Goal: Task Accomplishment & Management: Manage account settings

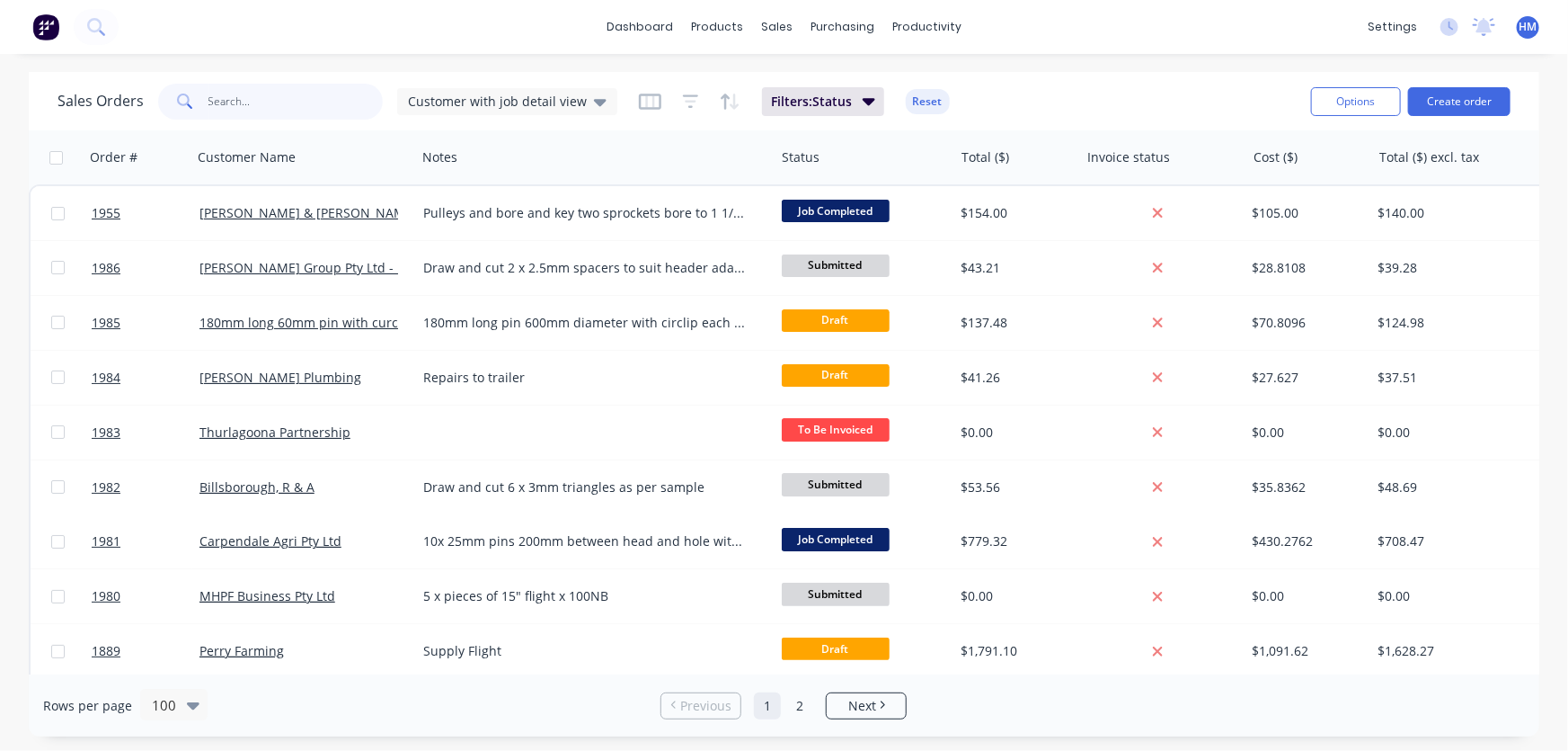
click at [261, 106] on input "text" at bounding box center [296, 101] width 175 height 36
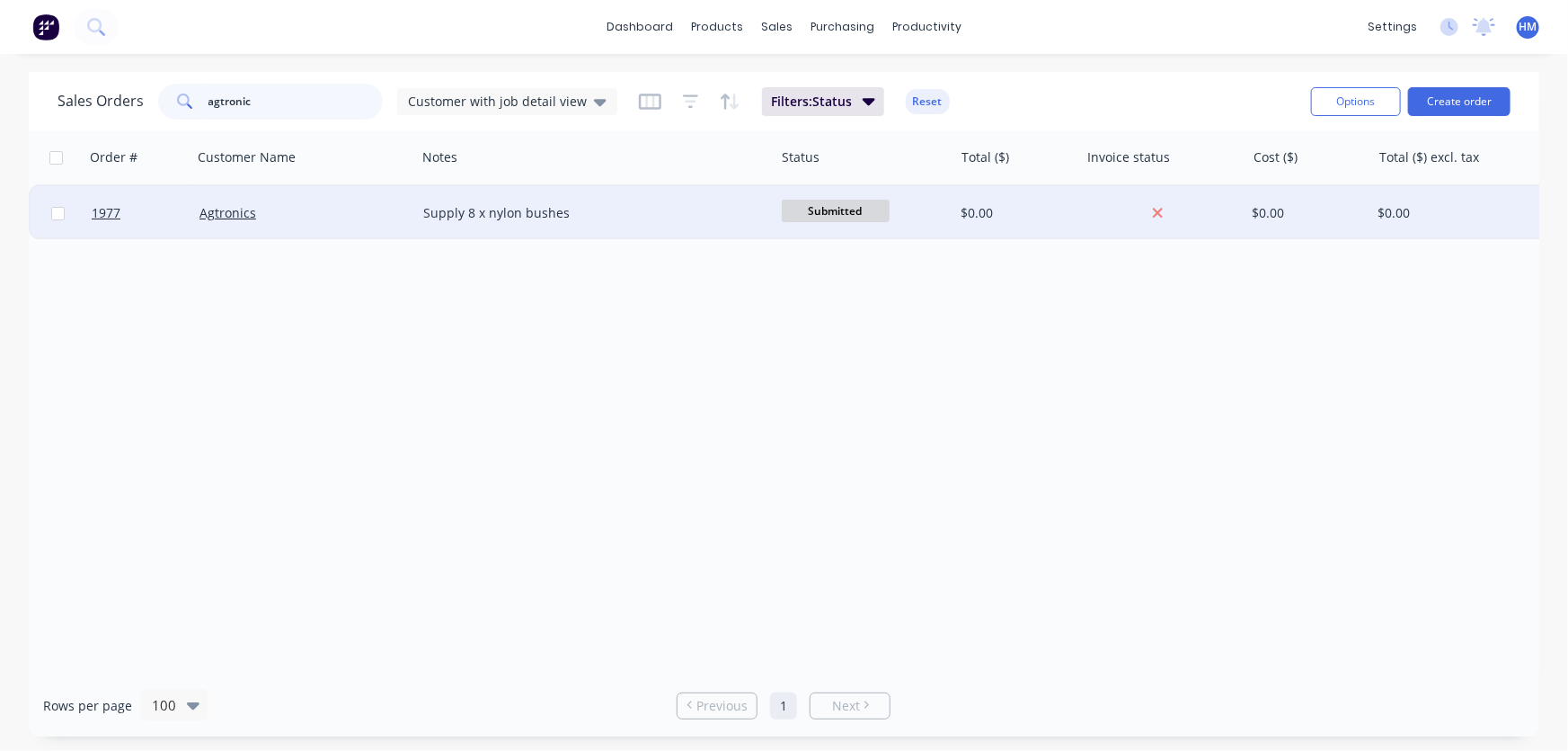
type input "agtronic"
click at [271, 208] on div "Agtronics" at bounding box center [300, 214] width 200 height 18
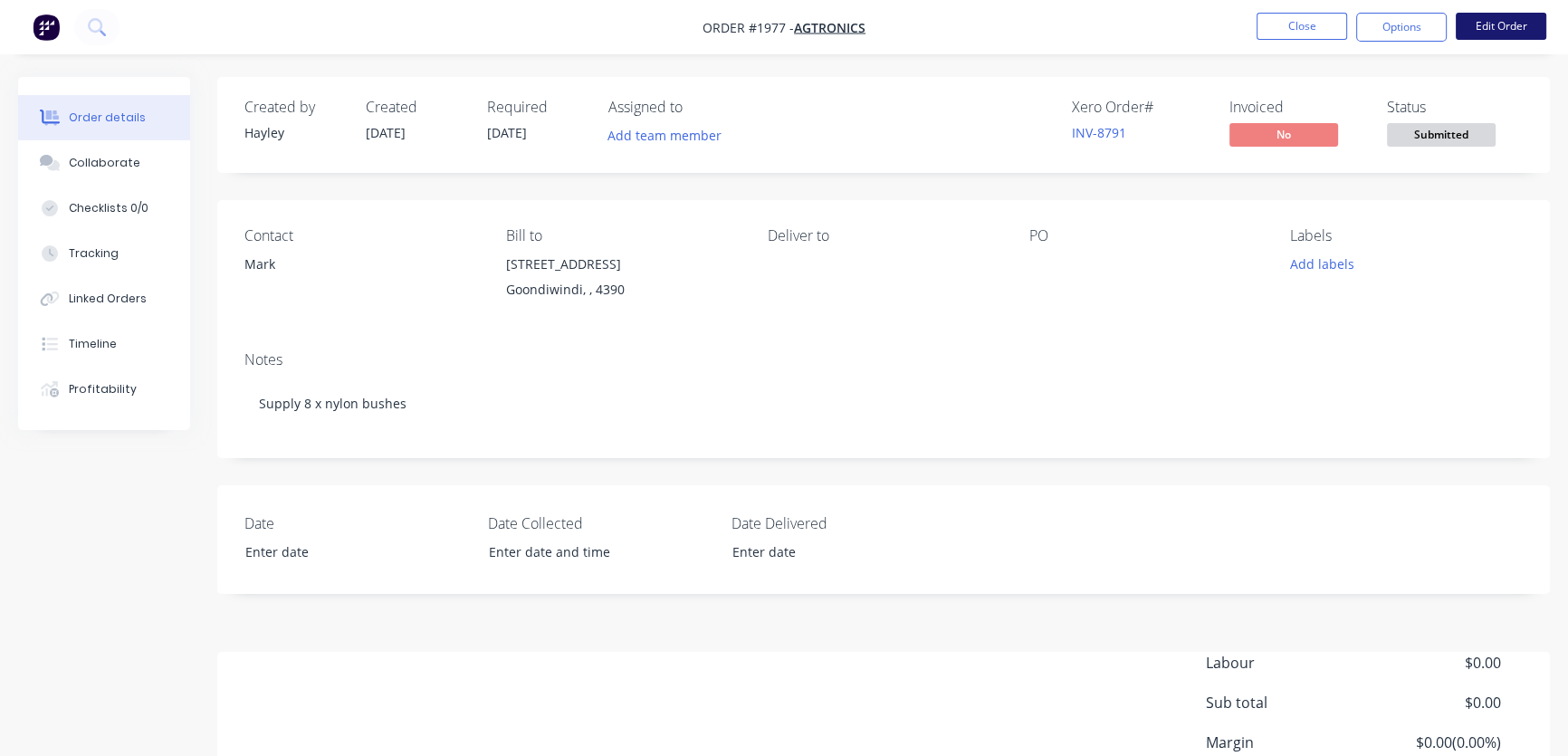
click at [1512, 24] on button "Edit Order" at bounding box center [1501, 26] width 90 height 27
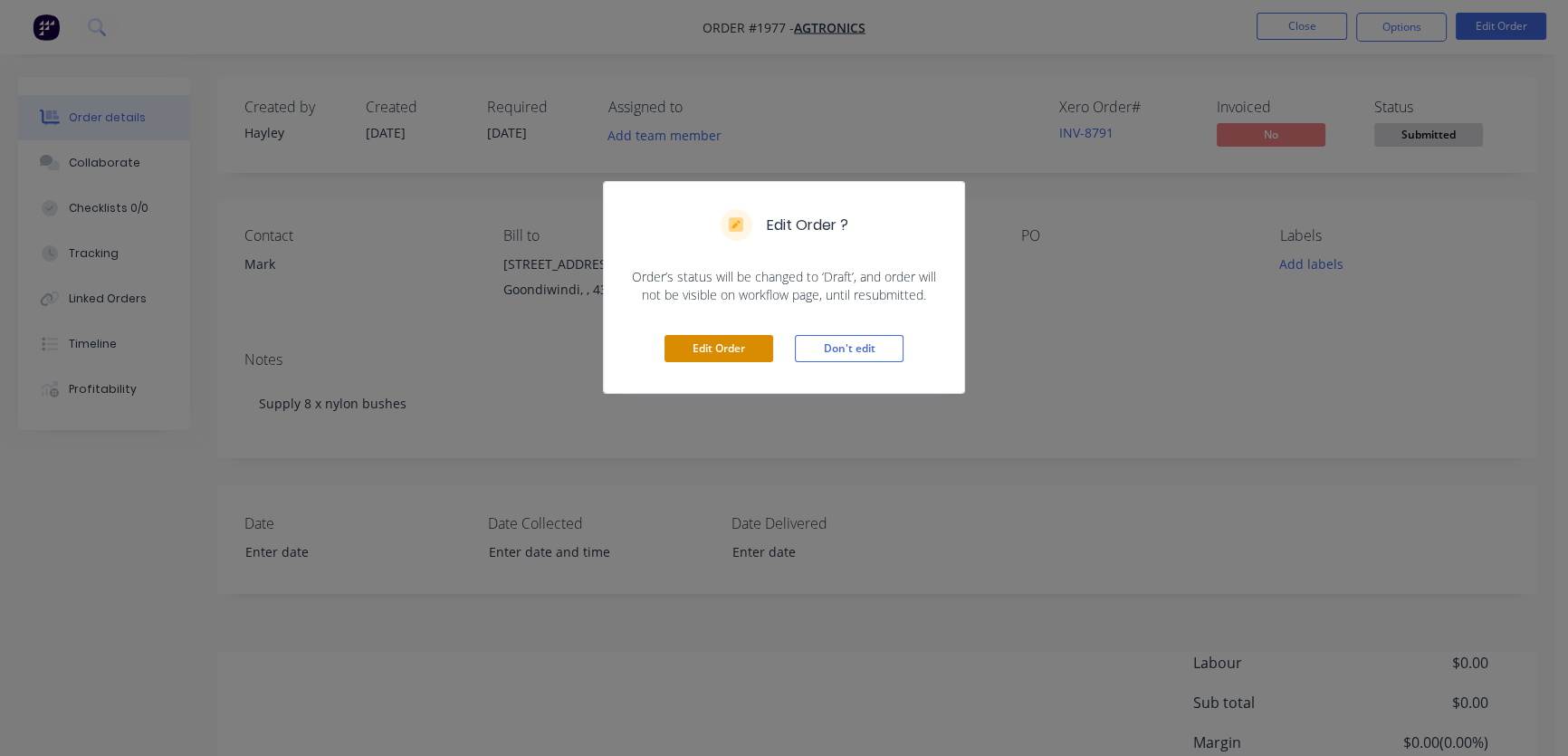
click at [739, 342] on button "Edit Order" at bounding box center [719, 348] width 109 height 27
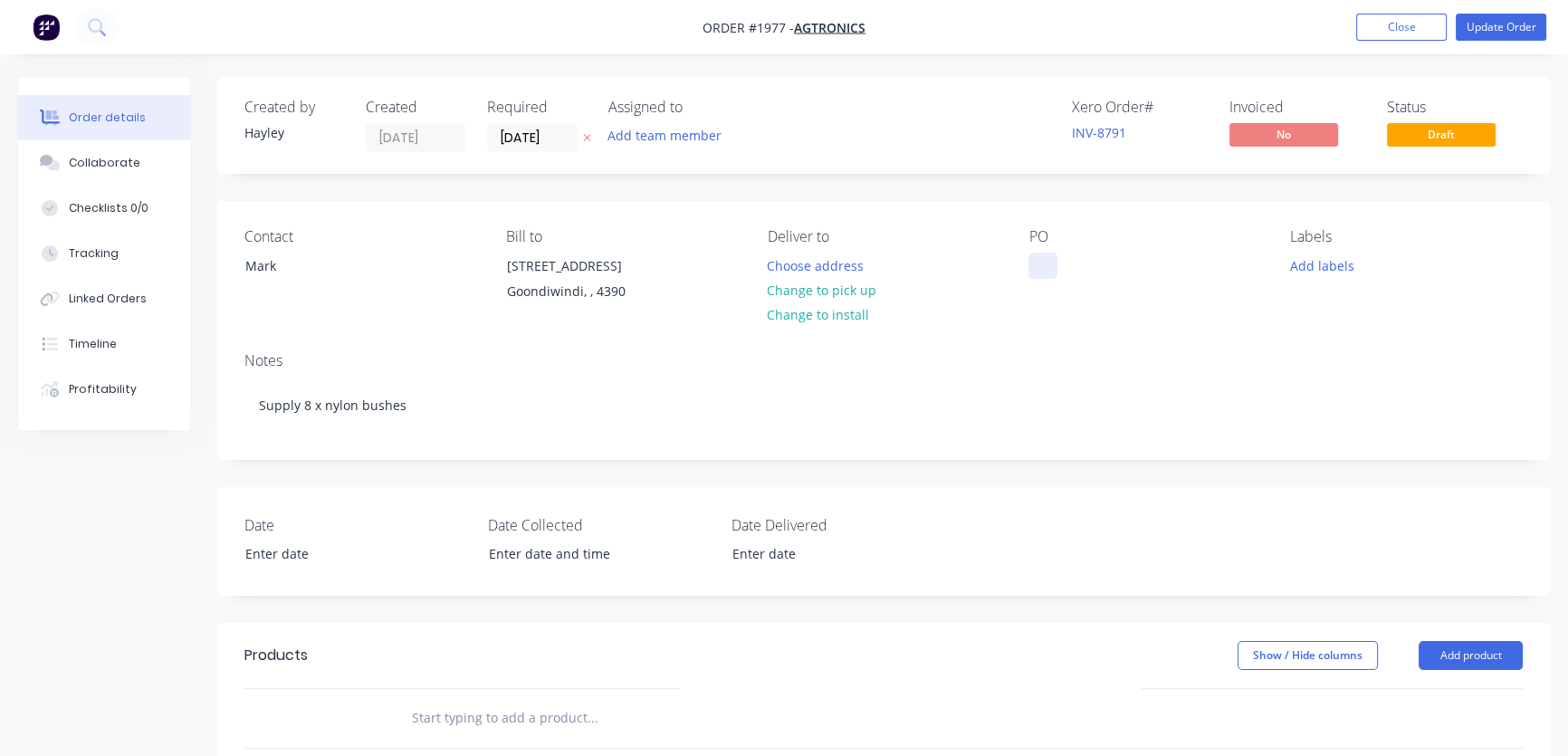
click at [1040, 257] on div at bounding box center [1042, 266] width 29 height 26
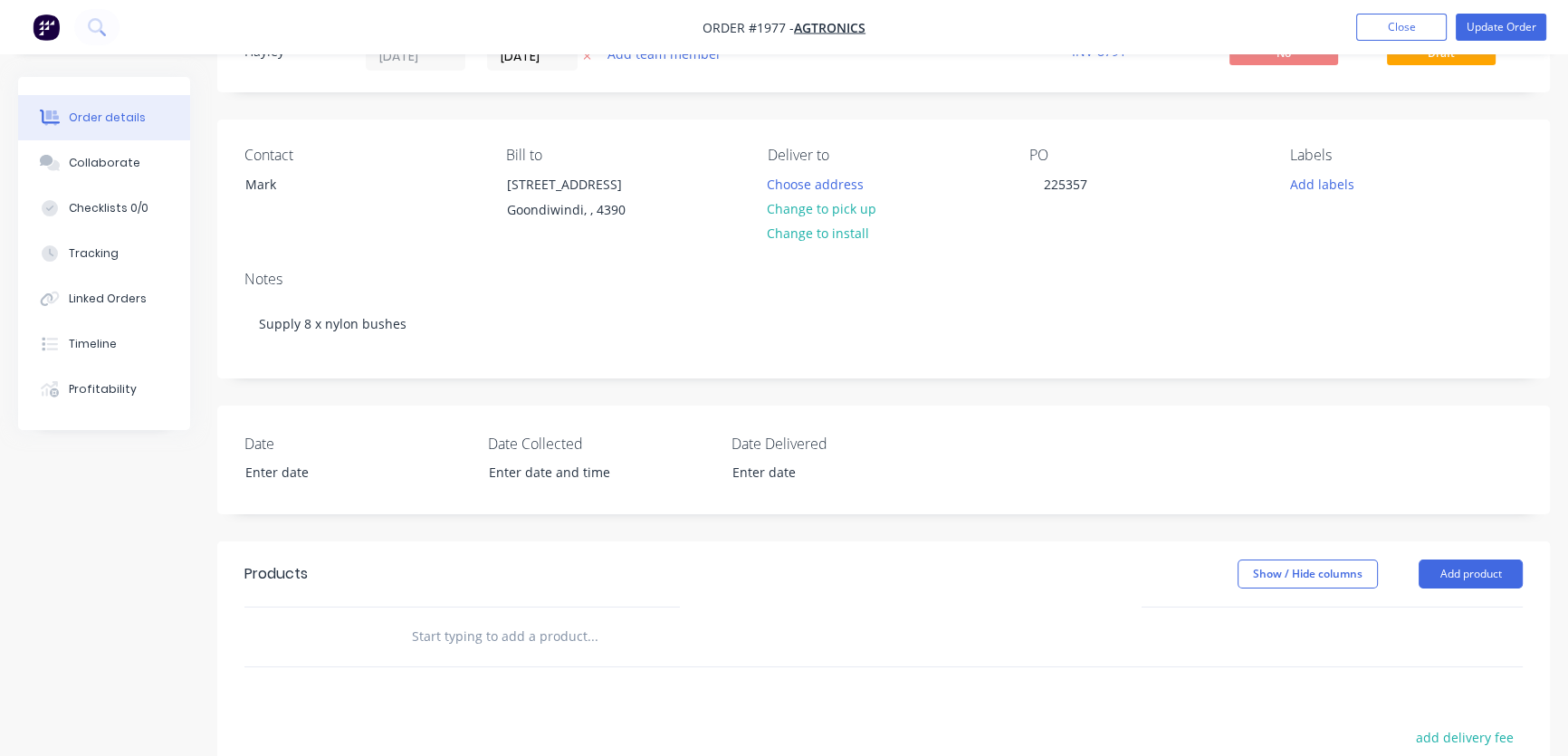
click at [474, 623] on input "text" at bounding box center [592, 636] width 362 height 36
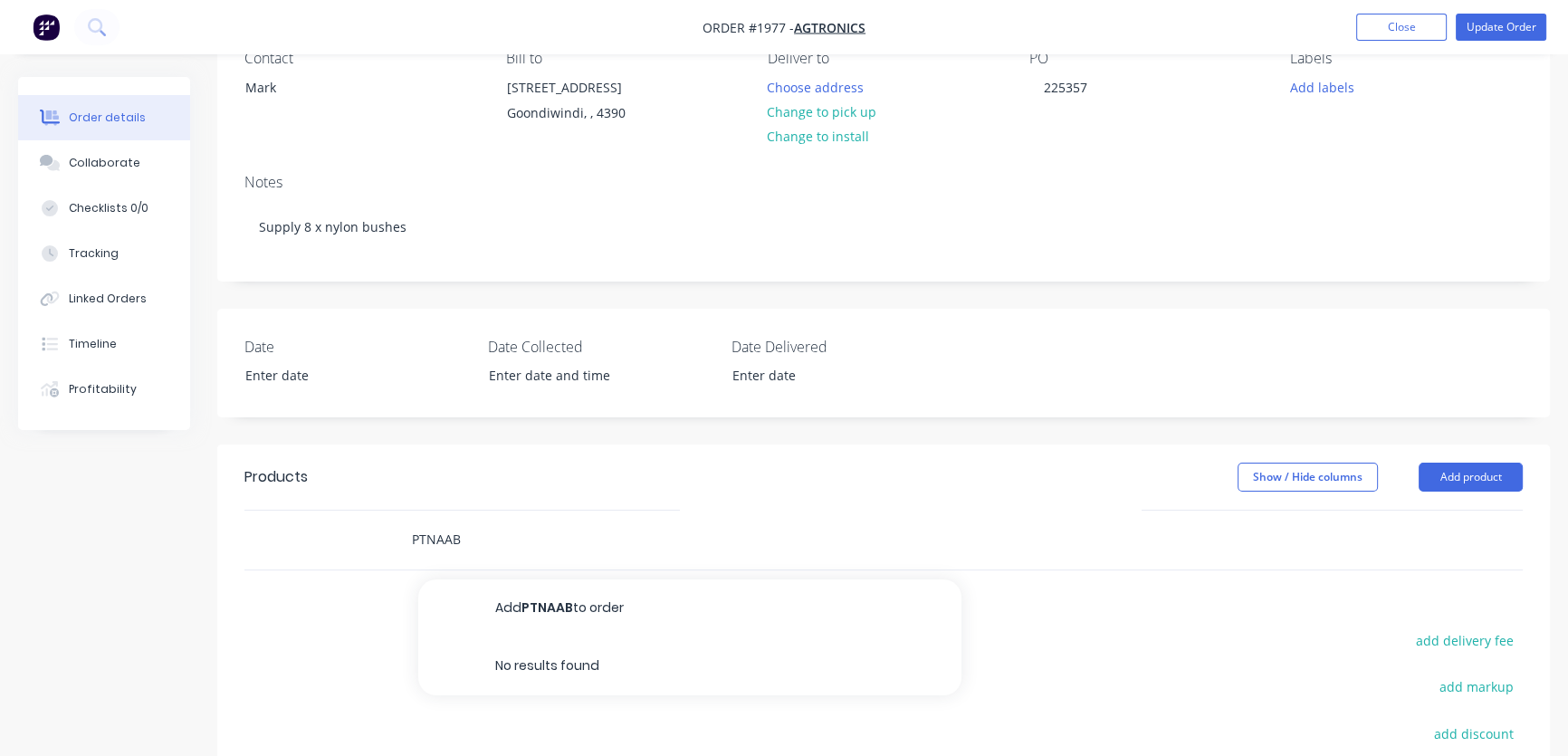
scroll to position [246, 0]
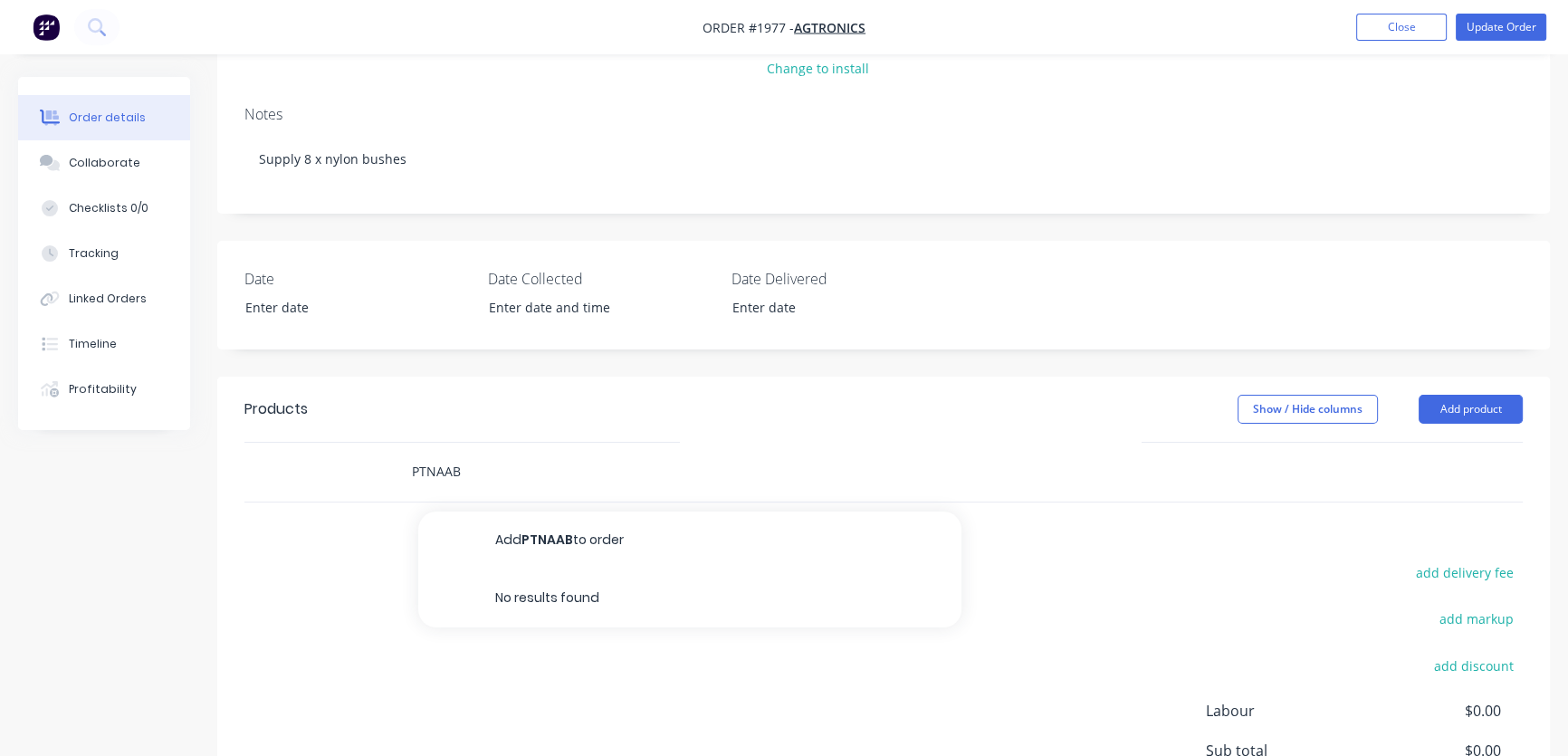
drag, startPoint x: 419, startPoint y: 461, endPoint x: 389, endPoint y: 461, distance: 30.0
click at [389, 461] on div "PTNAAB Add PTNAAB to order No results found" at bounding box center [715, 473] width 652 height 59
type input "yellow nylo"
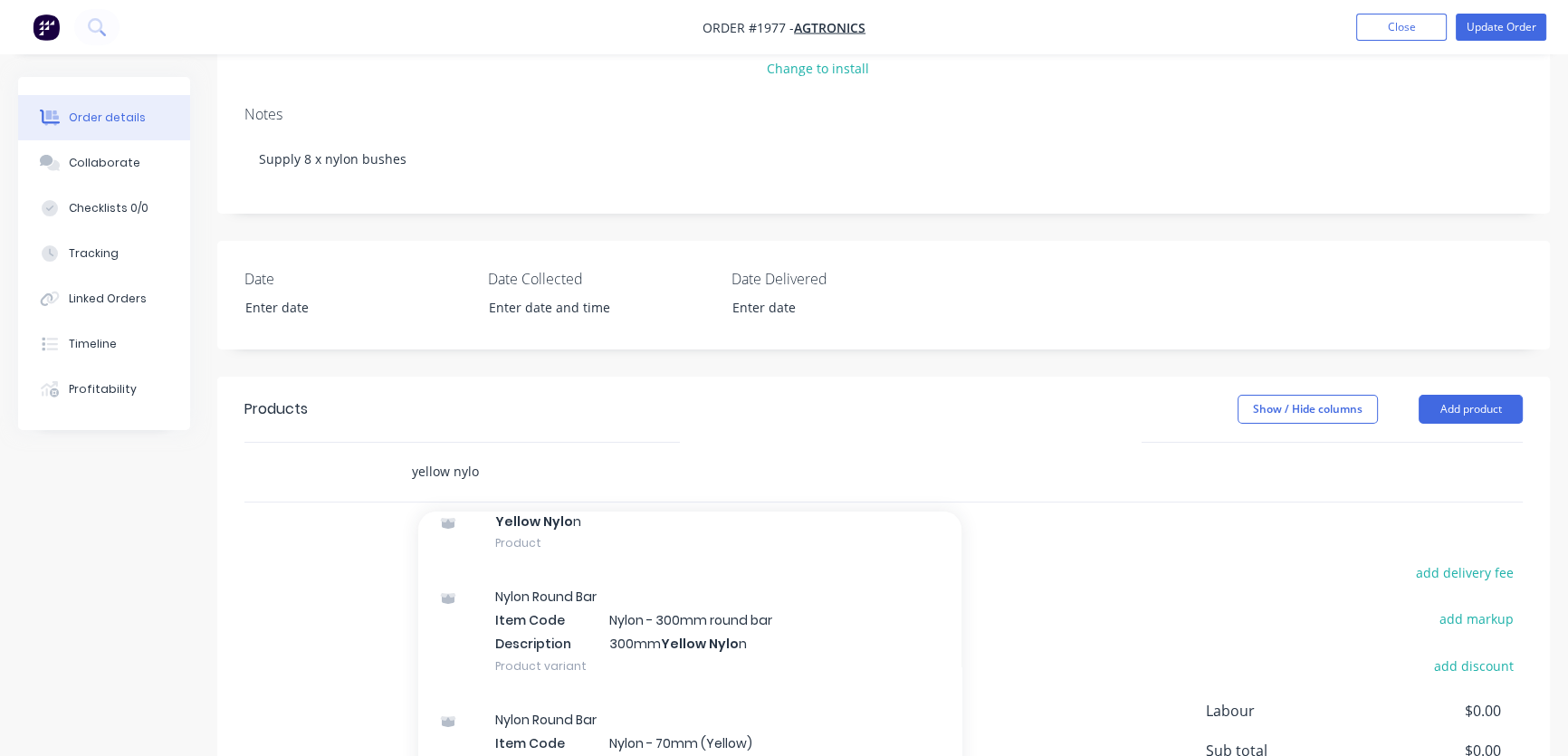
scroll to position [36, 0]
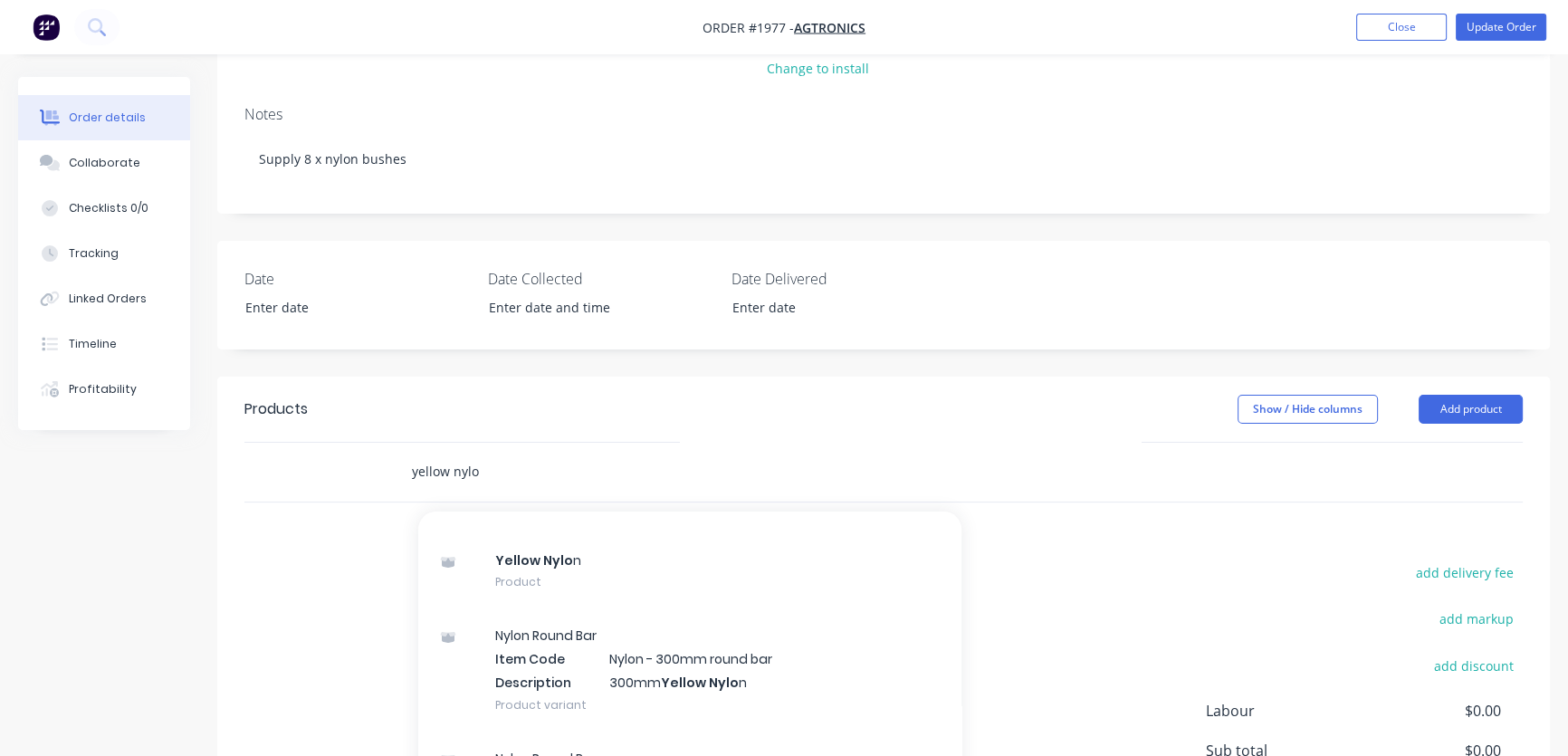
drag, startPoint x: 510, startPoint y: 479, endPoint x: 346, endPoint y: 470, distance: 164.2
click at [346, 470] on div "yellow nylo Add yellow nylo to order Yellow Nylo n Product Nylon Round Bar Item…" at bounding box center [883, 473] width 1278 height 59
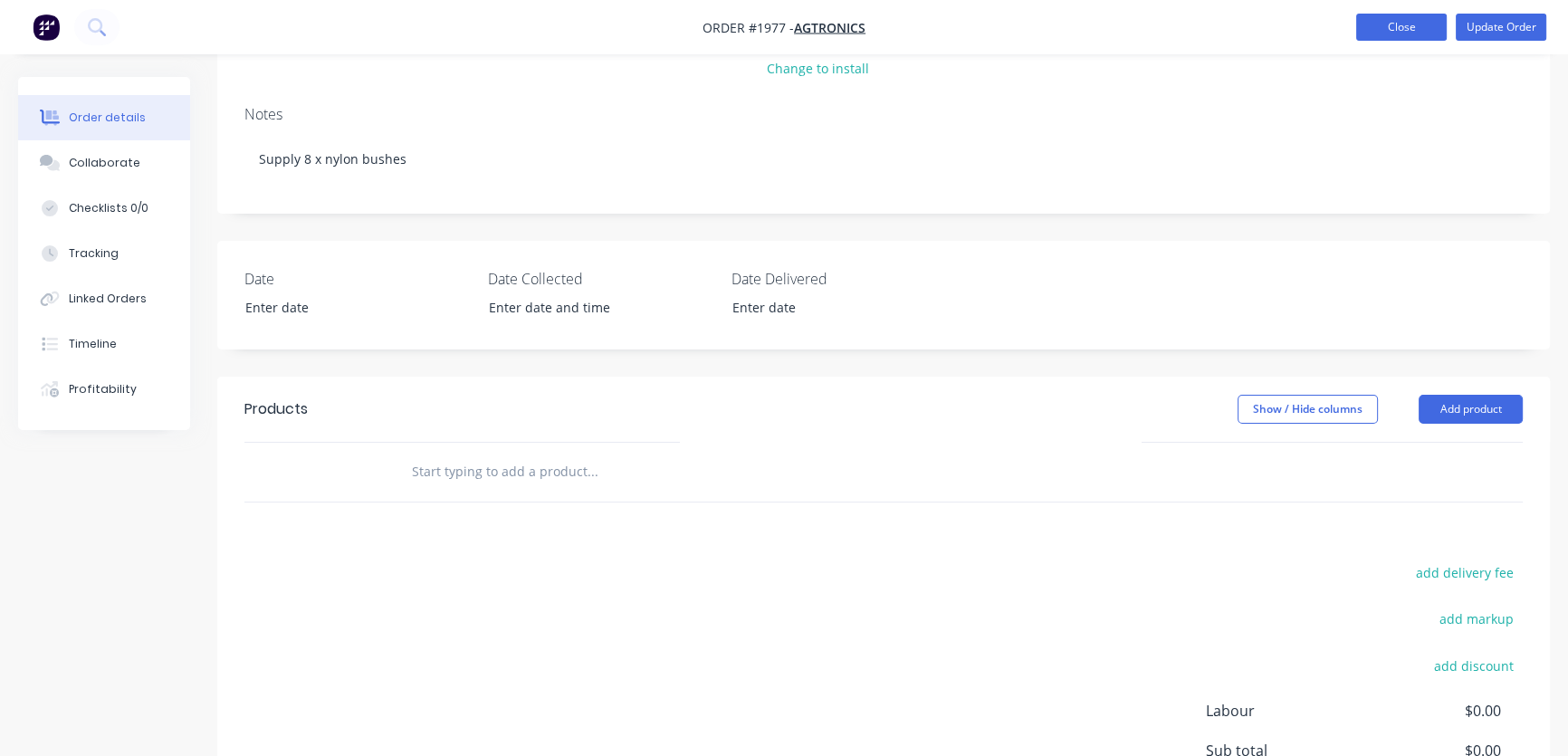
click at [1399, 26] on button "Close" at bounding box center [1401, 27] width 90 height 27
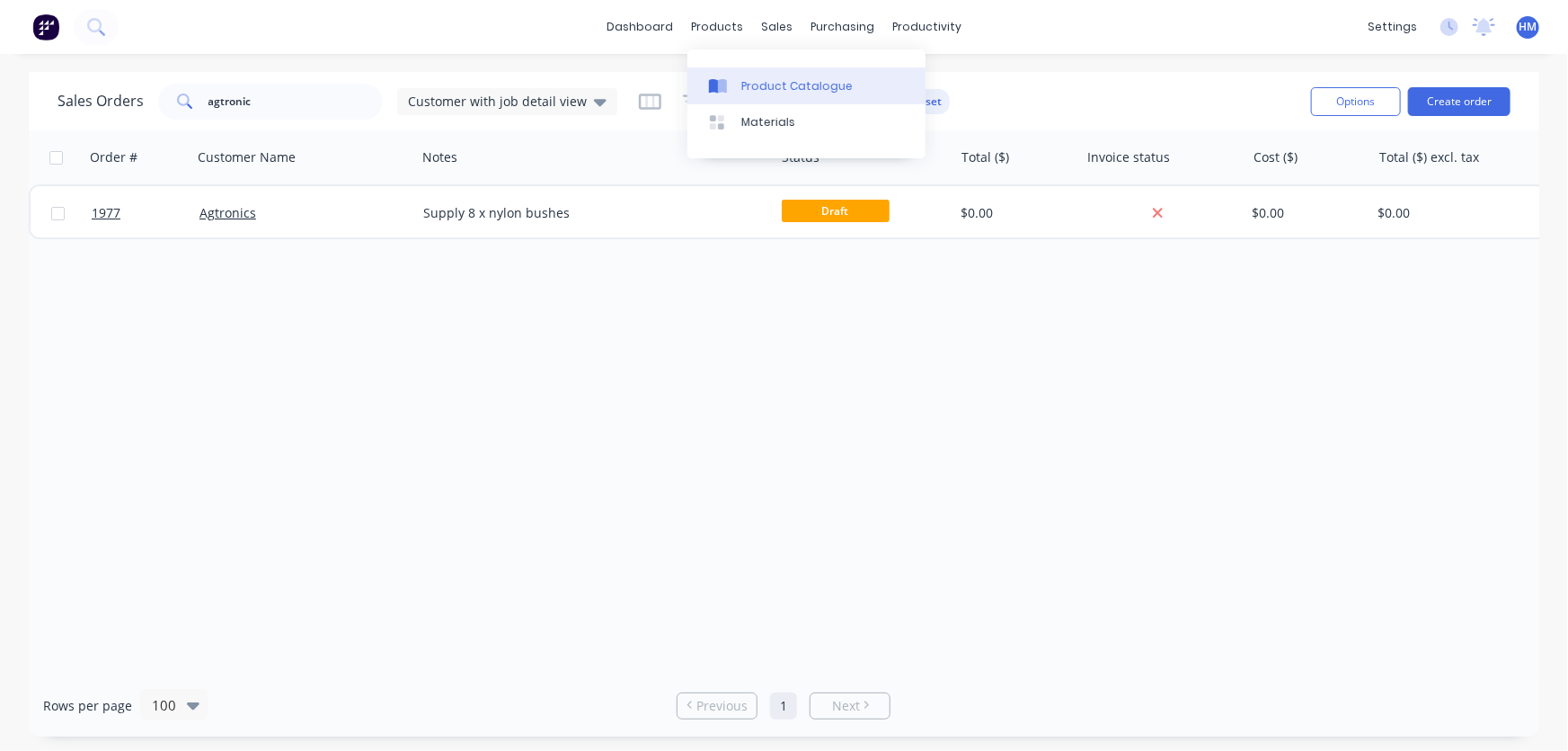
click at [740, 73] on link "Product Catalogue" at bounding box center [806, 85] width 238 height 36
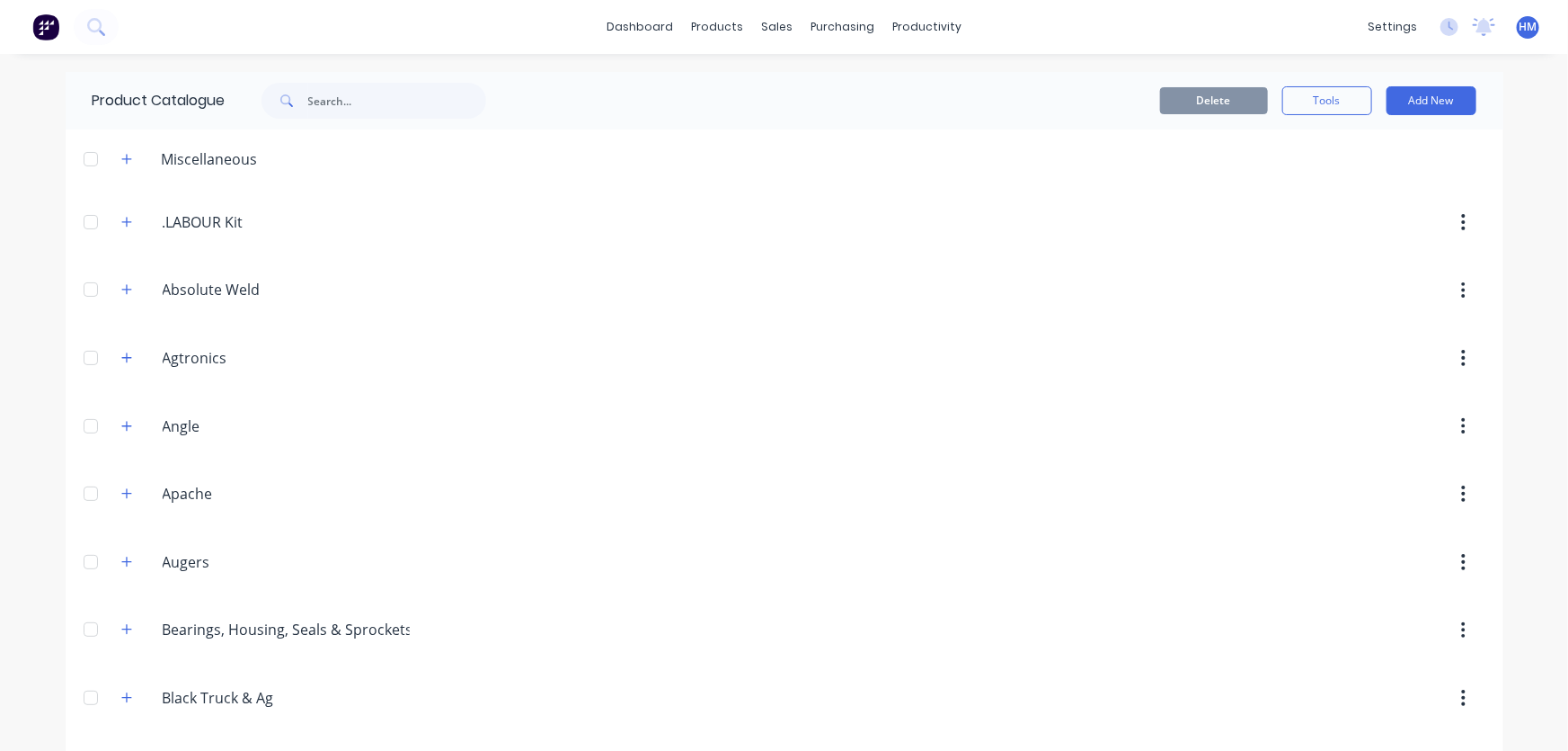
click at [123, 345] on div "Agtronics Agtronics" at bounding box center [248, 358] width 282 height 32
click at [121, 352] on icon "button" at bounding box center [126, 358] width 11 height 13
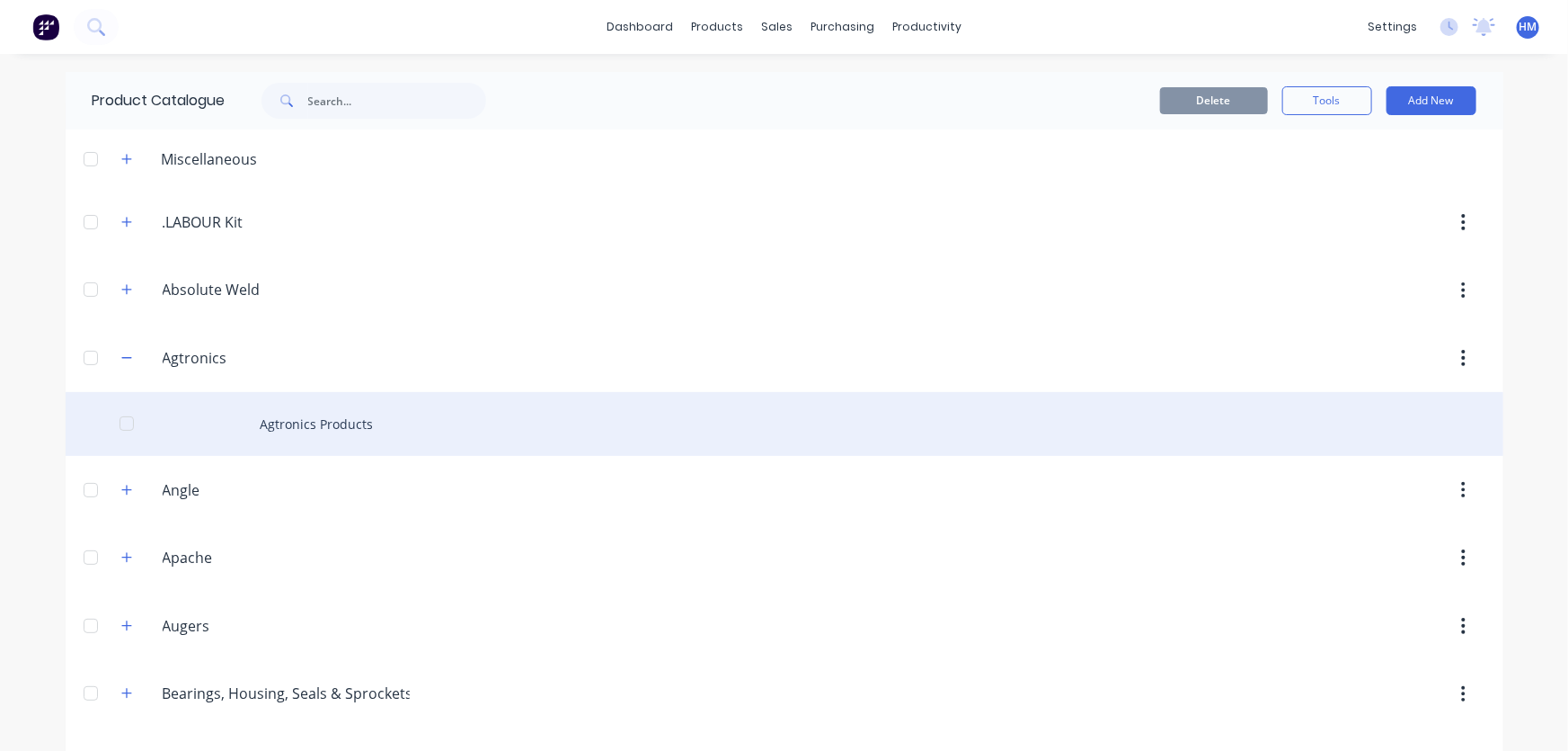
click at [299, 425] on div "Agtronics Products" at bounding box center [784, 425] width 1438 height 64
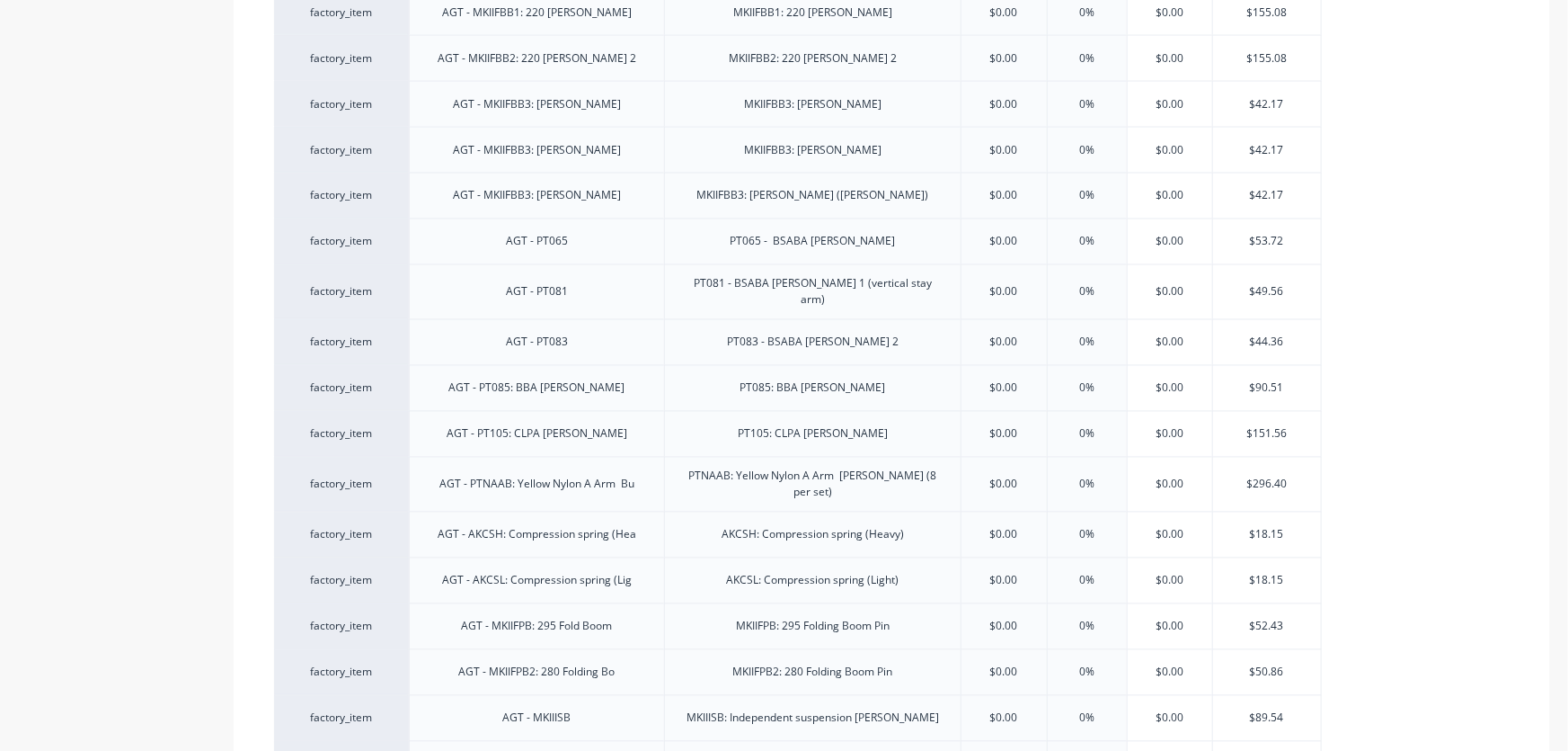
scroll to position [1635, 0]
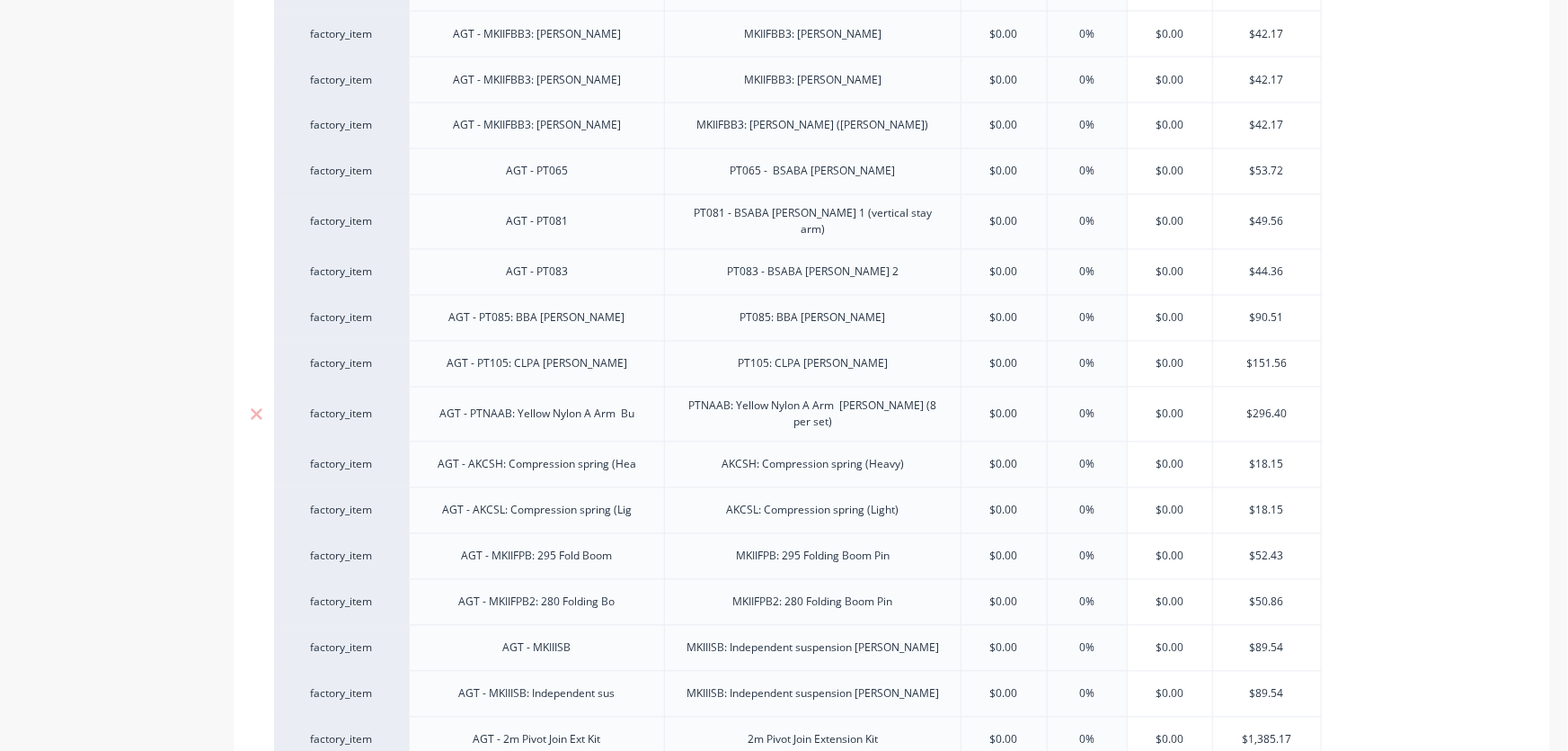
click at [509, 403] on div "AGT - PTNAAB: Yellow Nylon A Arm Bu" at bounding box center [537, 414] width 224 height 23
type textarea "x"
click at [1138, 392] on div "$0.00 $0.00" at bounding box center [1170, 414] width 90 height 45
drag, startPoint x: 1171, startPoint y: 390, endPoint x: 1133, endPoint y: 390, distance: 38.0
click at [1133, 406] on input "$0.00" at bounding box center [1170, 414] width 90 height 17
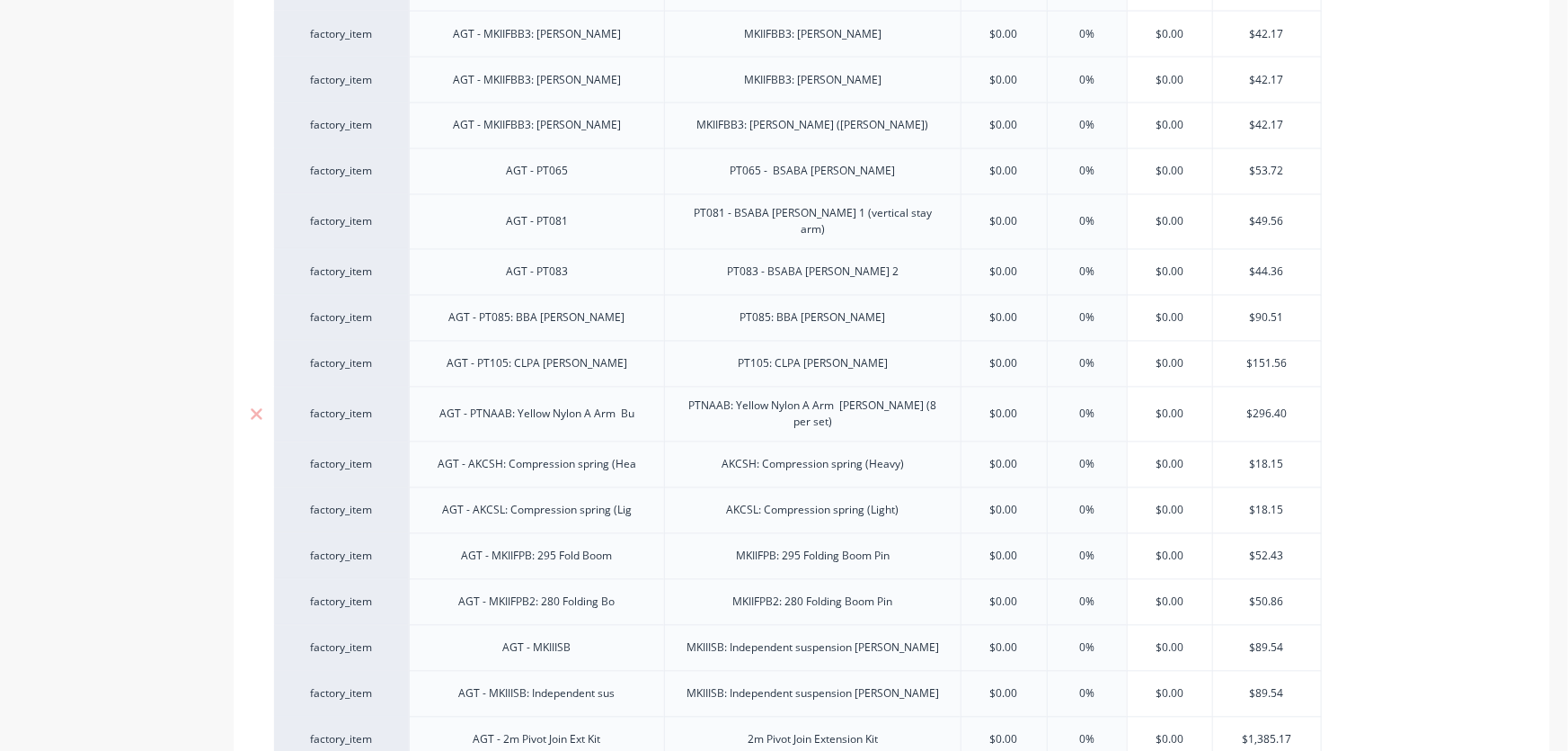
drag, startPoint x: 1204, startPoint y: 388, endPoint x: 1142, endPoint y: 388, distance: 62.0
click at [1142, 406] on input "$0.00" at bounding box center [1170, 414] width 90 height 17
type input "2"
type textarea "x"
type input "296"
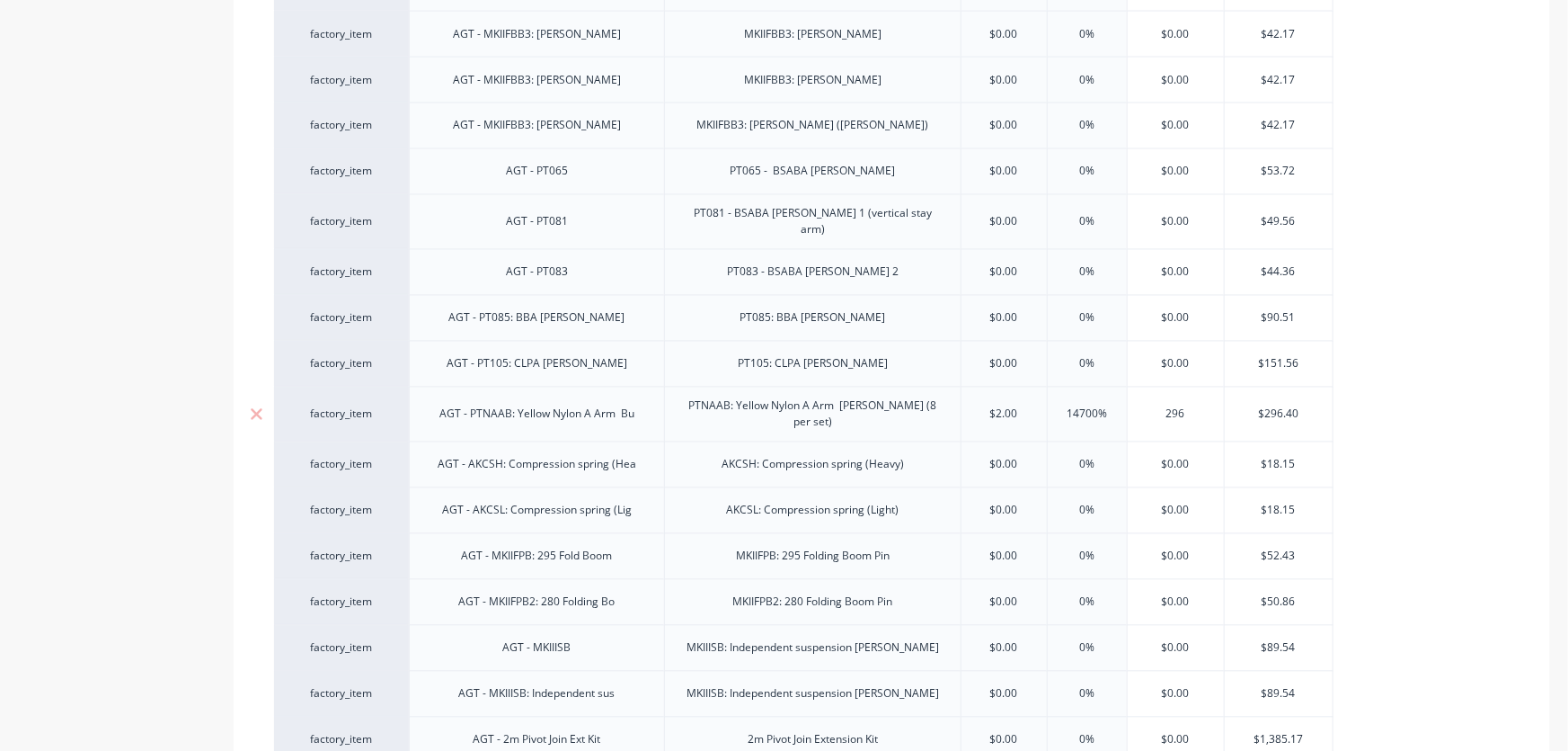
type textarea "x"
type input "296.4"
type textarea "x"
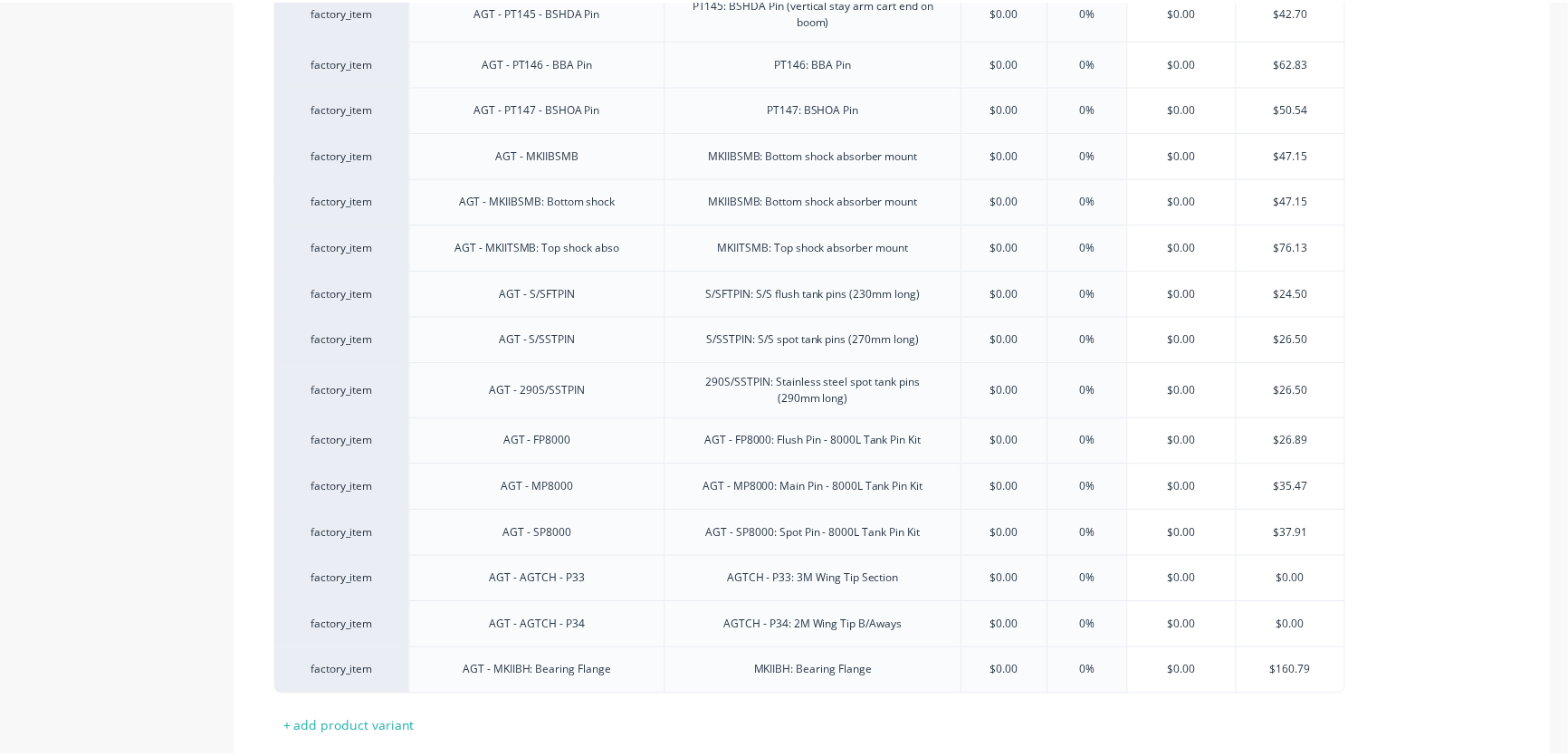
scroll to position [2885, 0]
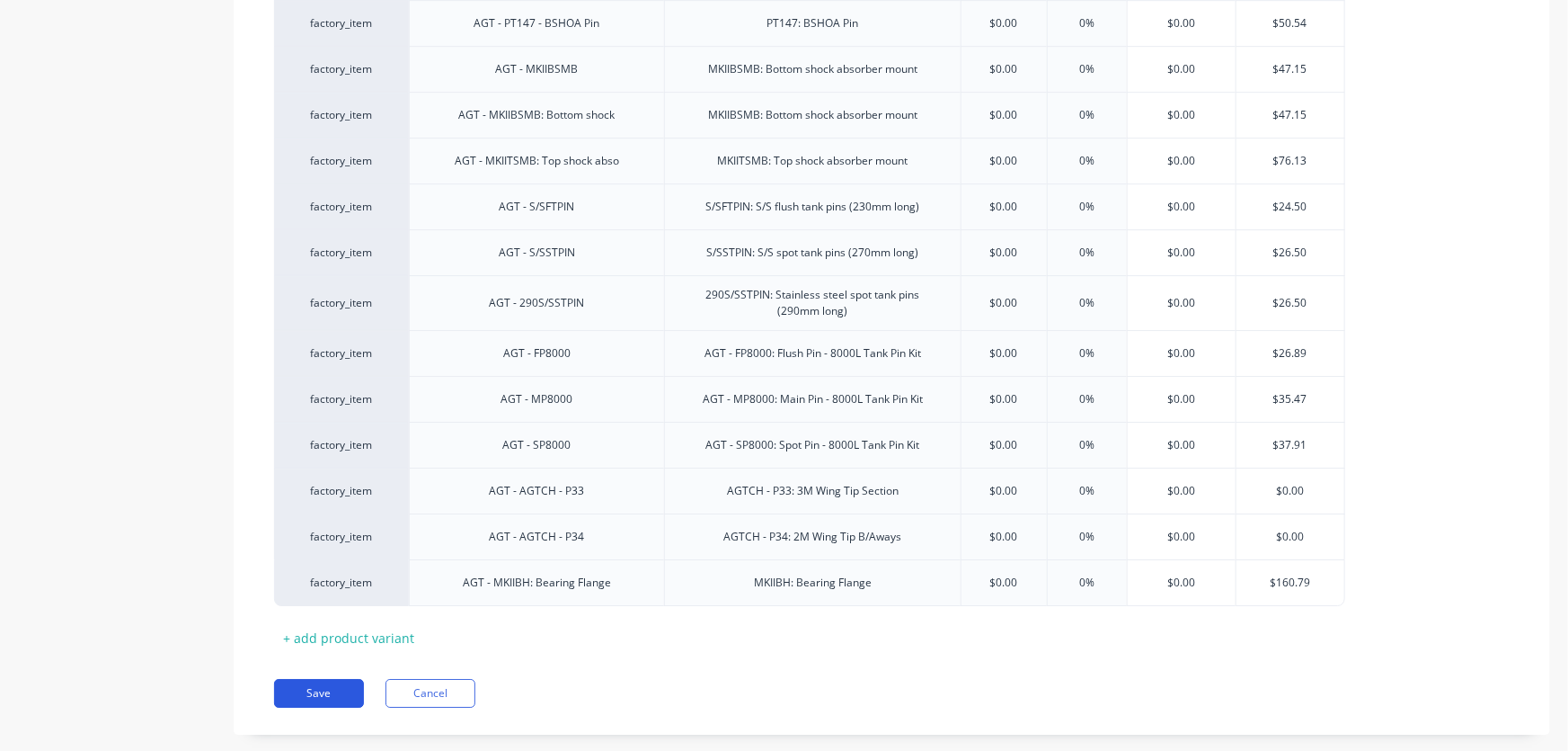
type input "296.40"
click at [325, 679] on button "Save" at bounding box center [319, 692] width 90 height 28
type textarea "x"
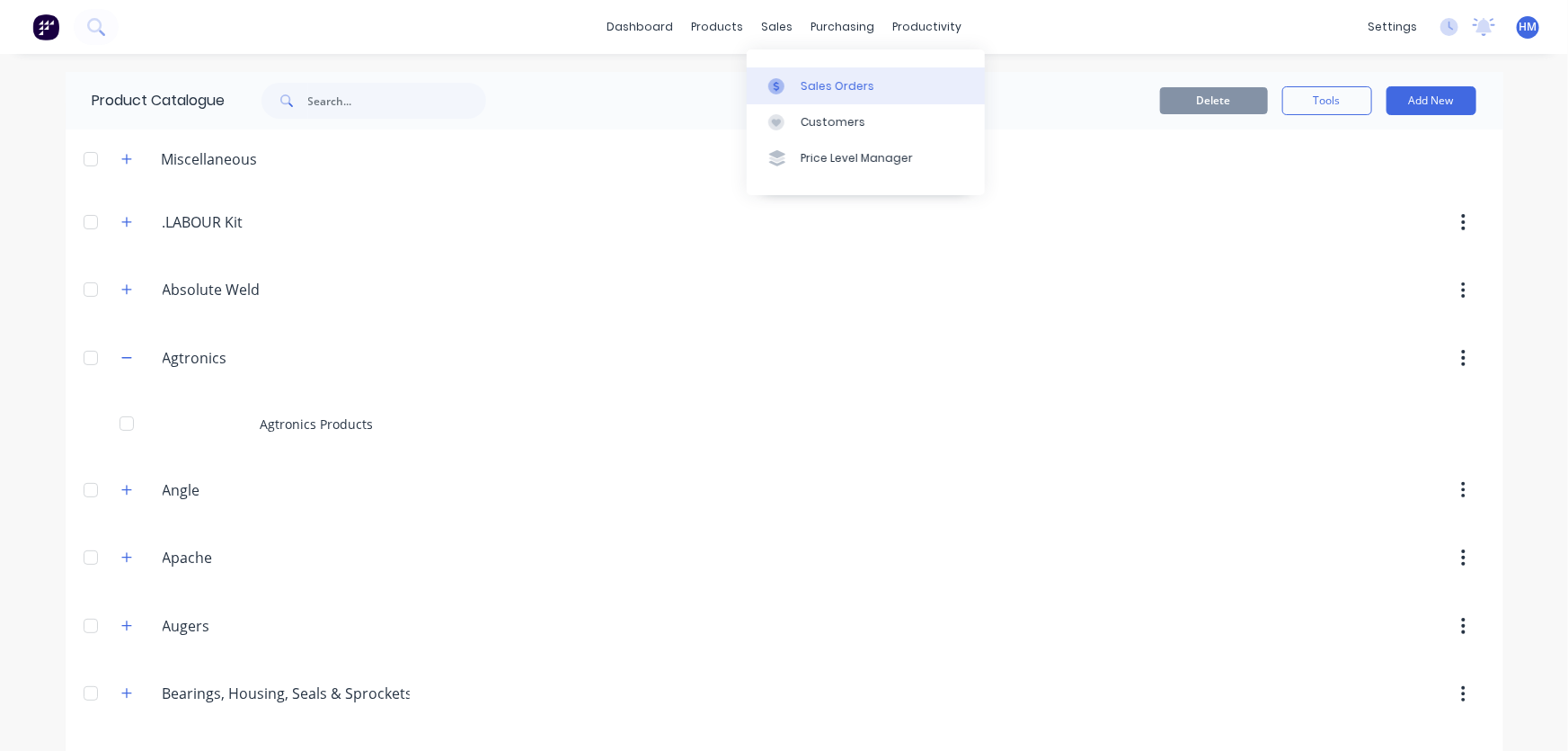
click at [815, 93] on div "Sales Orders" at bounding box center [838, 86] width 73 height 17
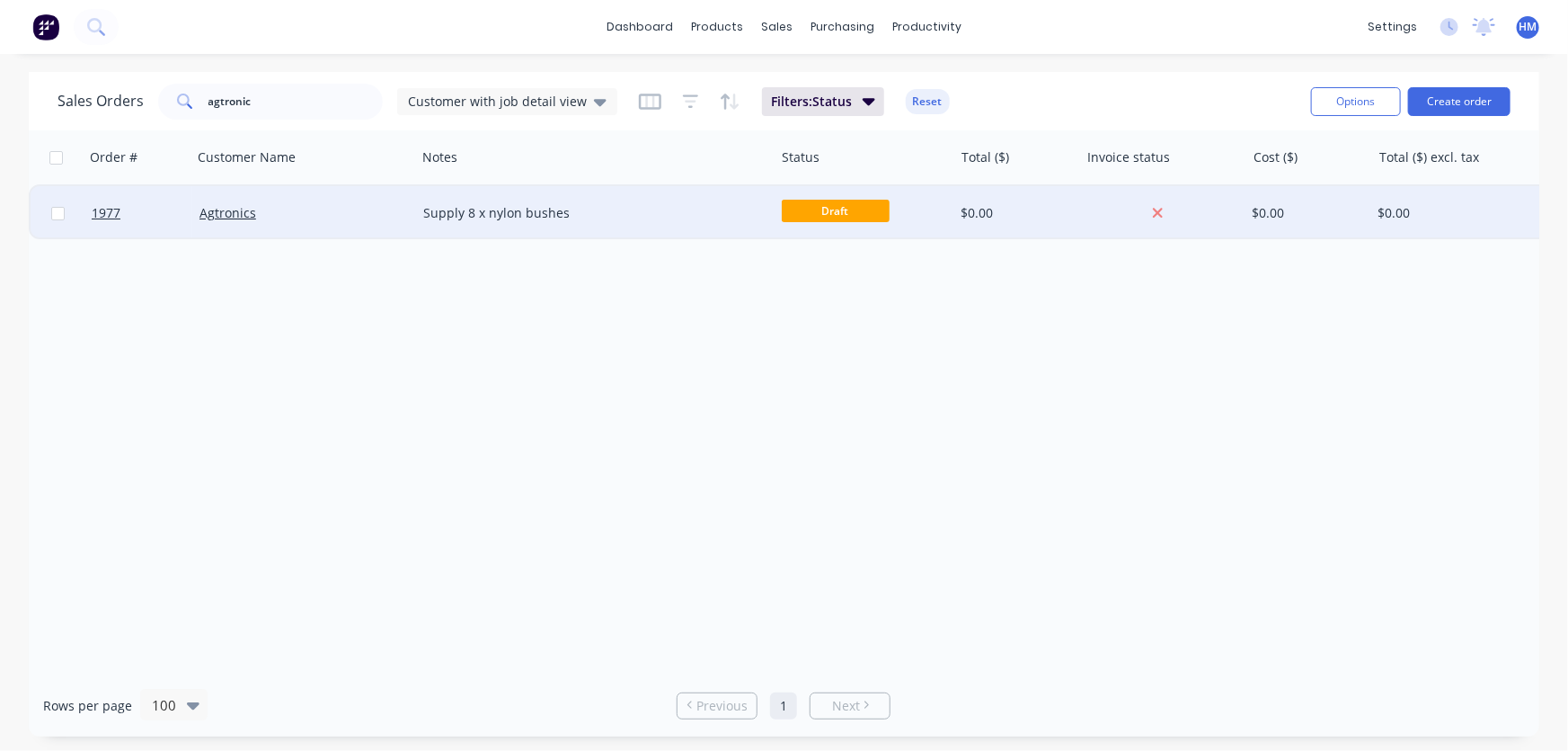
click at [345, 204] on div "Agtronics" at bounding box center [304, 213] width 224 height 54
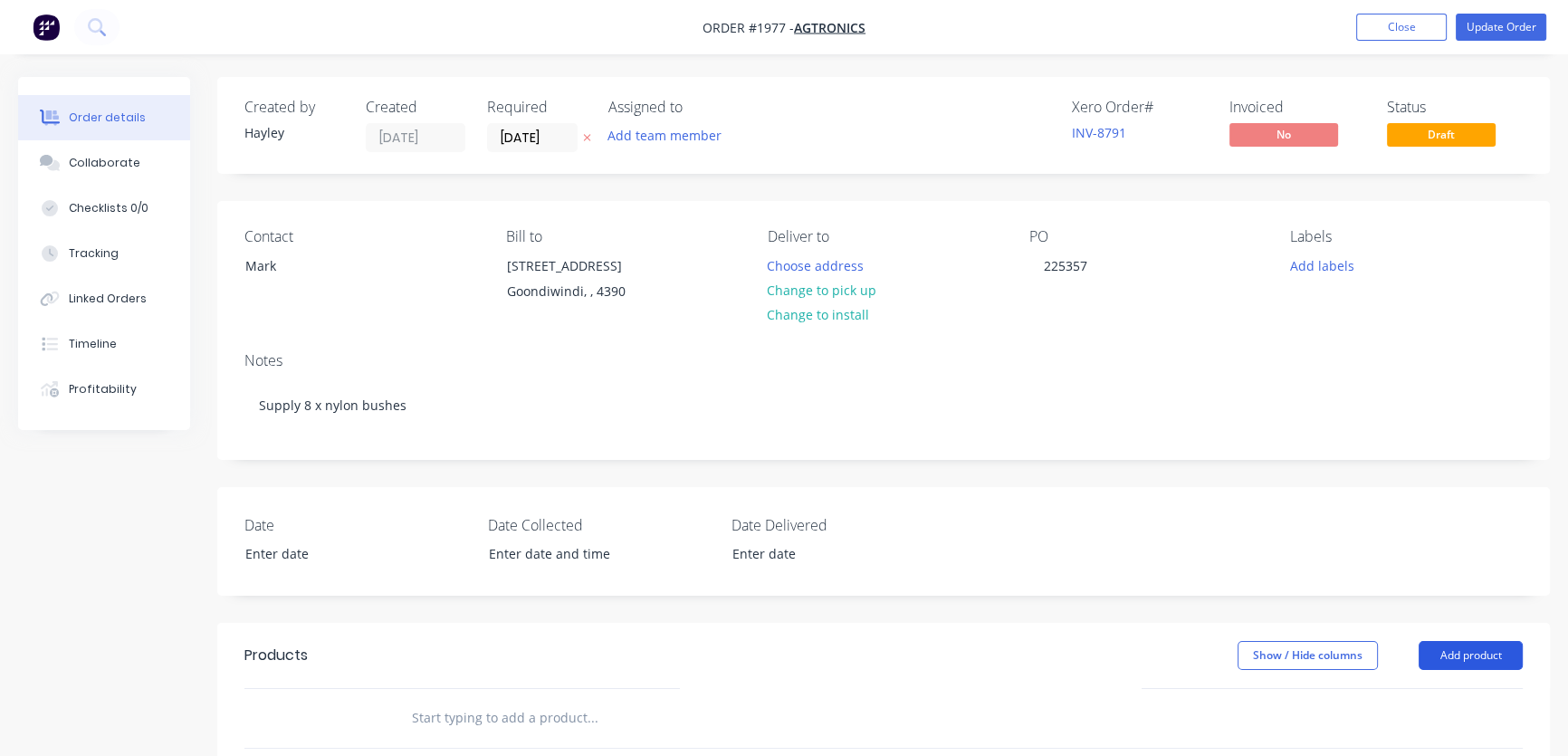
click at [1472, 652] on button "Add product" at bounding box center [1470, 654] width 104 height 29
click at [1426, 706] on div "Product catalogue" at bounding box center [1436, 701] width 139 height 26
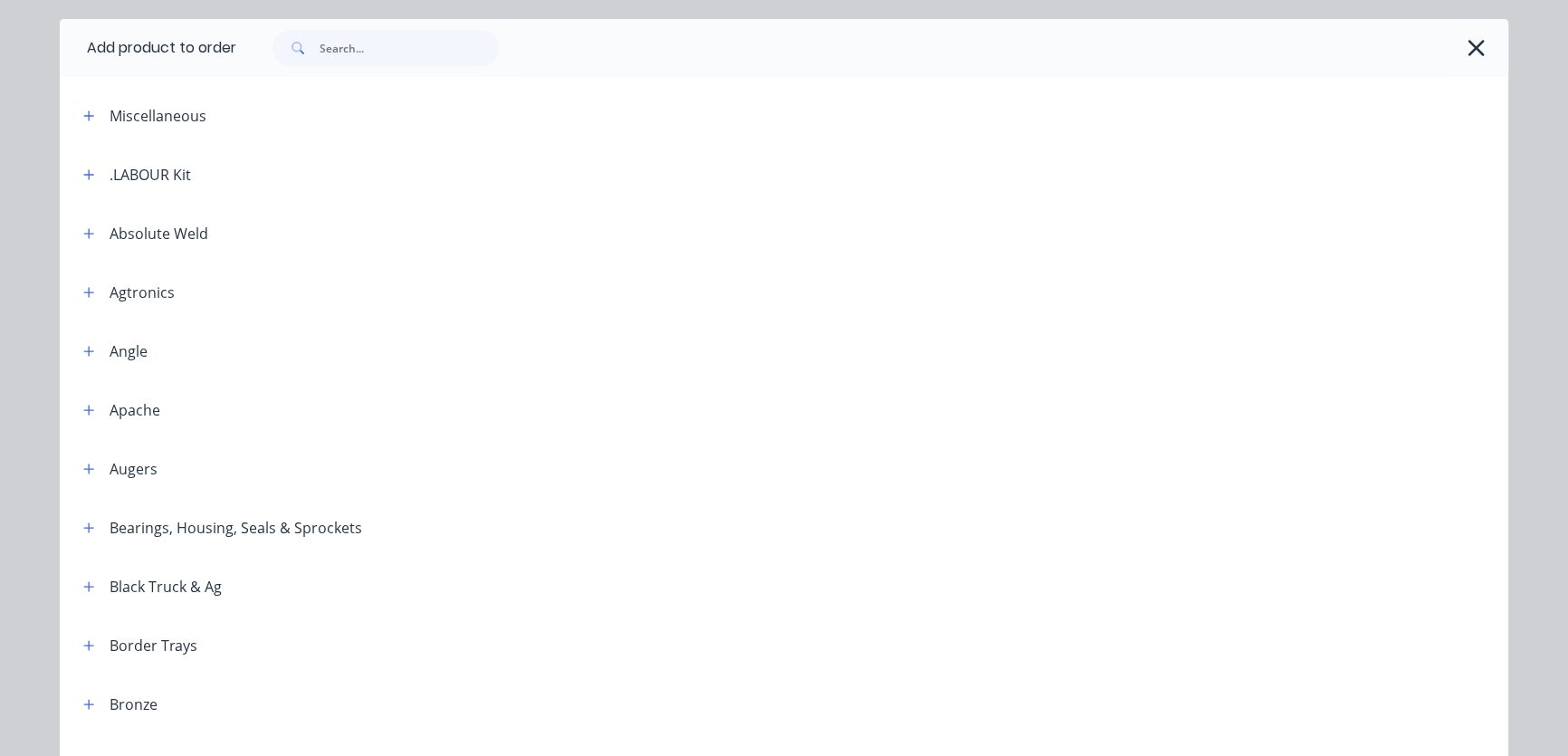
scroll to position [81, 0]
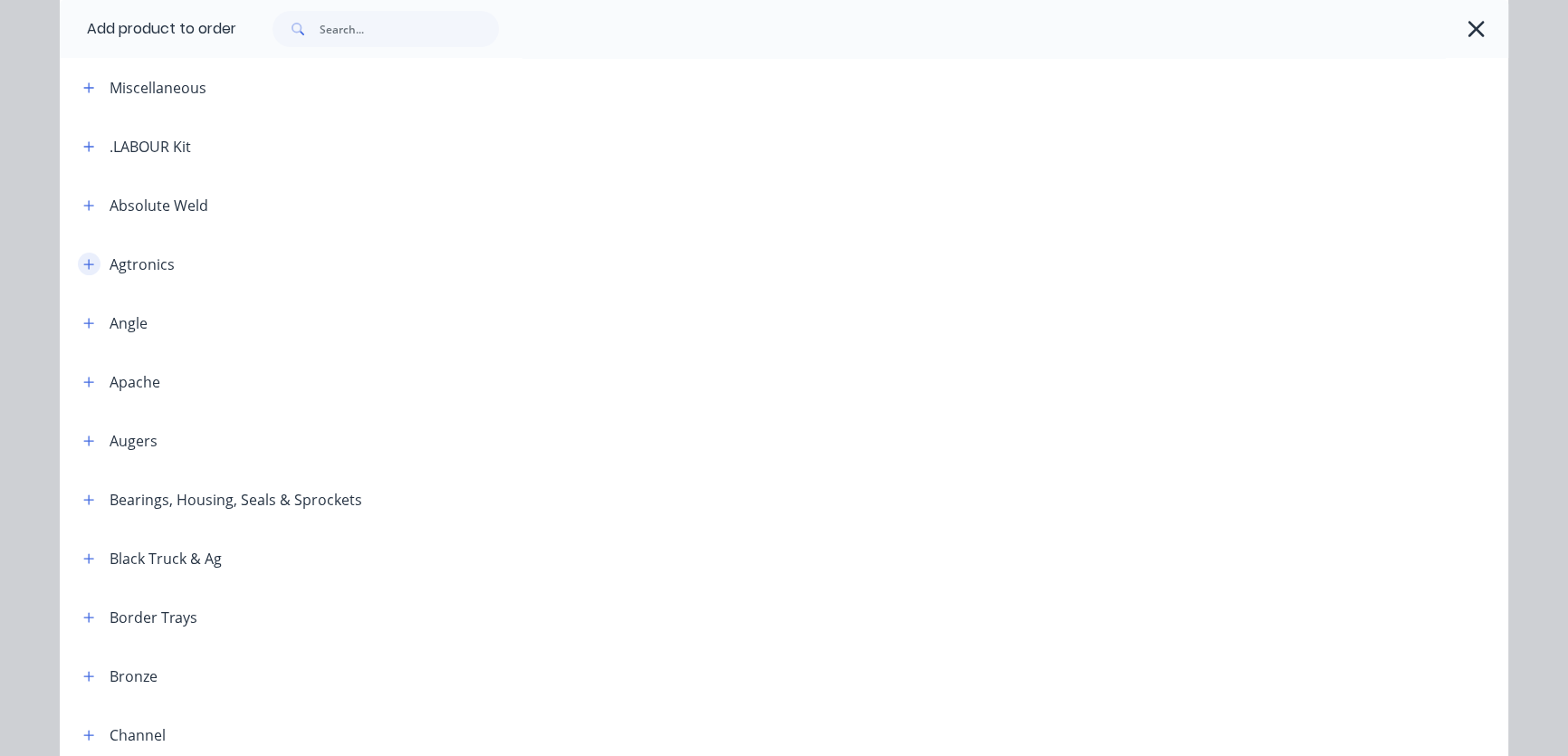
click at [83, 262] on icon "button" at bounding box center [89, 265] width 11 height 13
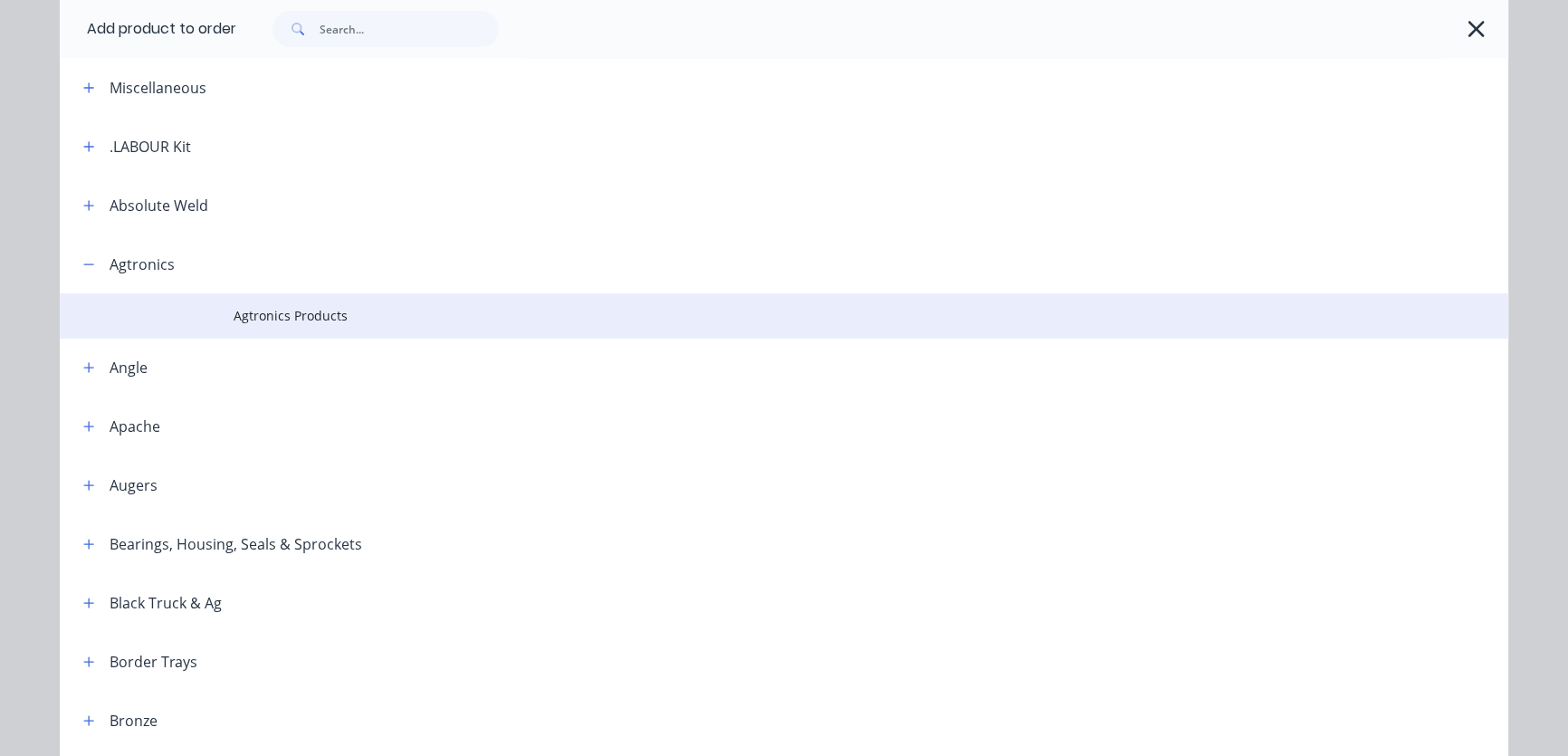
click at [240, 320] on span "Agtronics Products" at bounding box center [743, 315] width 1019 height 19
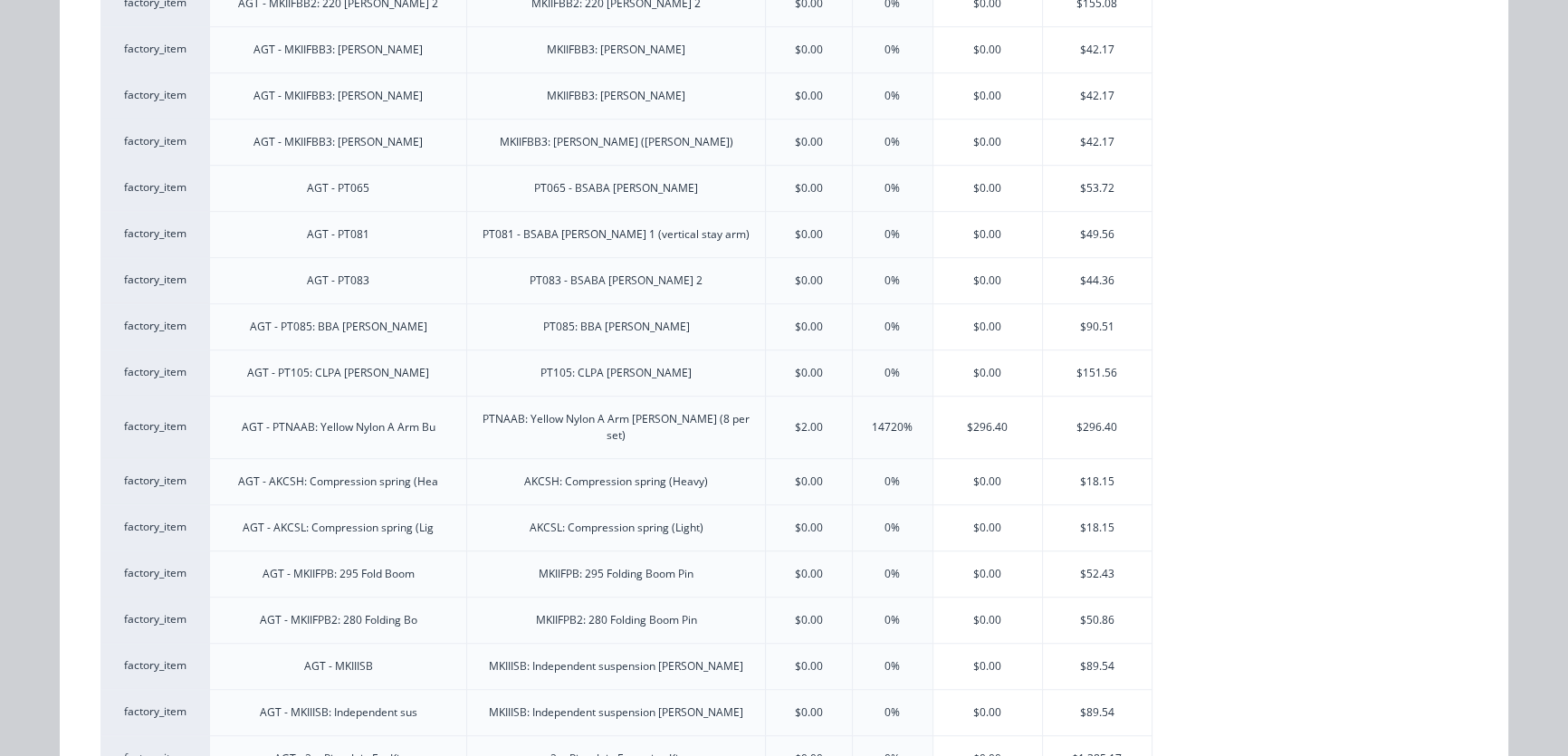
scroll to position [1481, 0]
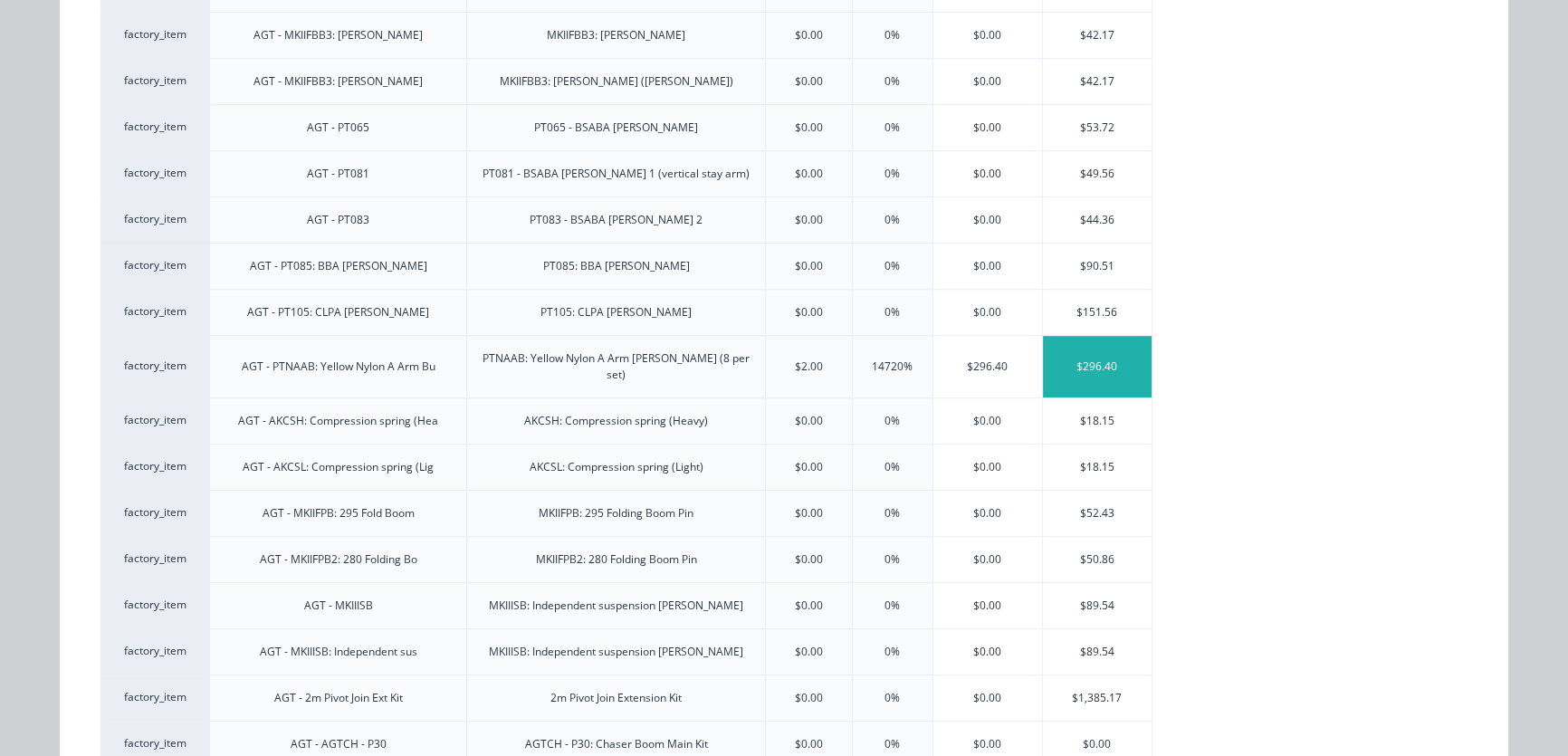
click at [1101, 345] on div "$296.40" at bounding box center [1097, 366] width 109 height 62
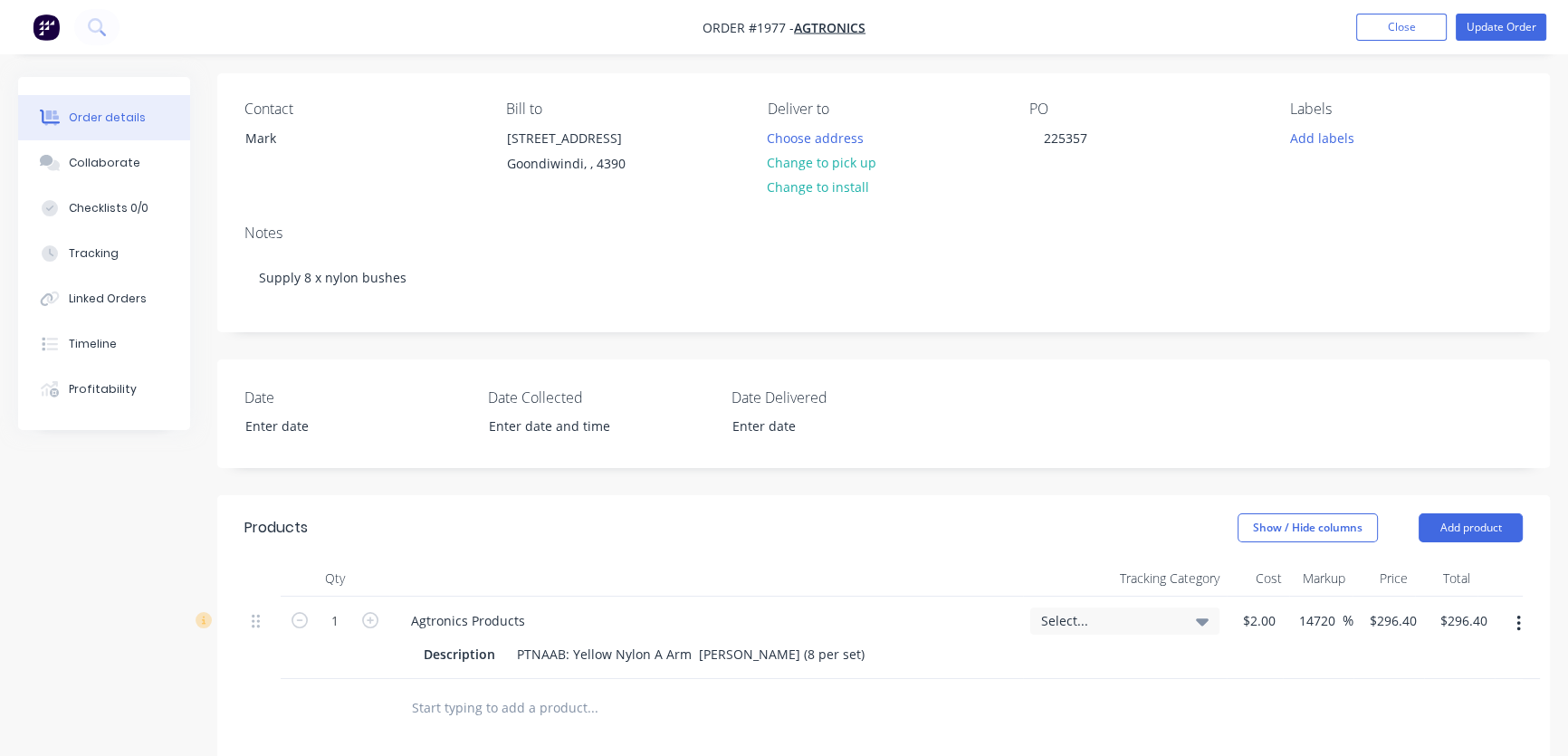
scroll to position [0, 0]
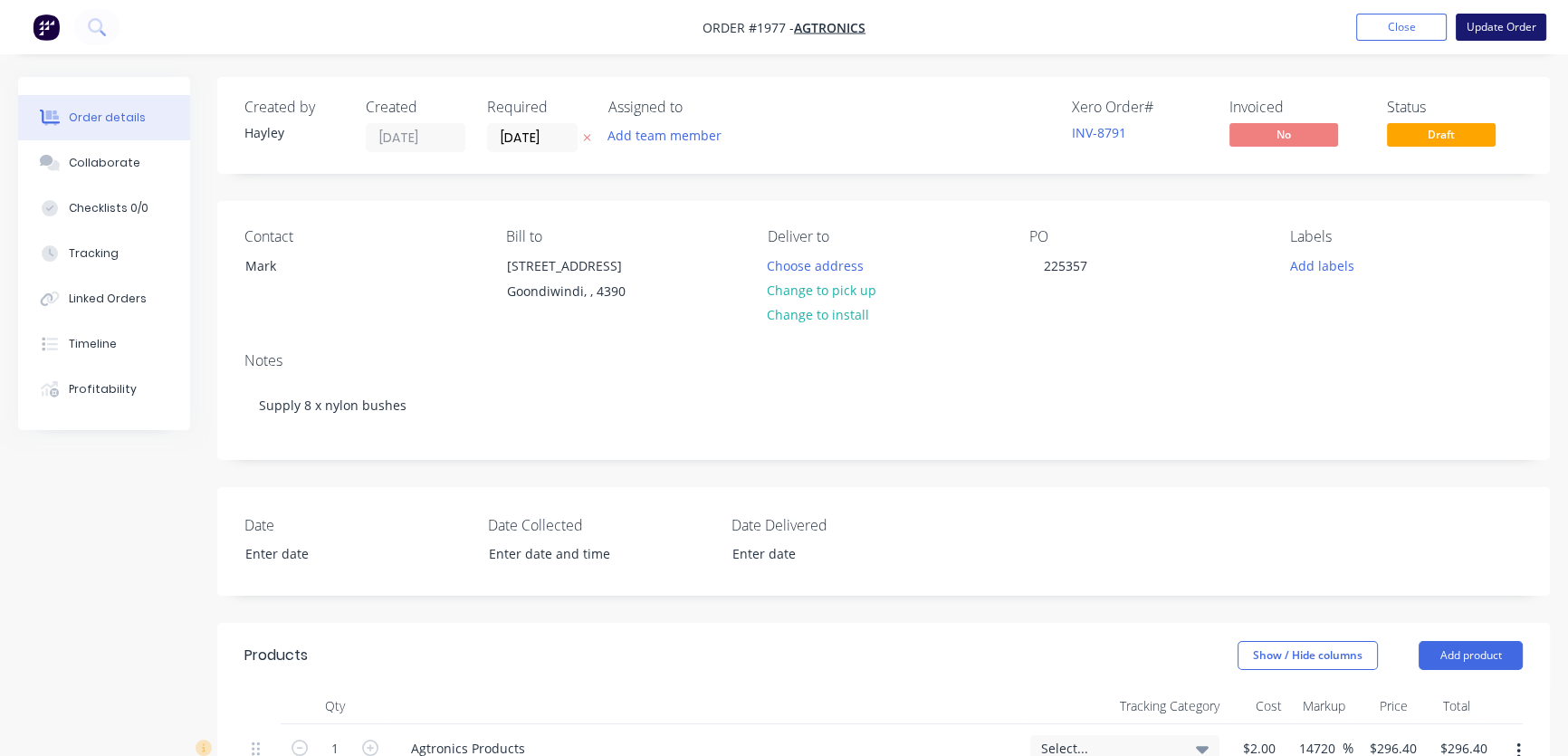
click at [1483, 36] on button "Update Order" at bounding box center [1501, 27] width 90 height 27
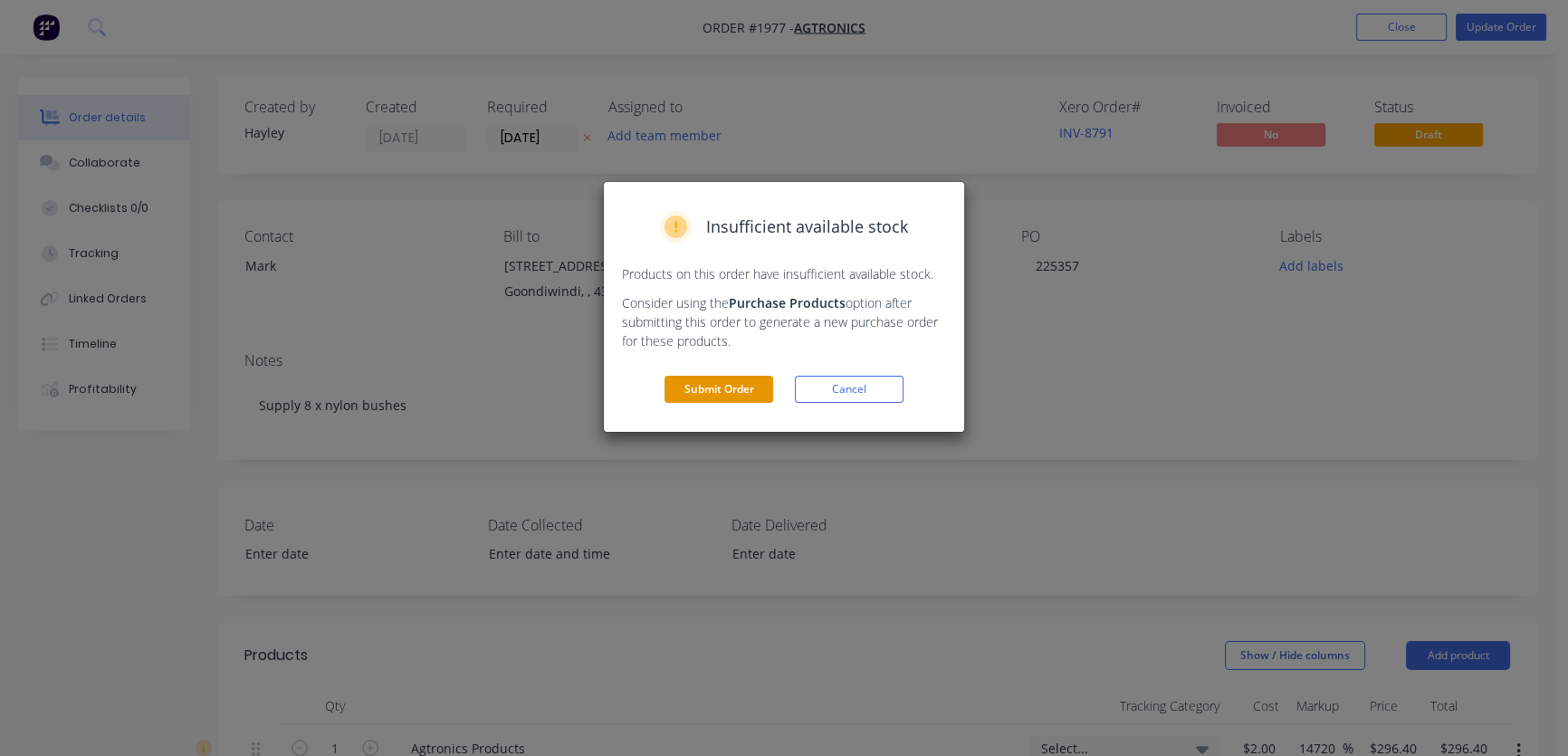
click at [712, 393] on button "Submit Order" at bounding box center [719, 389] width 109 height 27
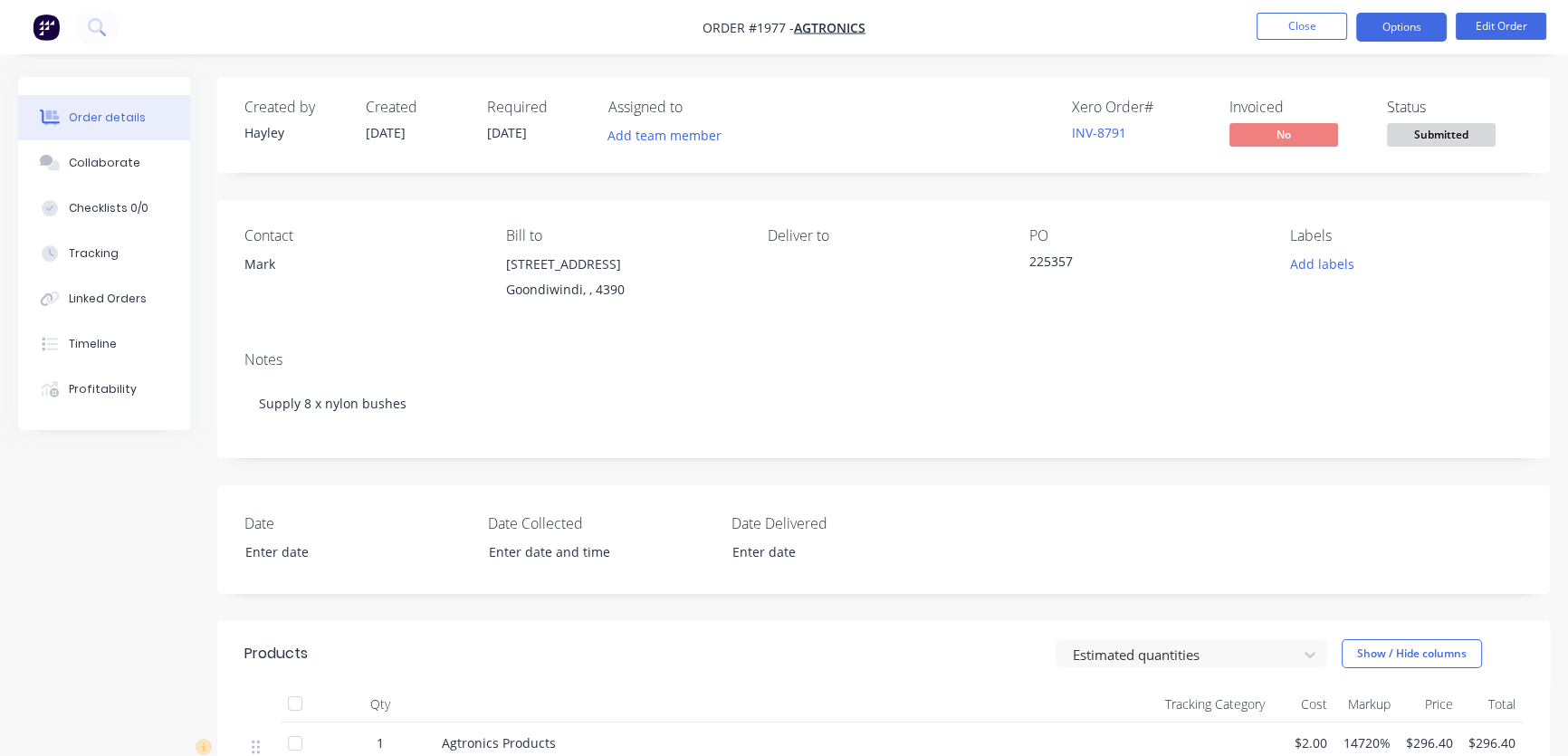
click at [1392, 28] on button "Options" at bounding box center [1401, 27] width 90 height 29
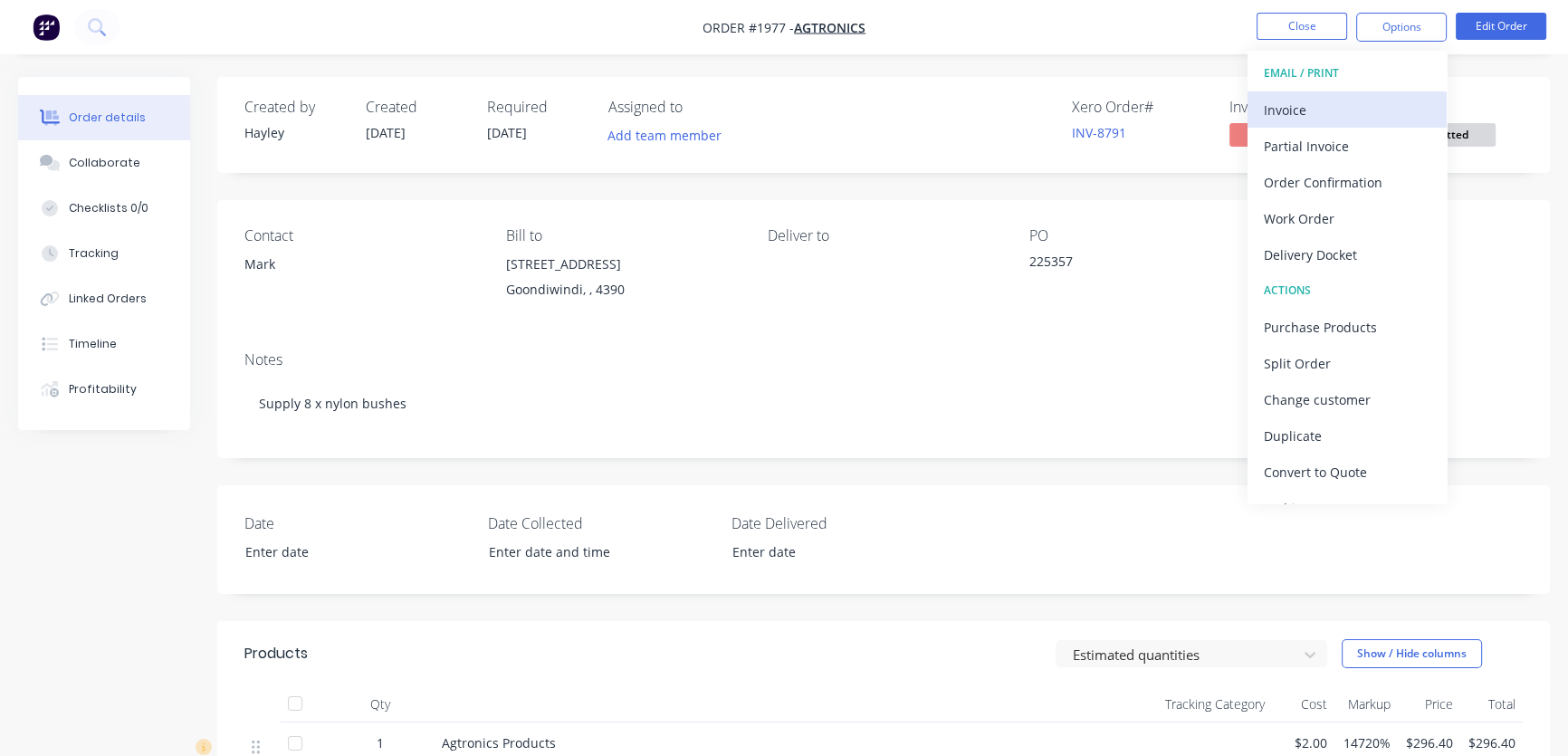
click at [1339, 100] on div "Invoice" at bounding box center [1347, 110] width 166 height 26
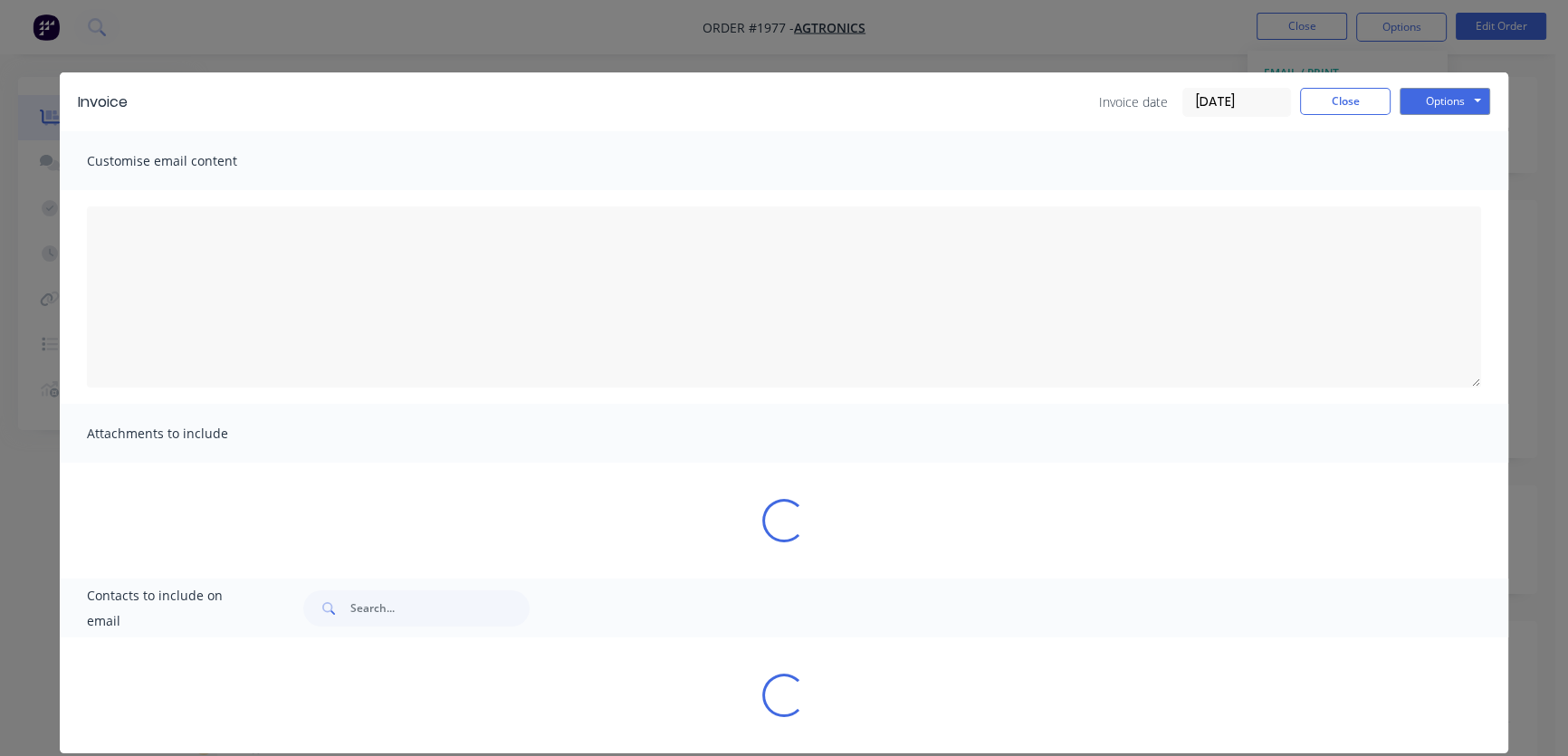
type textarea "A PDF copy of the order has been attached to this email. To view your order onl…"
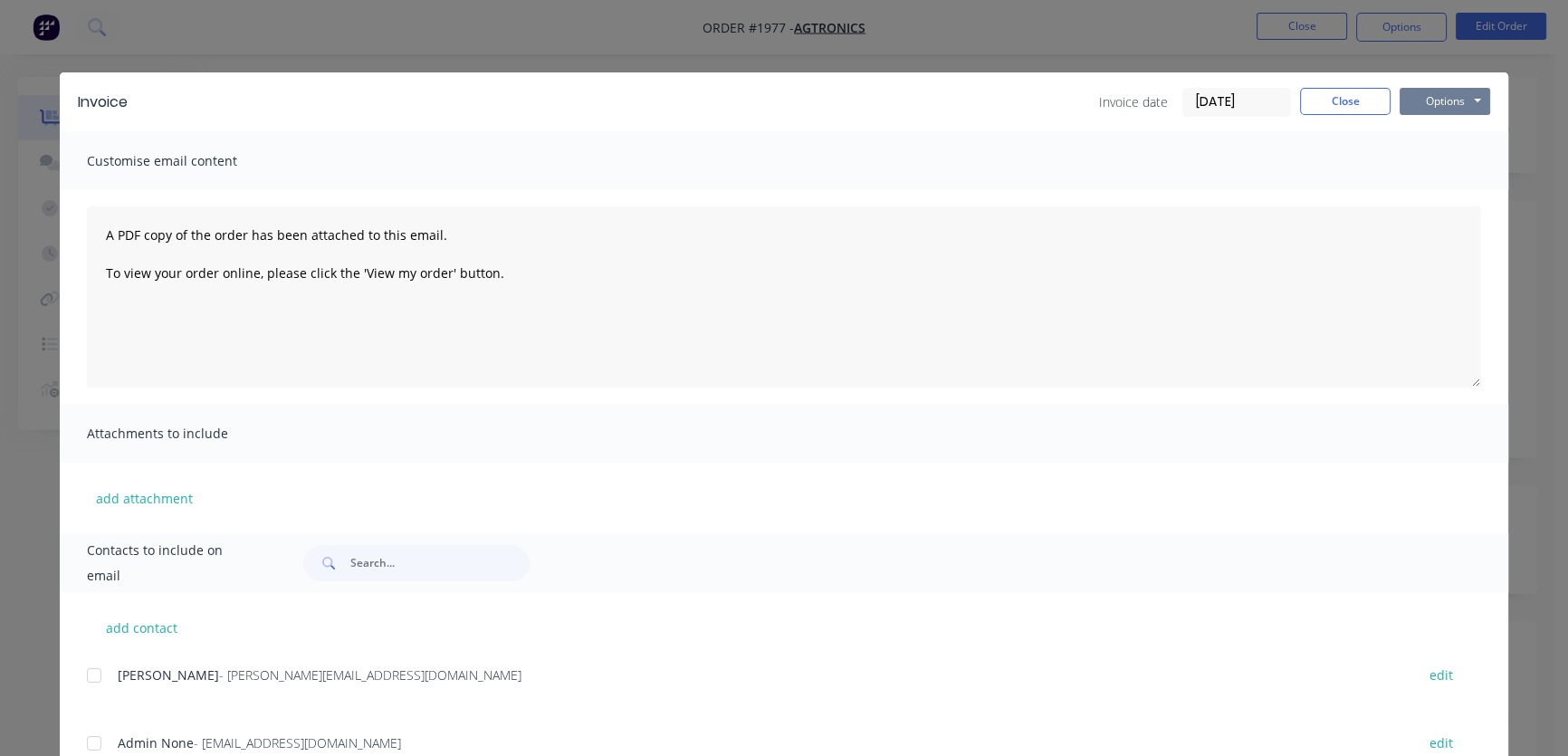
click at [1430, 90] on button "Options" at bounding box center [1444, 101] width 90 height 27
click at [1442, 128] on button "Preview" at bounding box center [1457, 133] width 116 height 30
drag, startPoint x: 1423, startPoint y: 98, endPoint x: 1490, endPoint y: 117, distance: 69.6
click at [1425, 99] on button "Options" at bounding box center [1444, 101] width 90 height 27
click at [1475, 126] on button "Preview" at bounding box center [1457, 133] width 116 height 30
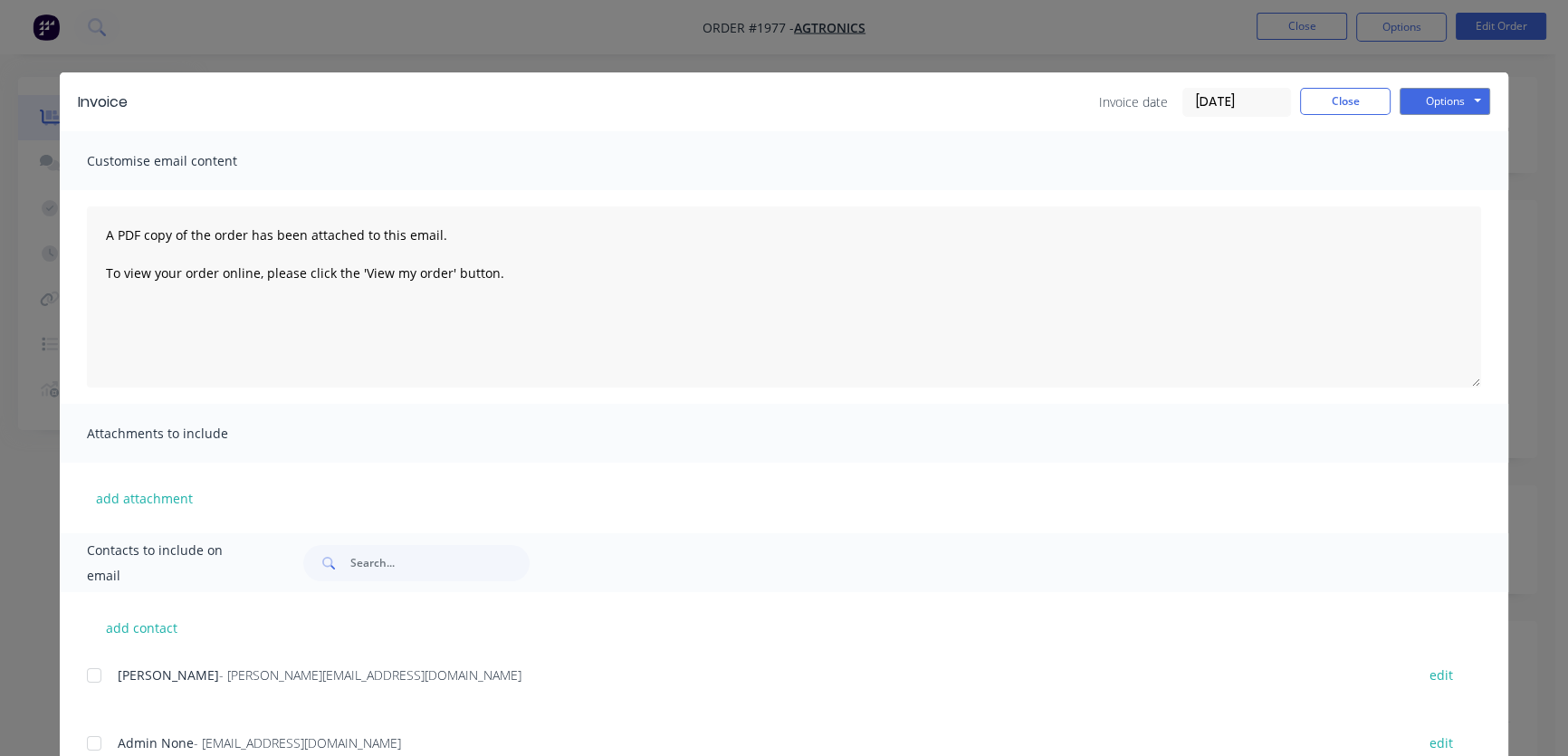
scroll to position [164, 0]
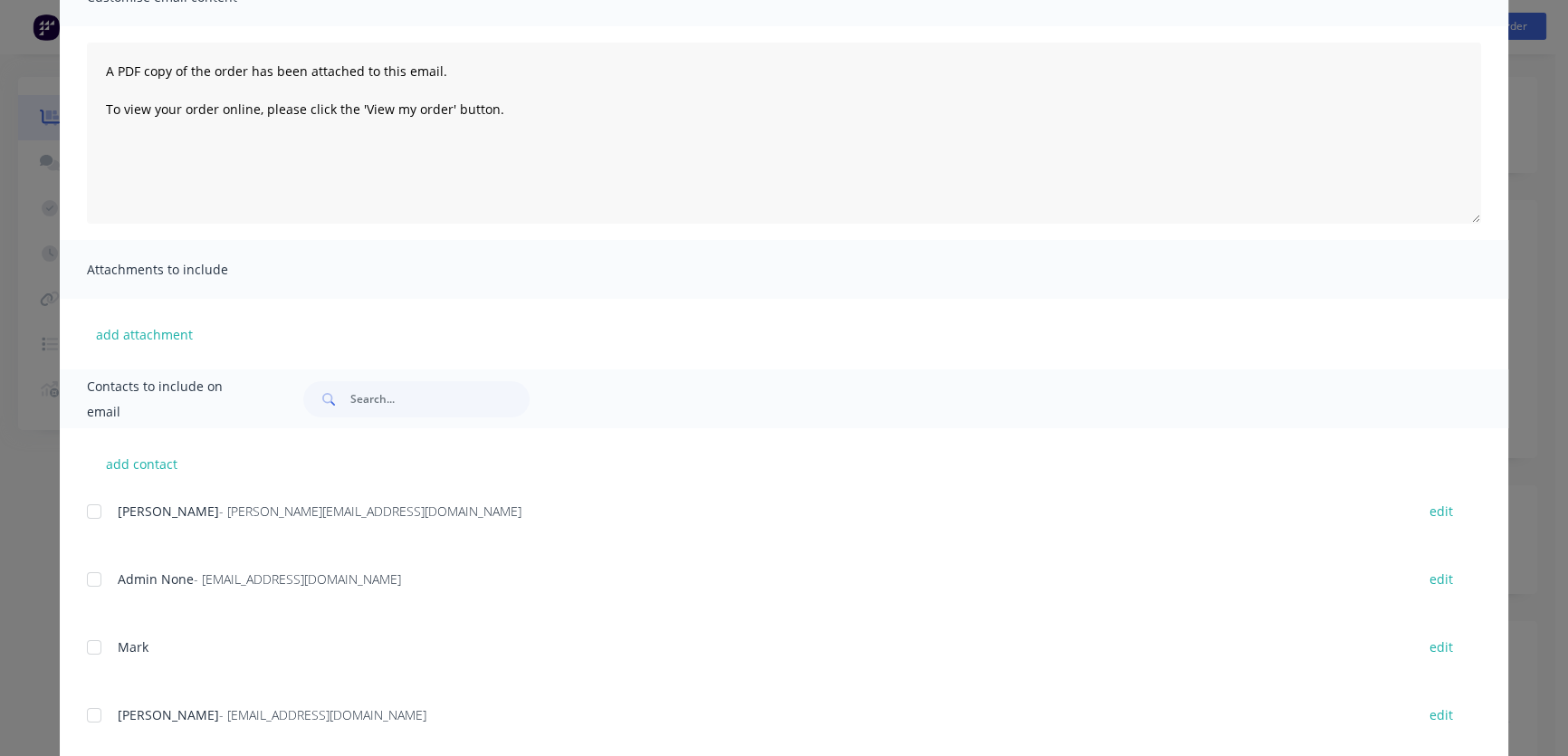
click at [84, 512] on div at bounding box center [93, 511] width 36 height 36
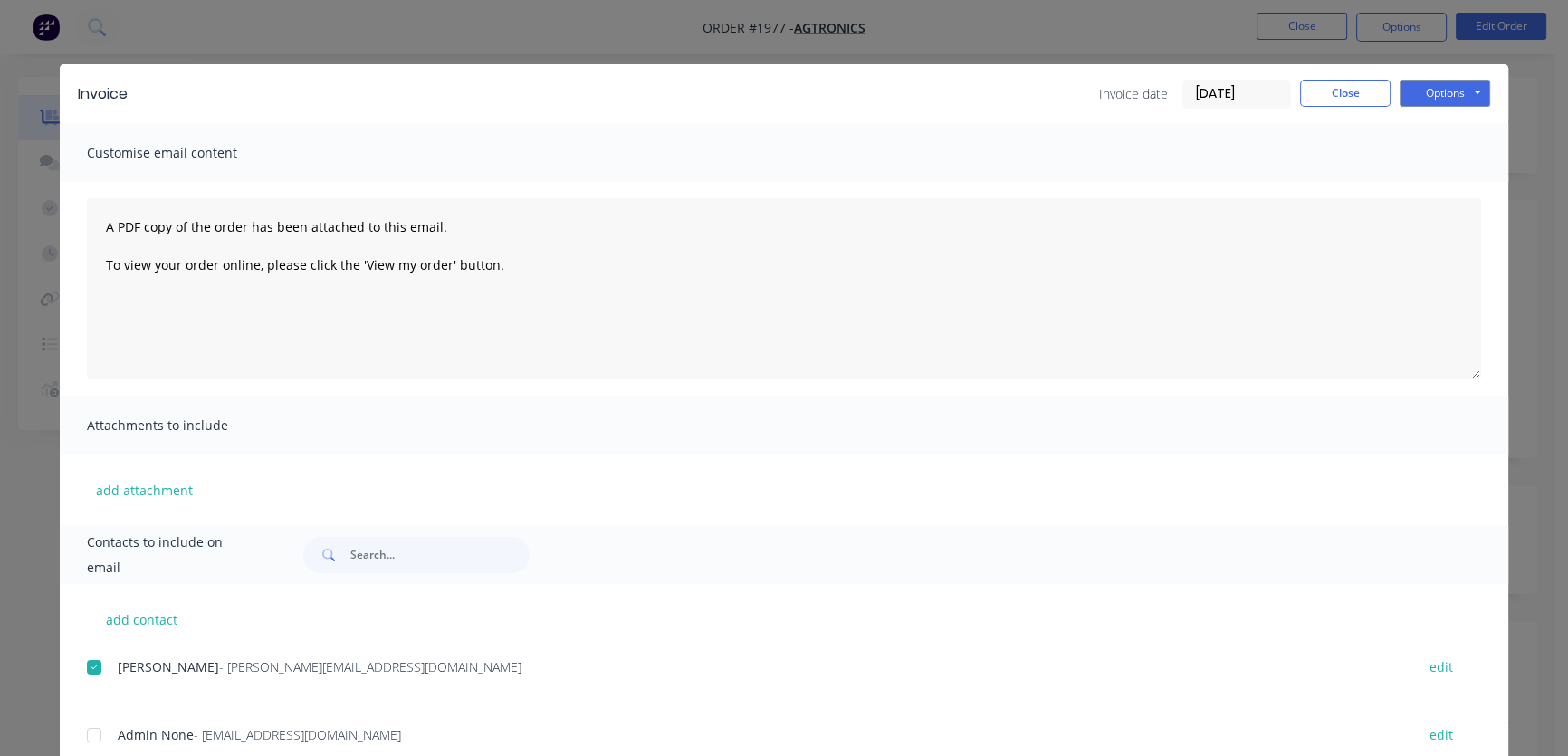
scroll to position [0, 0]
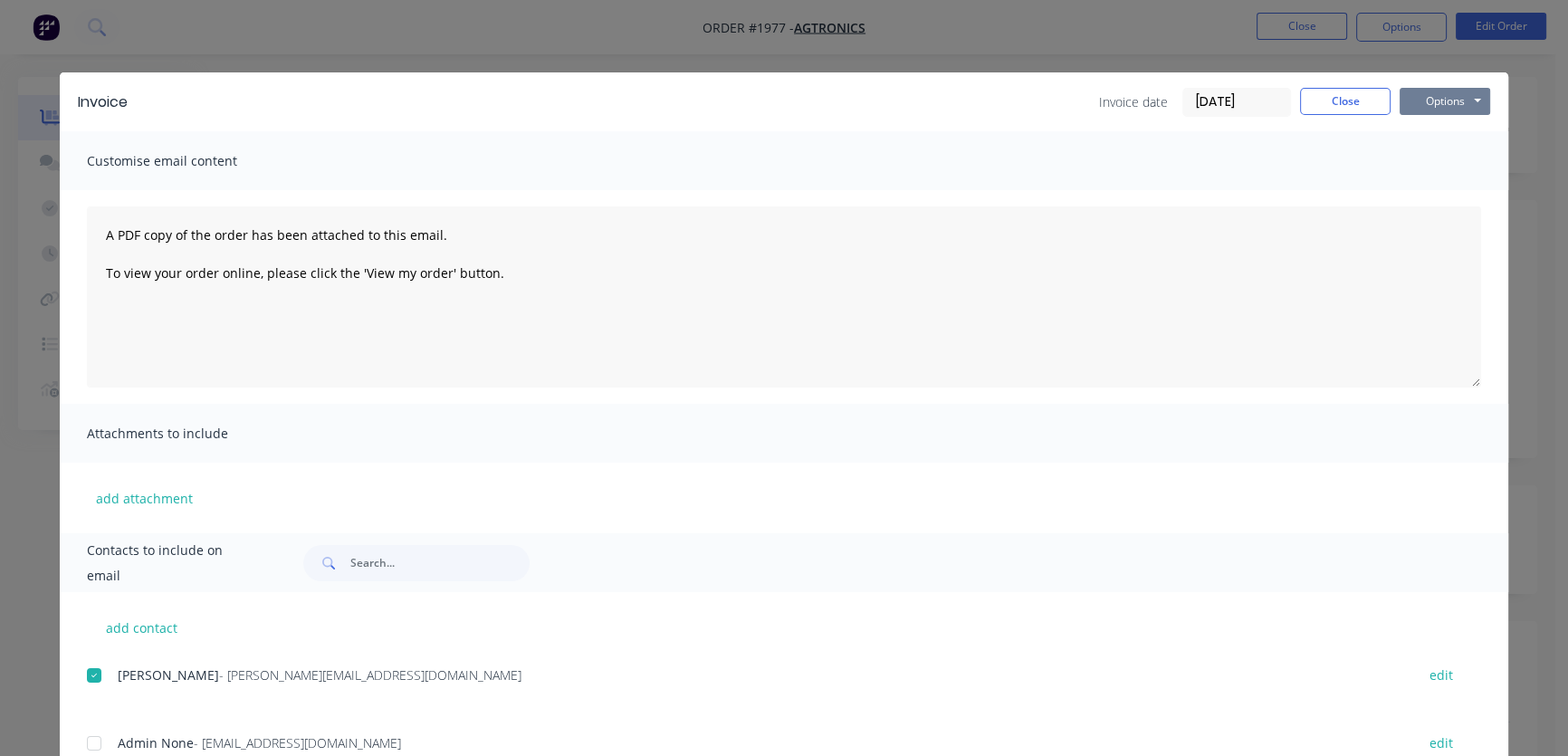
click at [1427, 109] on button "Options" at bounding box center [1444, 101] width 90 height 27
click at [1449, 183] on button "Email" at bounding box center [1457, 193] width 116 height 30
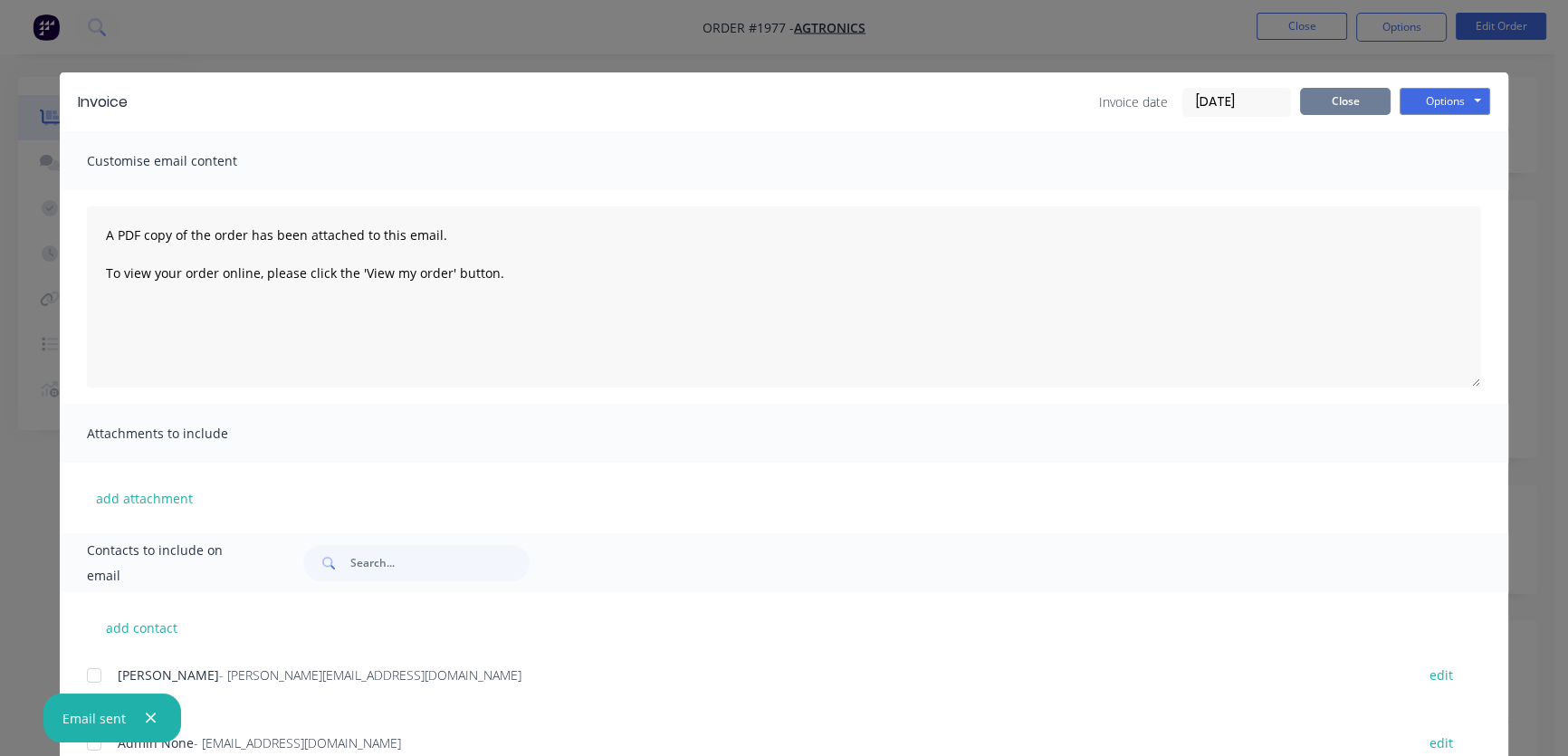
click at [1341, 100] on button "Close" at bounding box center [1345, 101] width 90 height 27
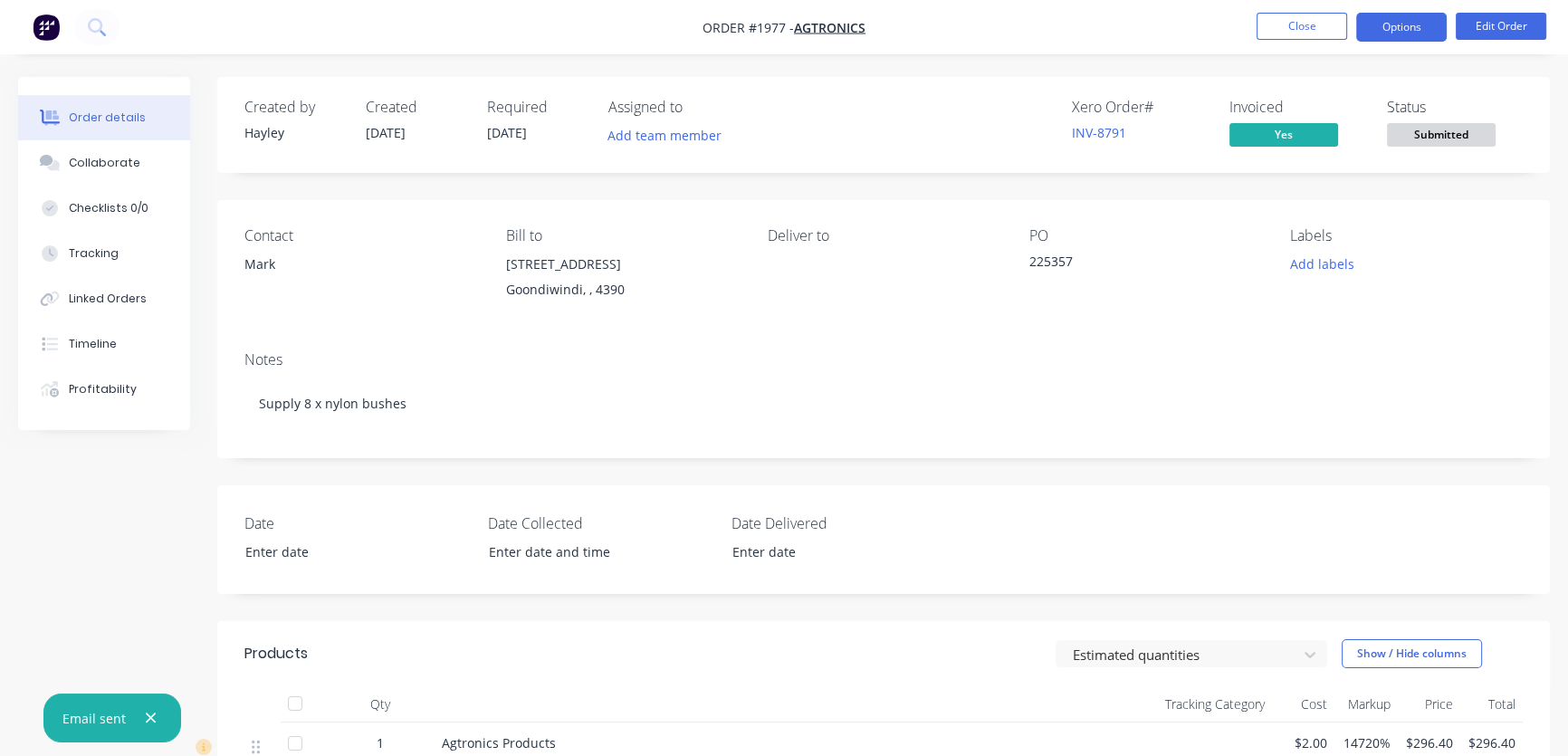
click at [1394, 23] on button "Options" at bounding box center [1401, 27] width 90 height 29
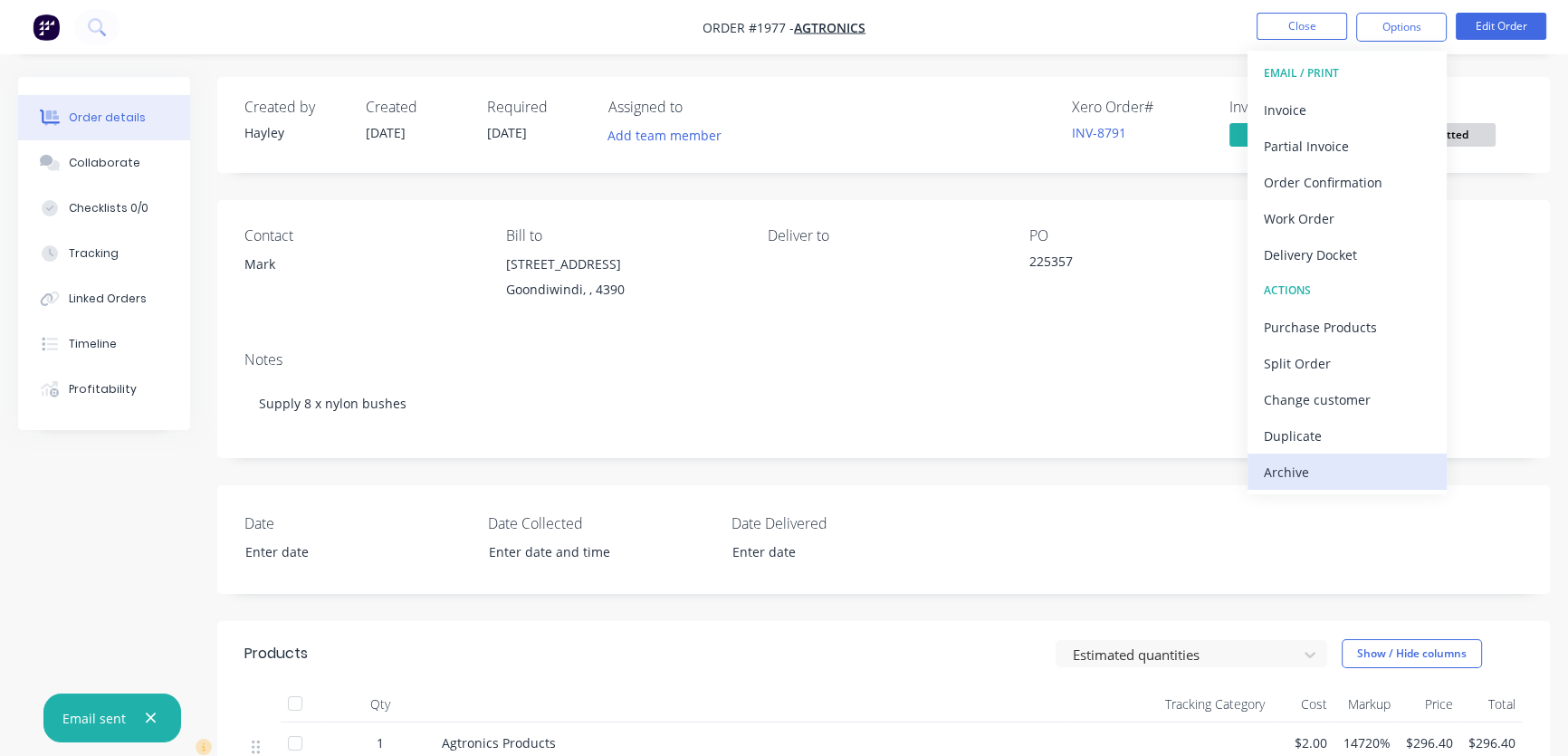
click at [1308, 465] on div "Archive" at bounding box center [1347, 472] width 166 height 26
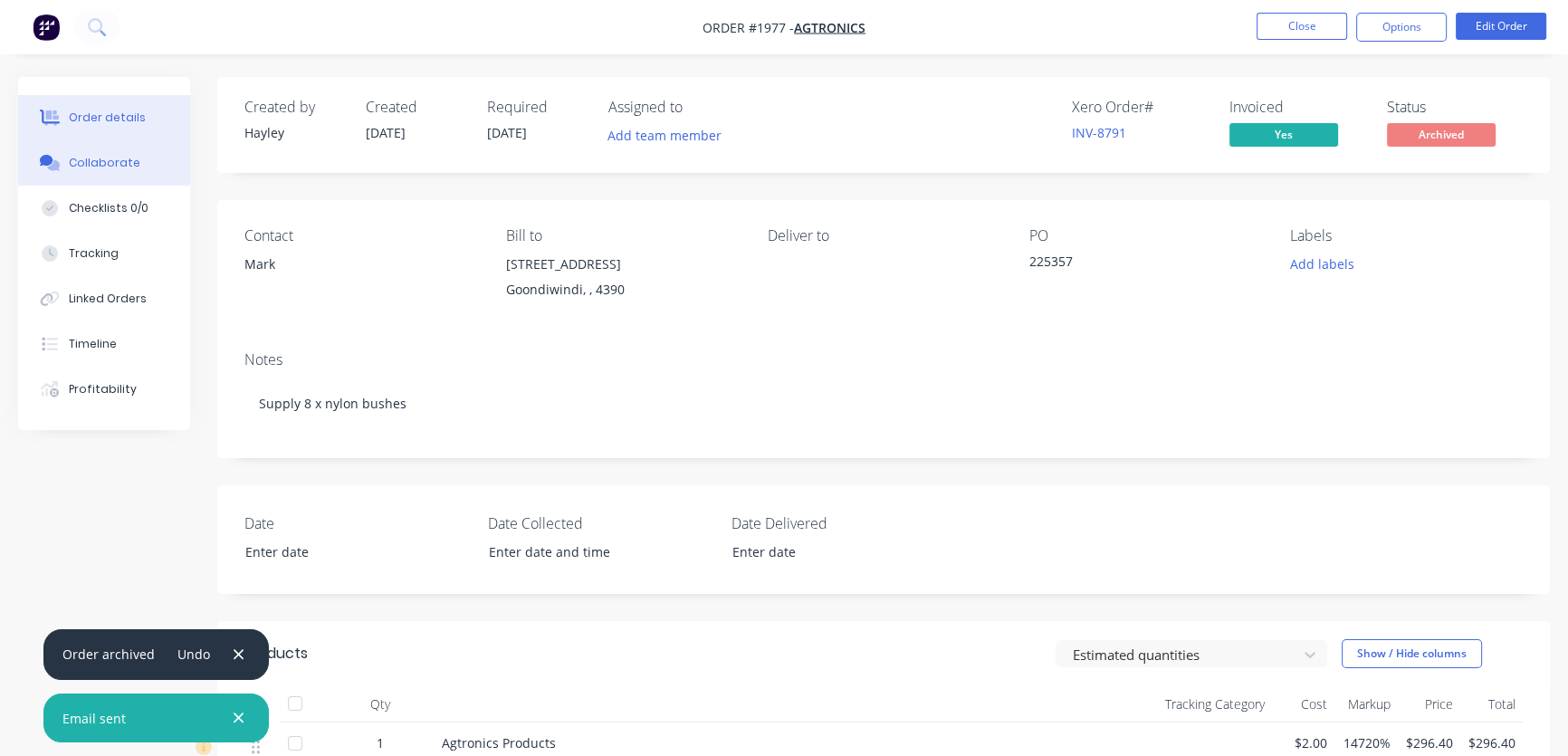
click at [97, 162] on div "Collaborate" at bounding box center [104, 163] width 71 height 17
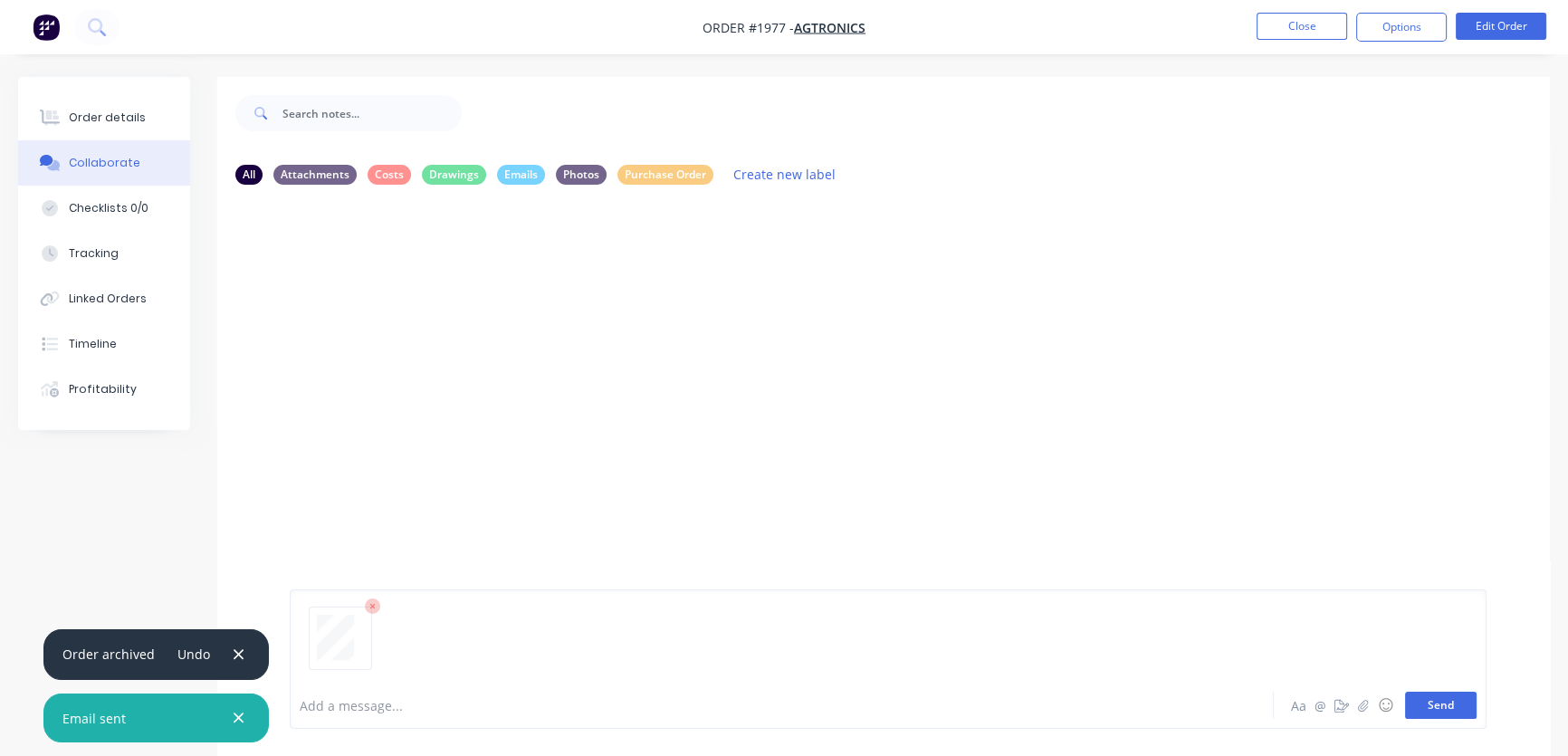
click at [1441, 703] on button "Send" at bounding box center [1440, 704] width 71 height 27
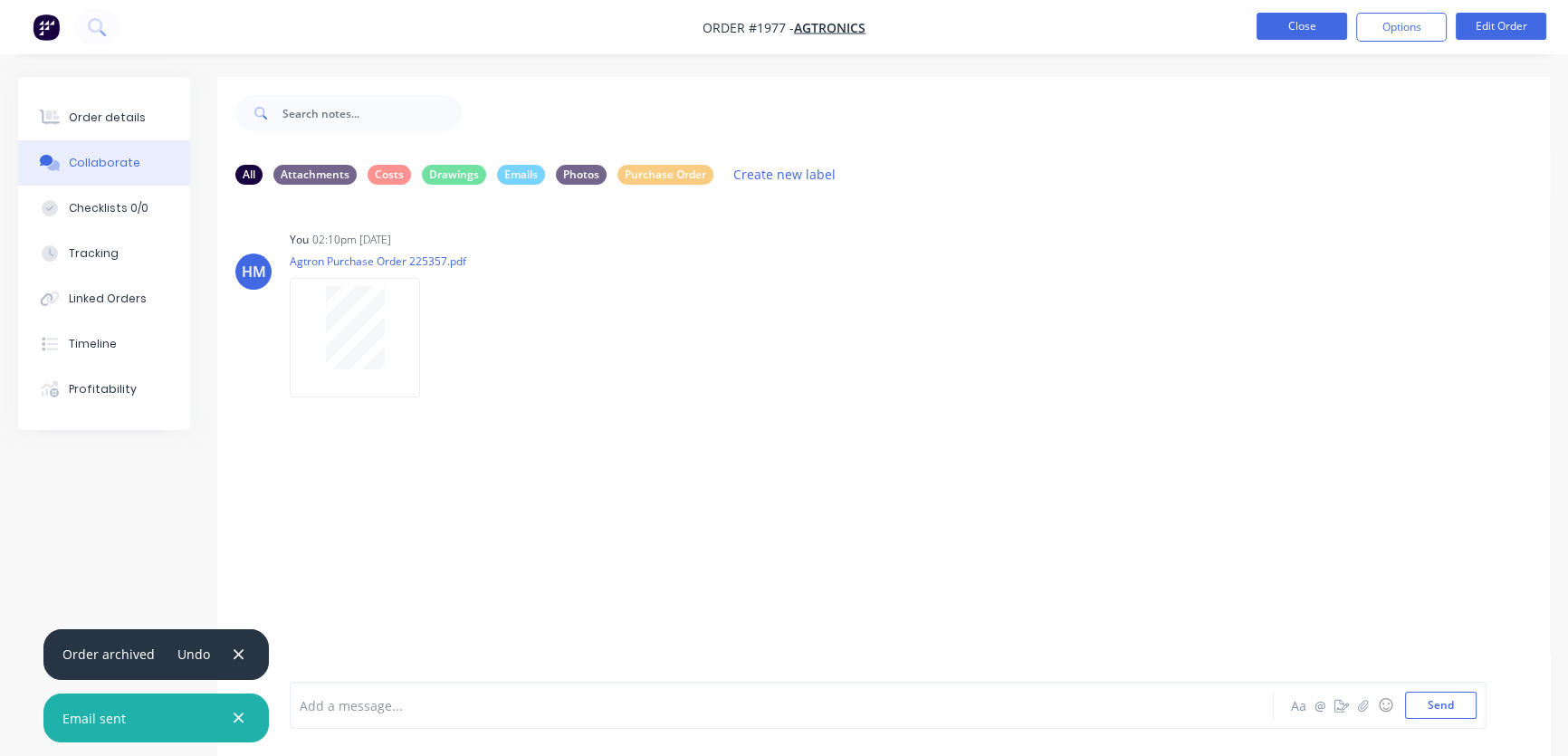
click at [1307, 32] on button "Close" at bounding box center [1301, 26] width 90 height 27
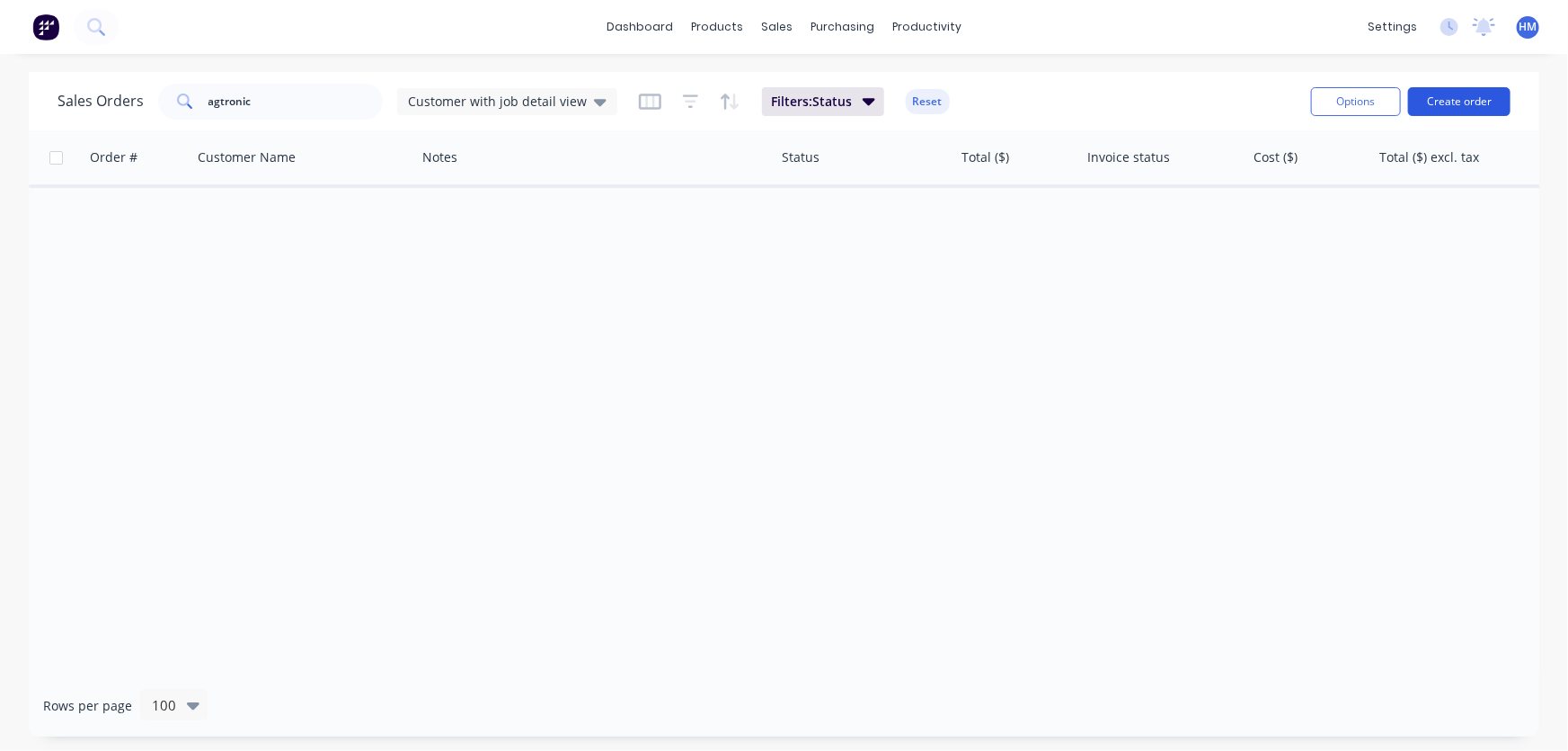
click at [1460, 99] on button "Create order" at bounding box center [1460, 101] width 103 height 28
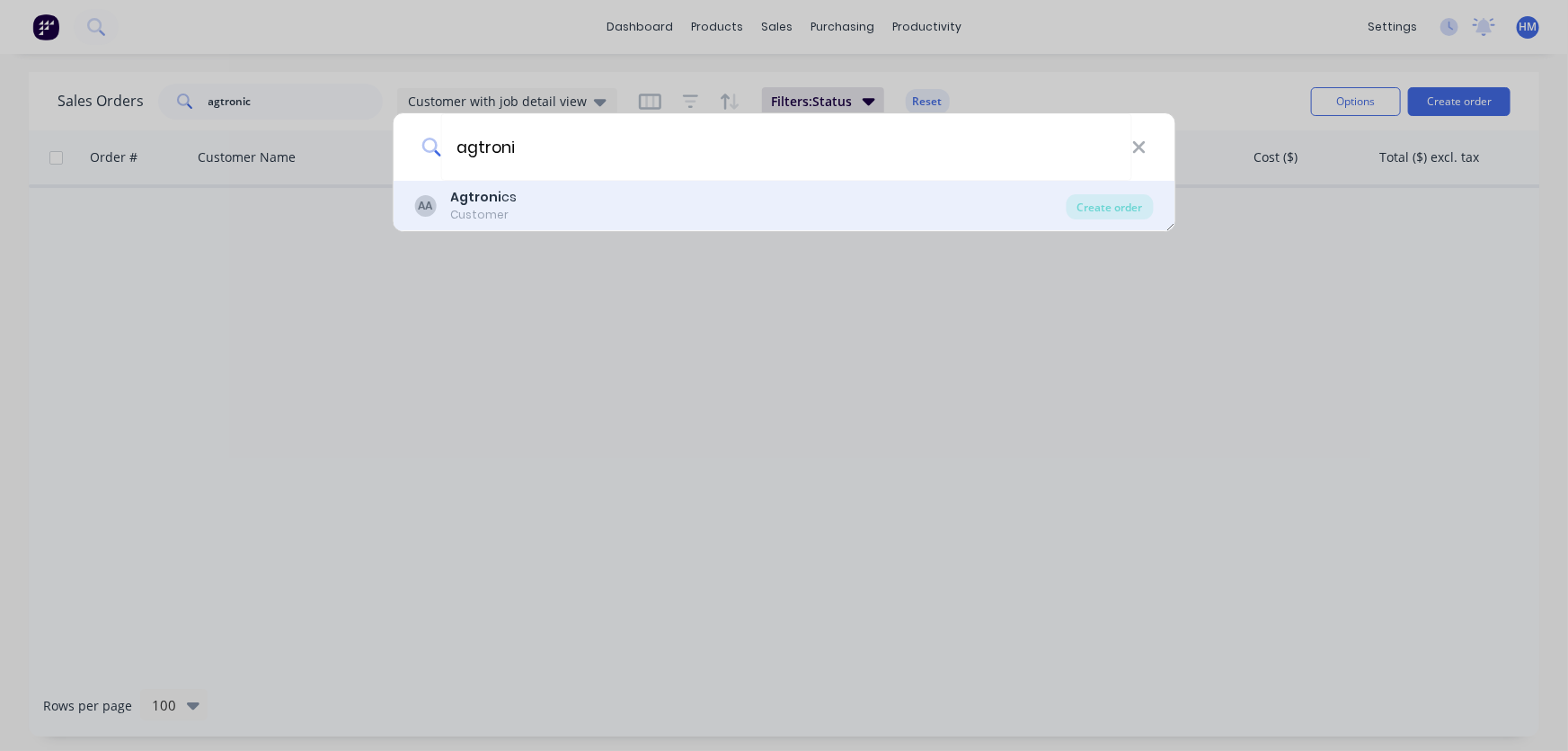
type input "agtroni"
click at [493, 193] on b "Agtroni" at bounding box center [476, 197] width 51 height 18
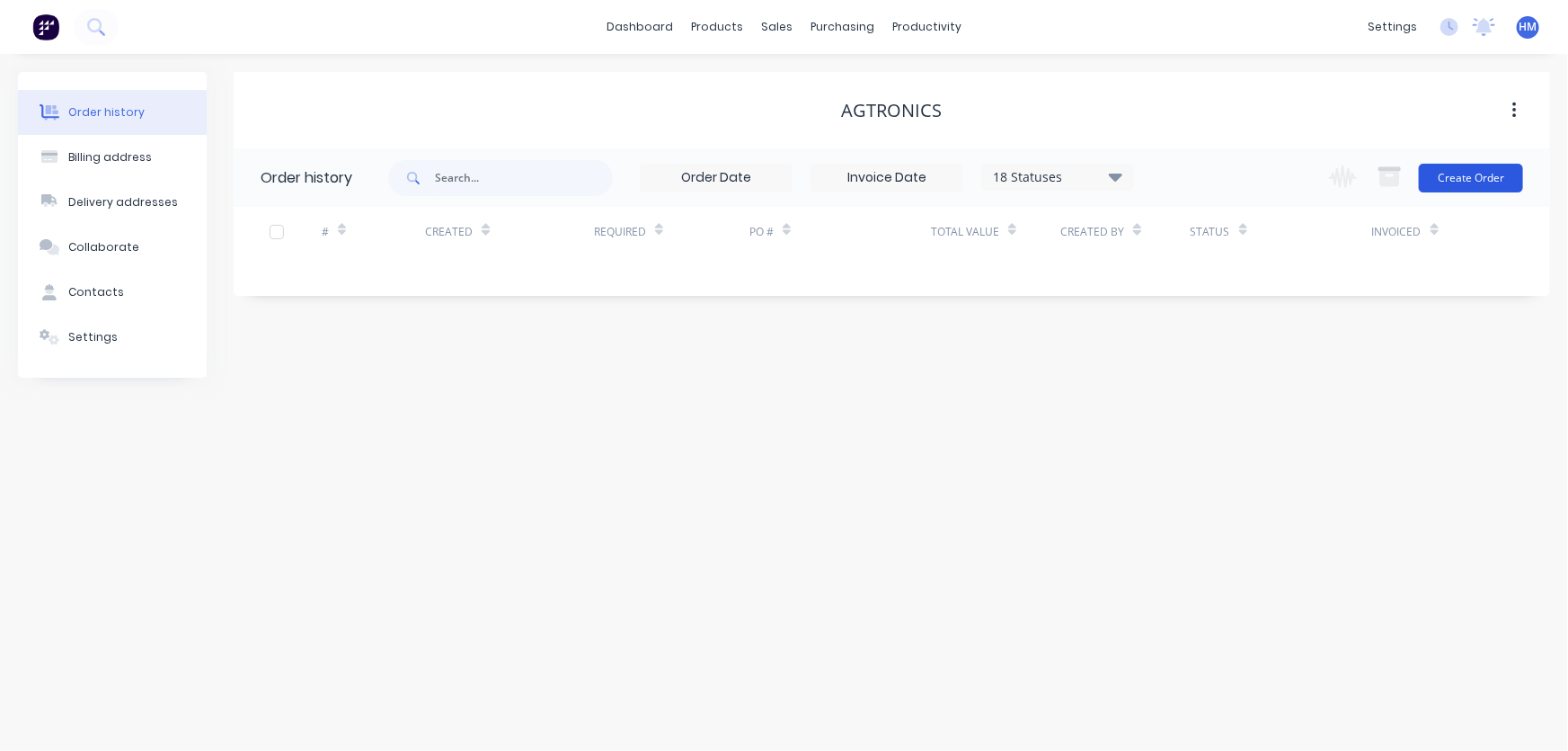
click at [1468, 185] on button "Create Order" at bounding box center [1472, 177] width 104 height 28
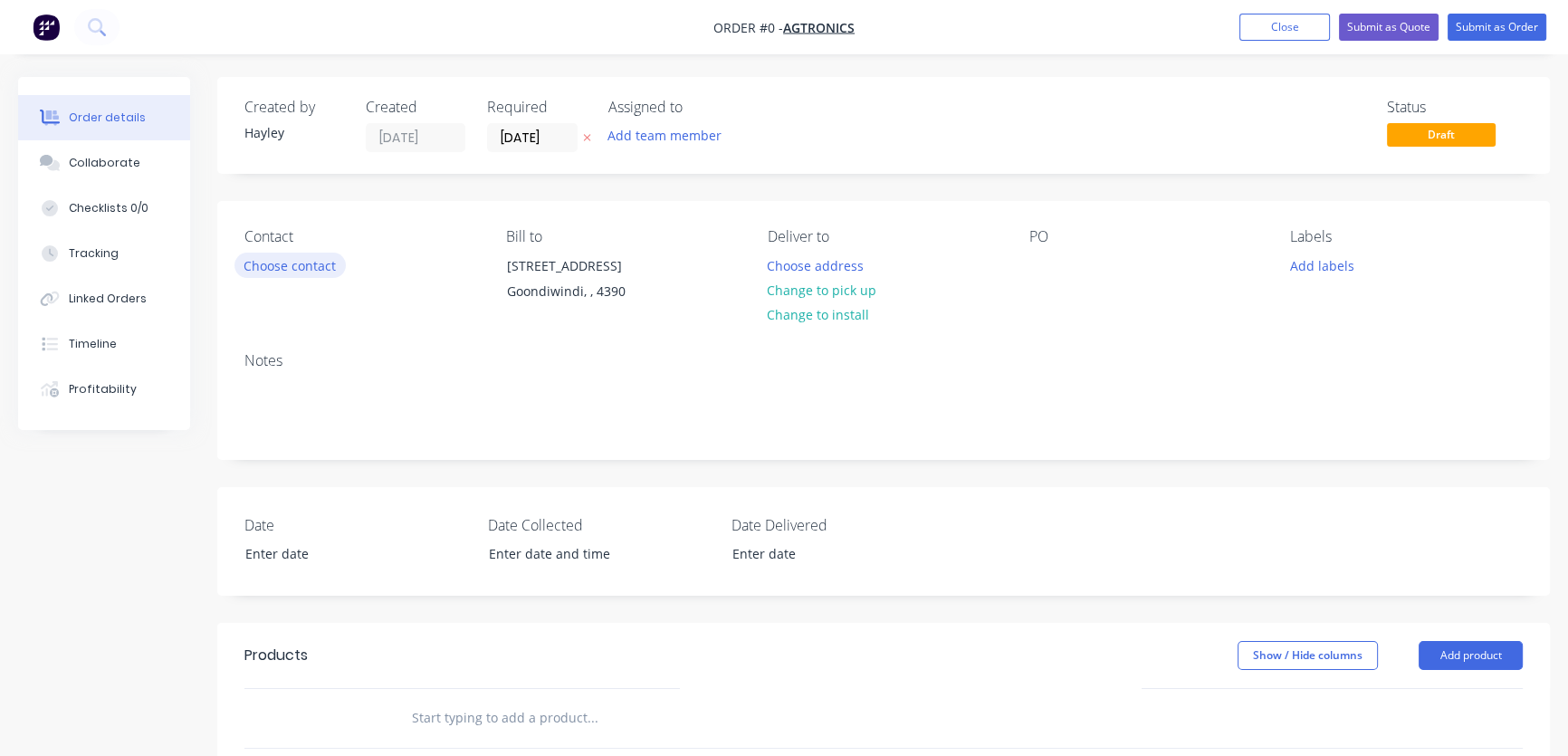
click at [294, 266] on button "Choose contact" at bounding box center [290, 265] width 112 height 24
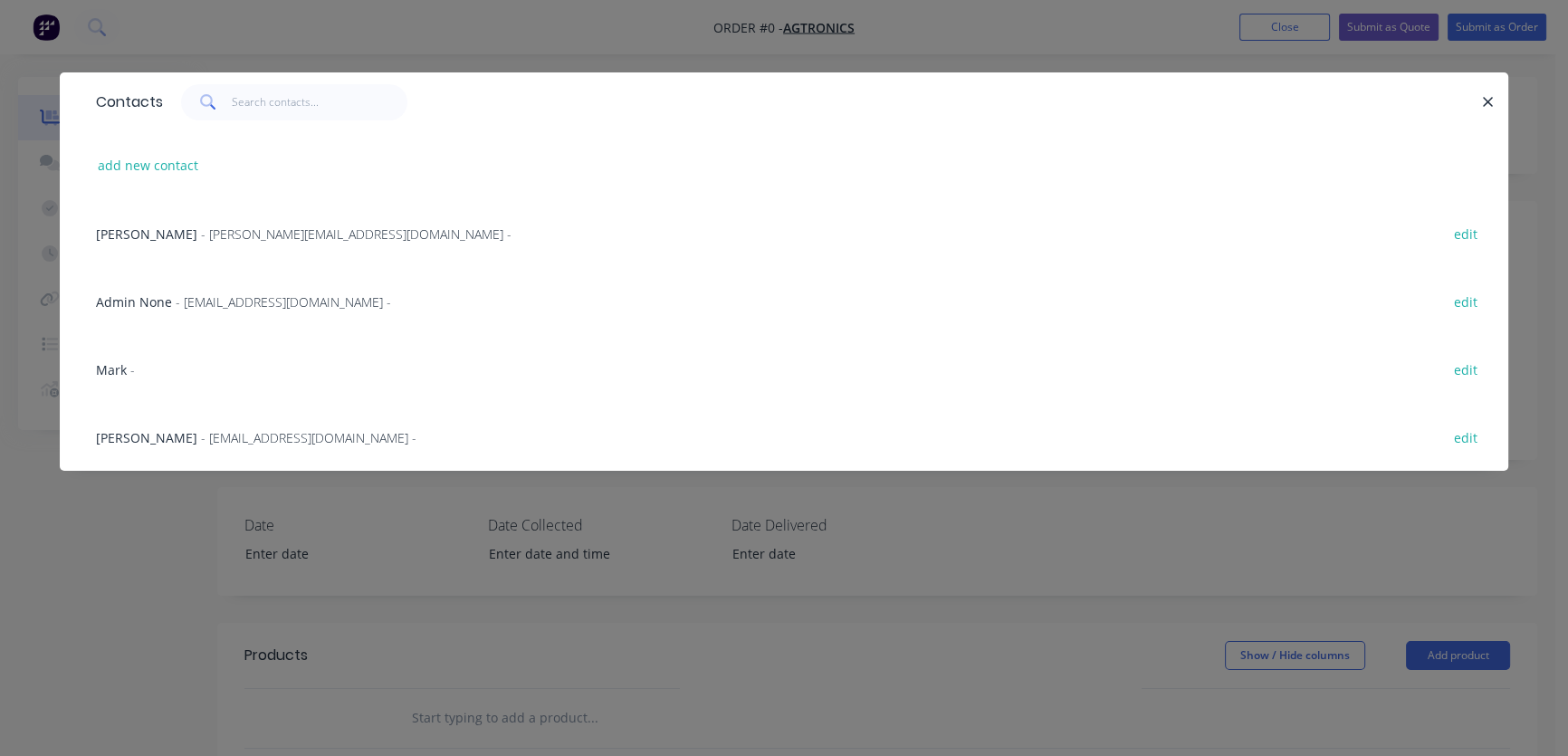
click at [146, 444] on span "[PERSON_NAME]" at bounding box center [147, 438] width 102 height 18
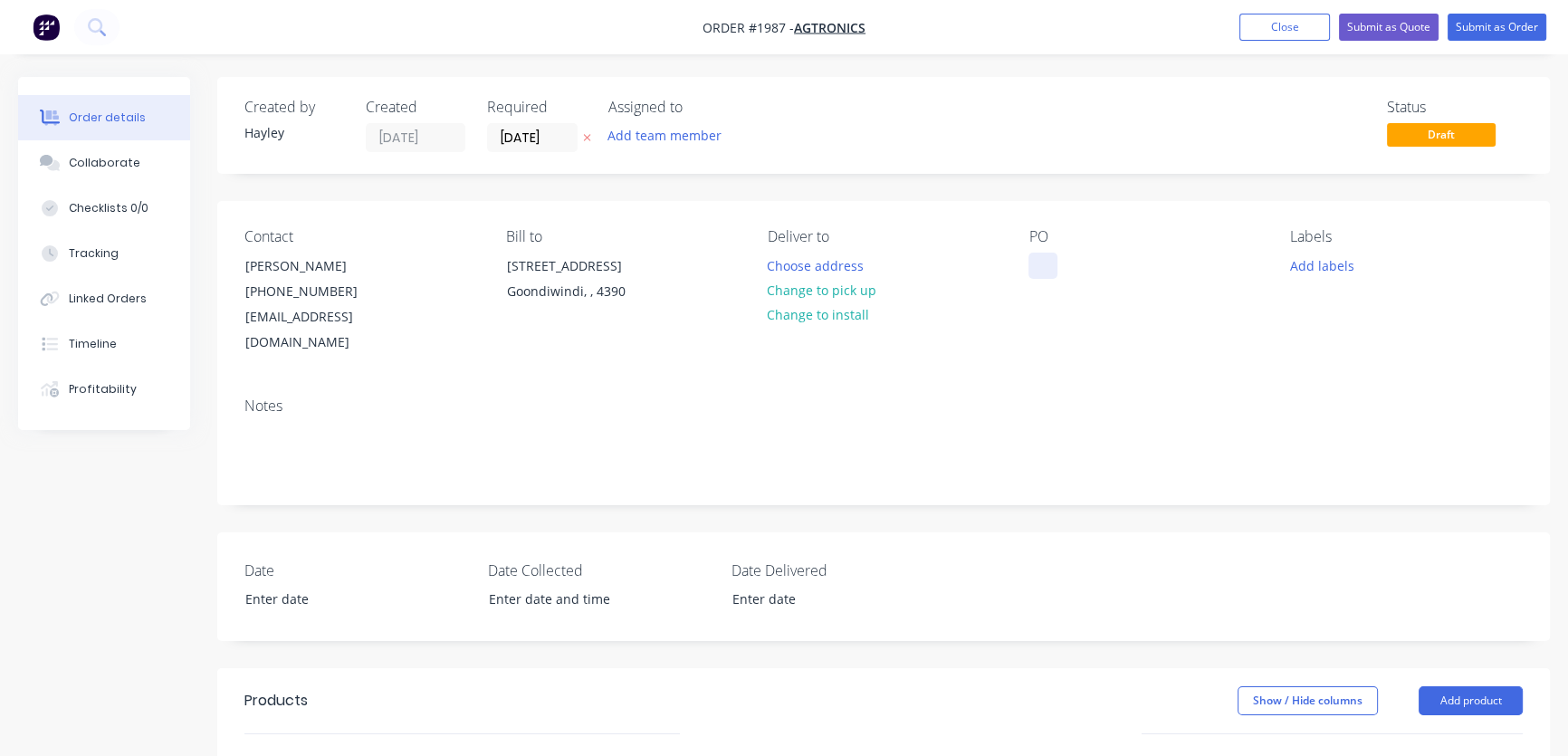
click at [1042, 266] on div at bounding box center [1042, 266] width 29 height 26
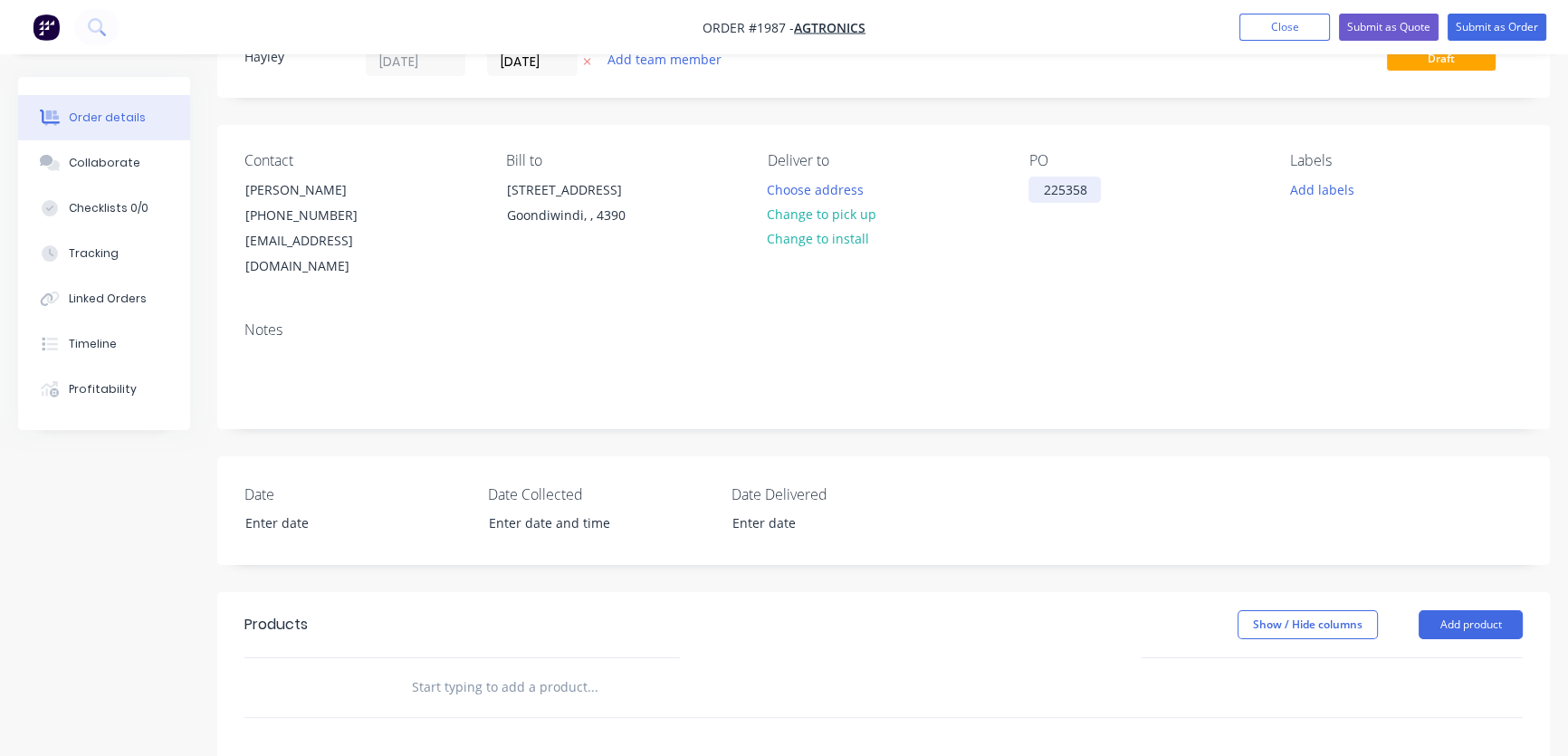
scroll to position [164, 0]
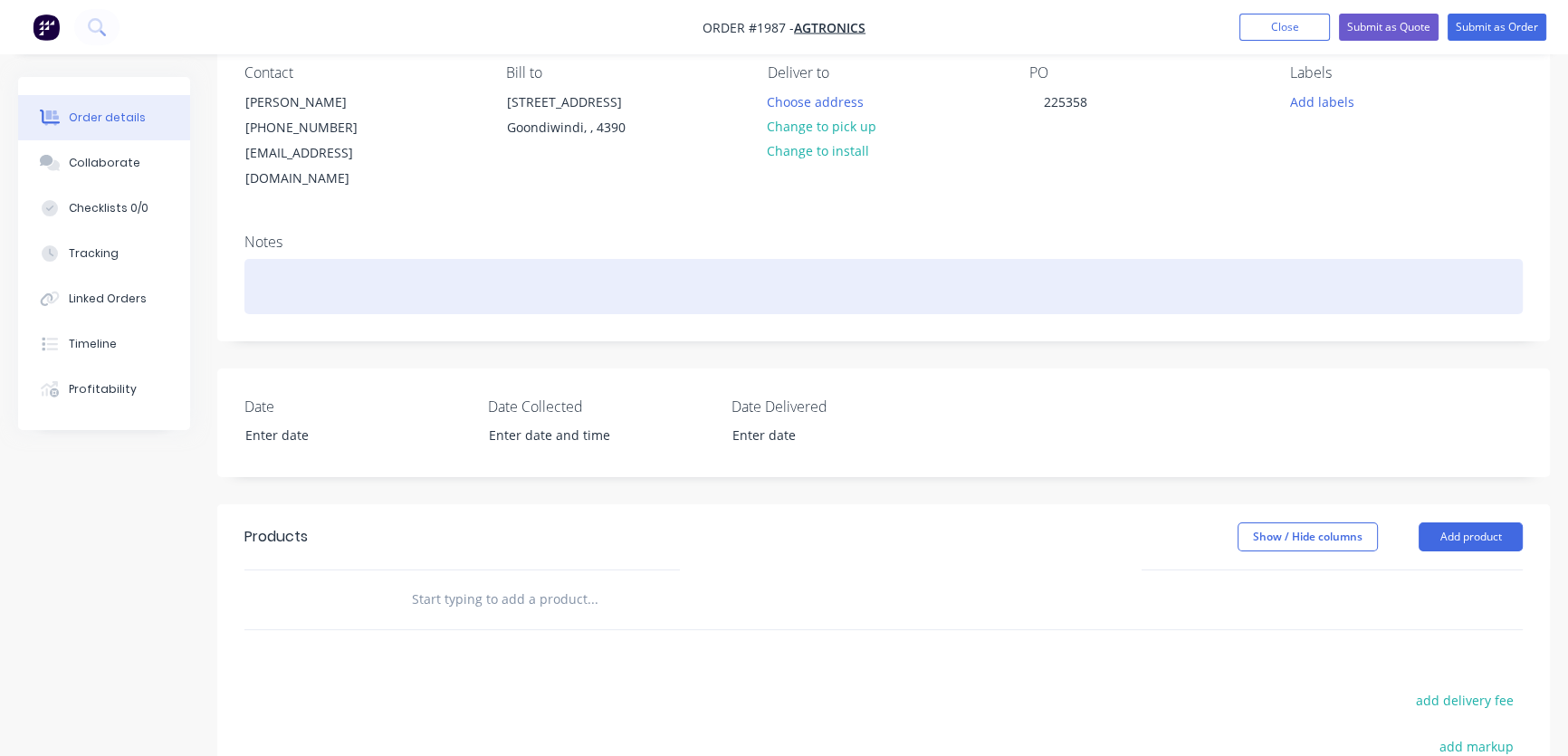
click at [317, 258] on div at bounding box center [883, 286] width 1278 height 55
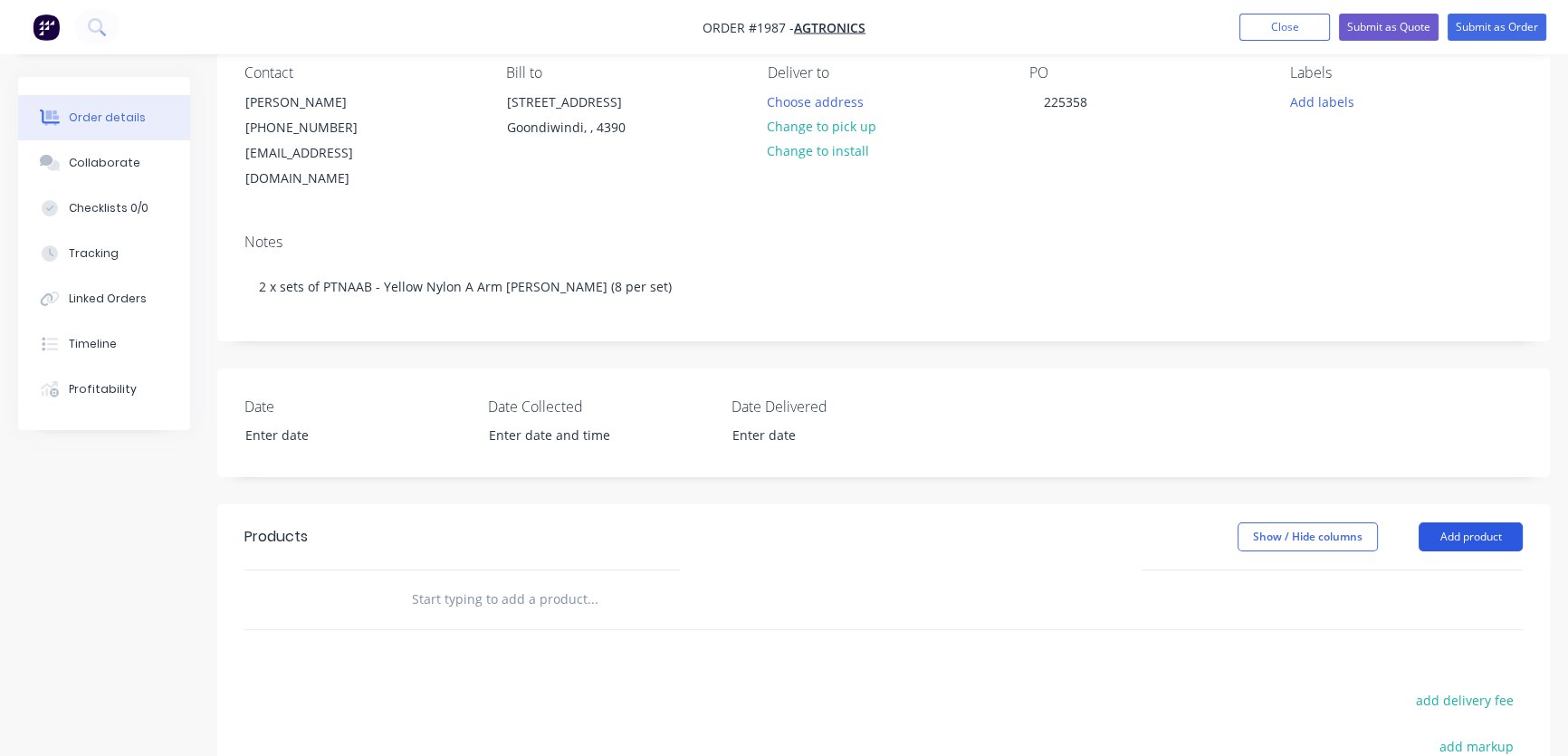
drag, startPoint x: 1464, startPoint y: 518, endPoint x: 1439, endPoint y: 530, distance: 27.7
click at [1463, 522] on button "Add product" at bounding box center [1470, 536] width 104 height 29
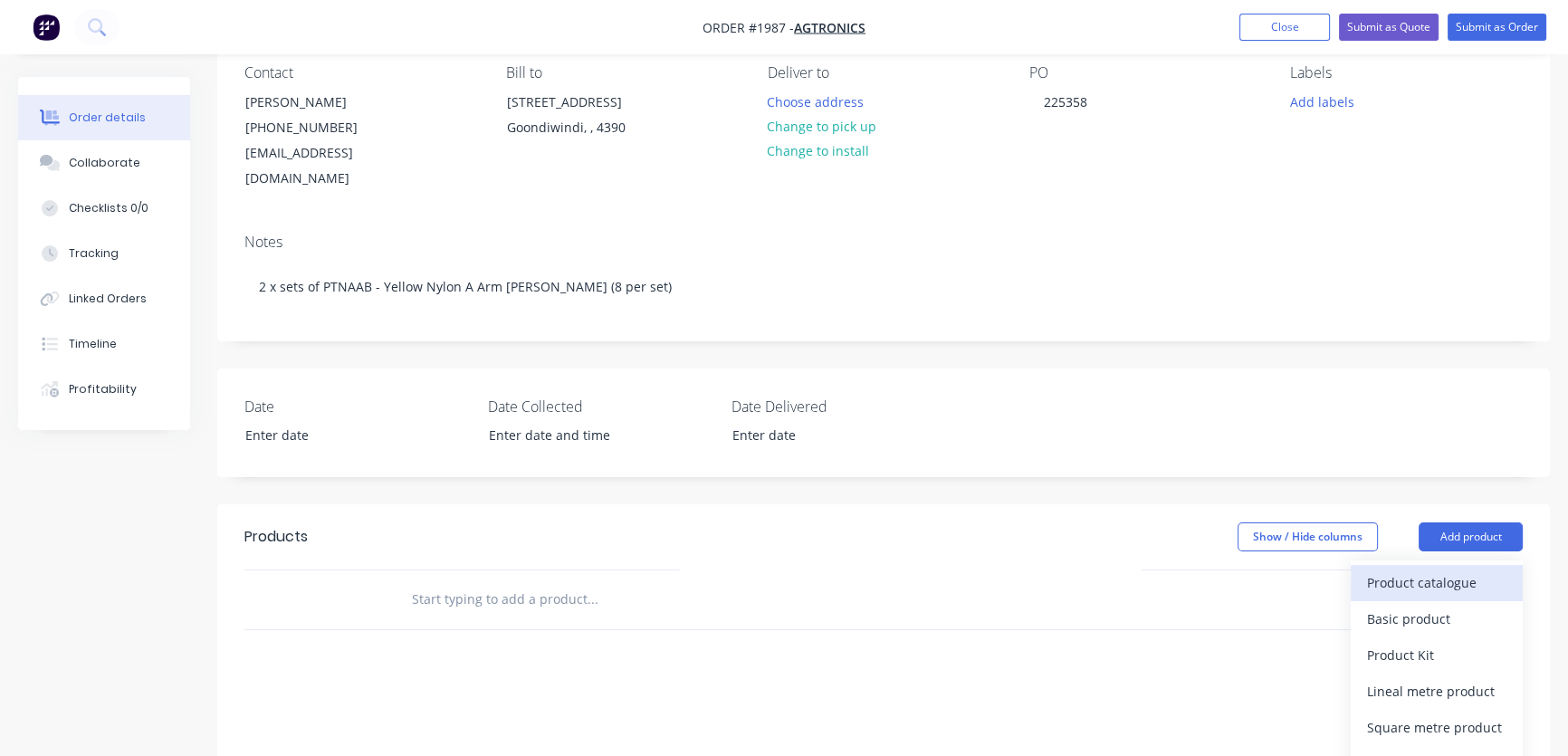
click at [1435, 570] on div "Product catalogue" at bounding box center [1436, 582] width 139 height 26
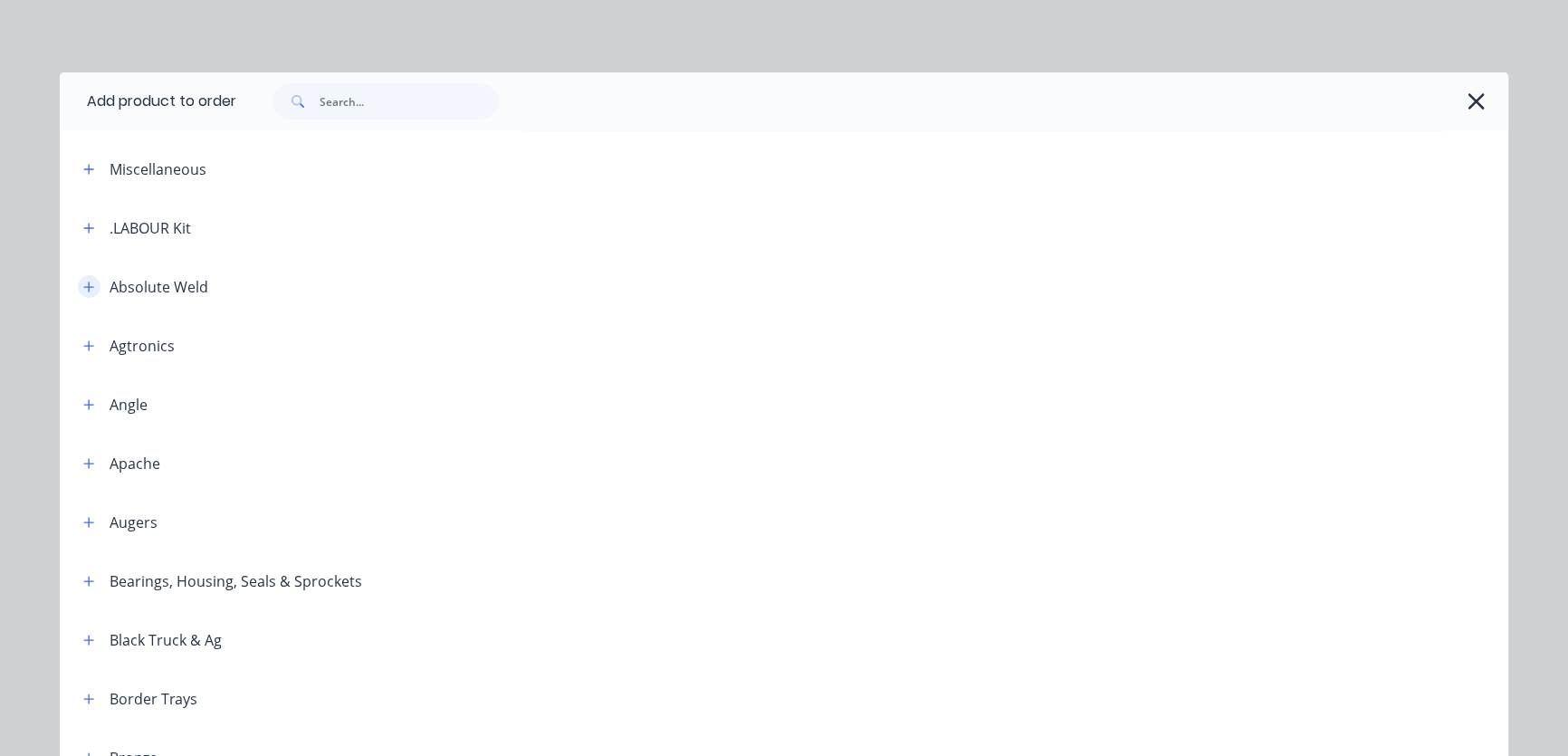
click at [83, 281] on icon "button" at bounding box center [89, 287] width 11 height 13
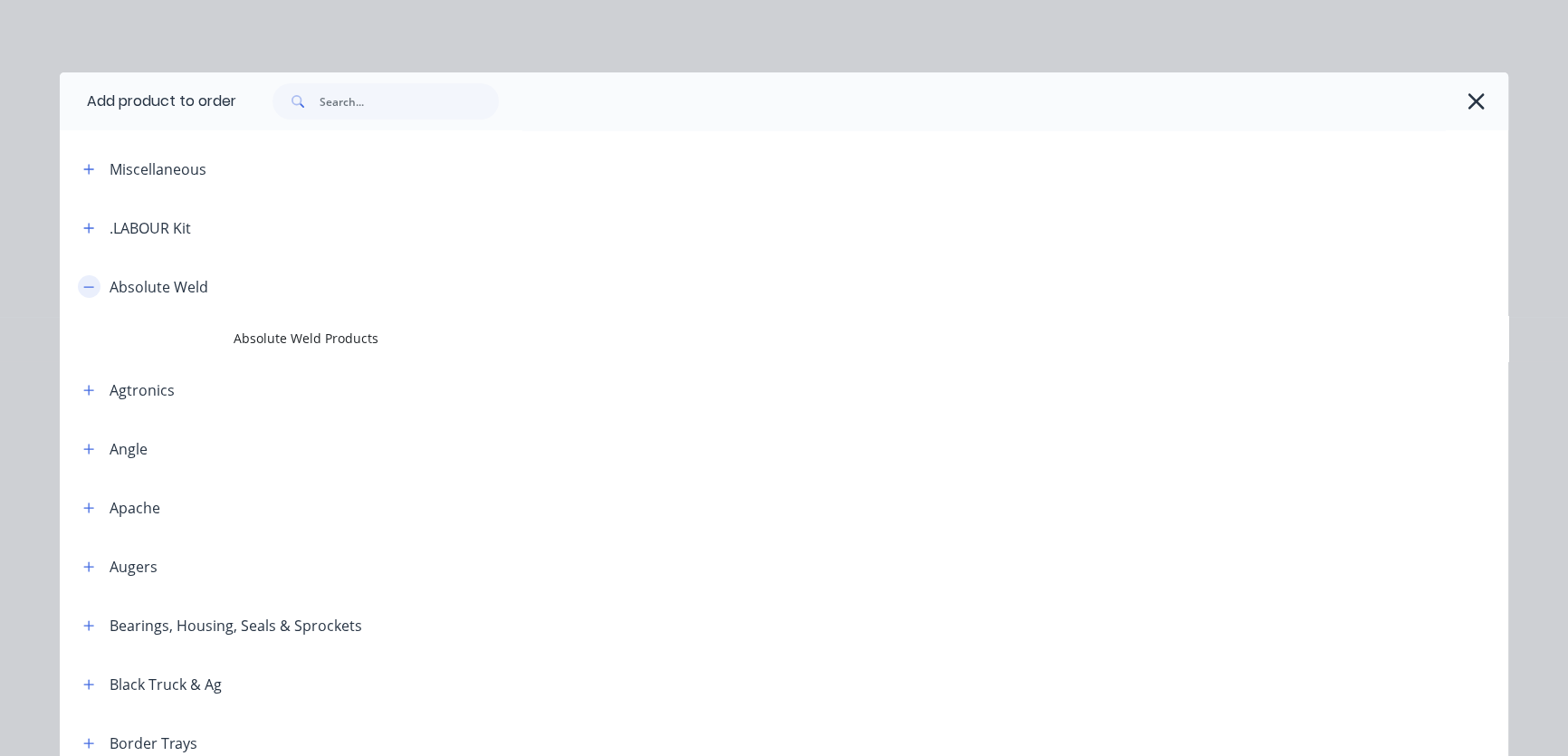
click at [83, 288] on icon "button" at bounding box center [89, 287] width 11 height 13
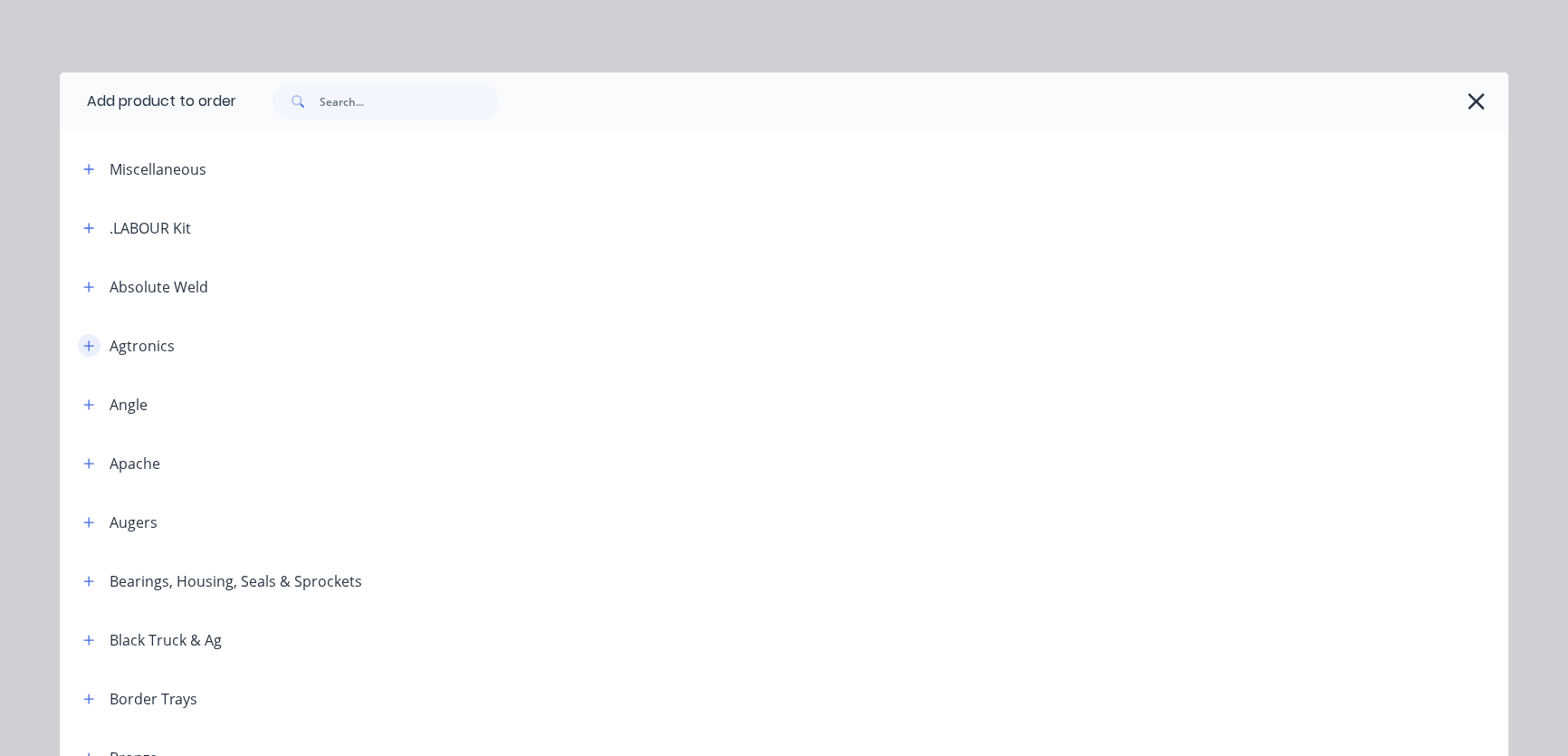
click at [83, 340] on icon "button" at bounding box center [89, 346] width 11 height 13
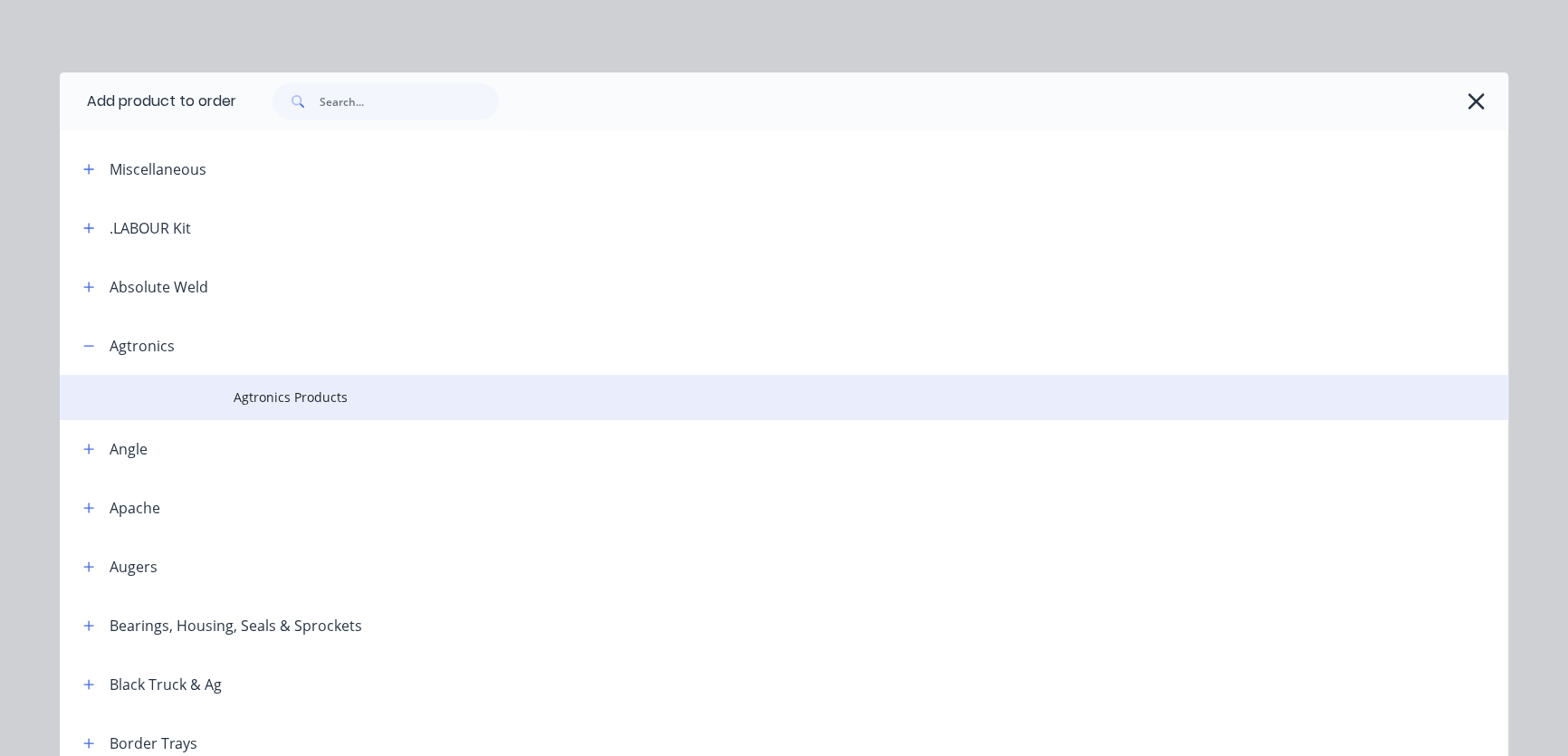
click at [299, 400] on span "Agtronics Products" at bounding box center [743, 397] width 1019 height 19
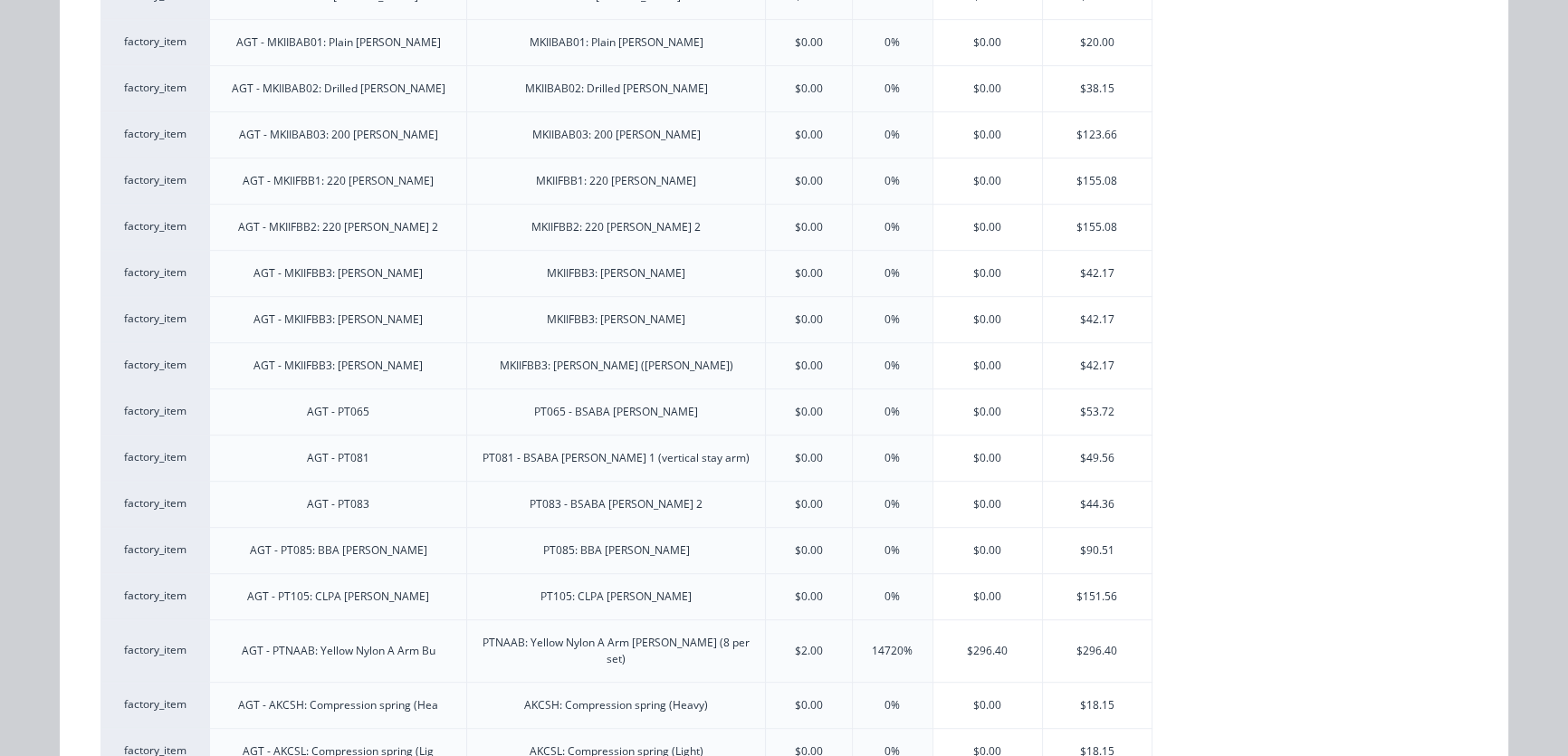
scroll to position [1234, 0]
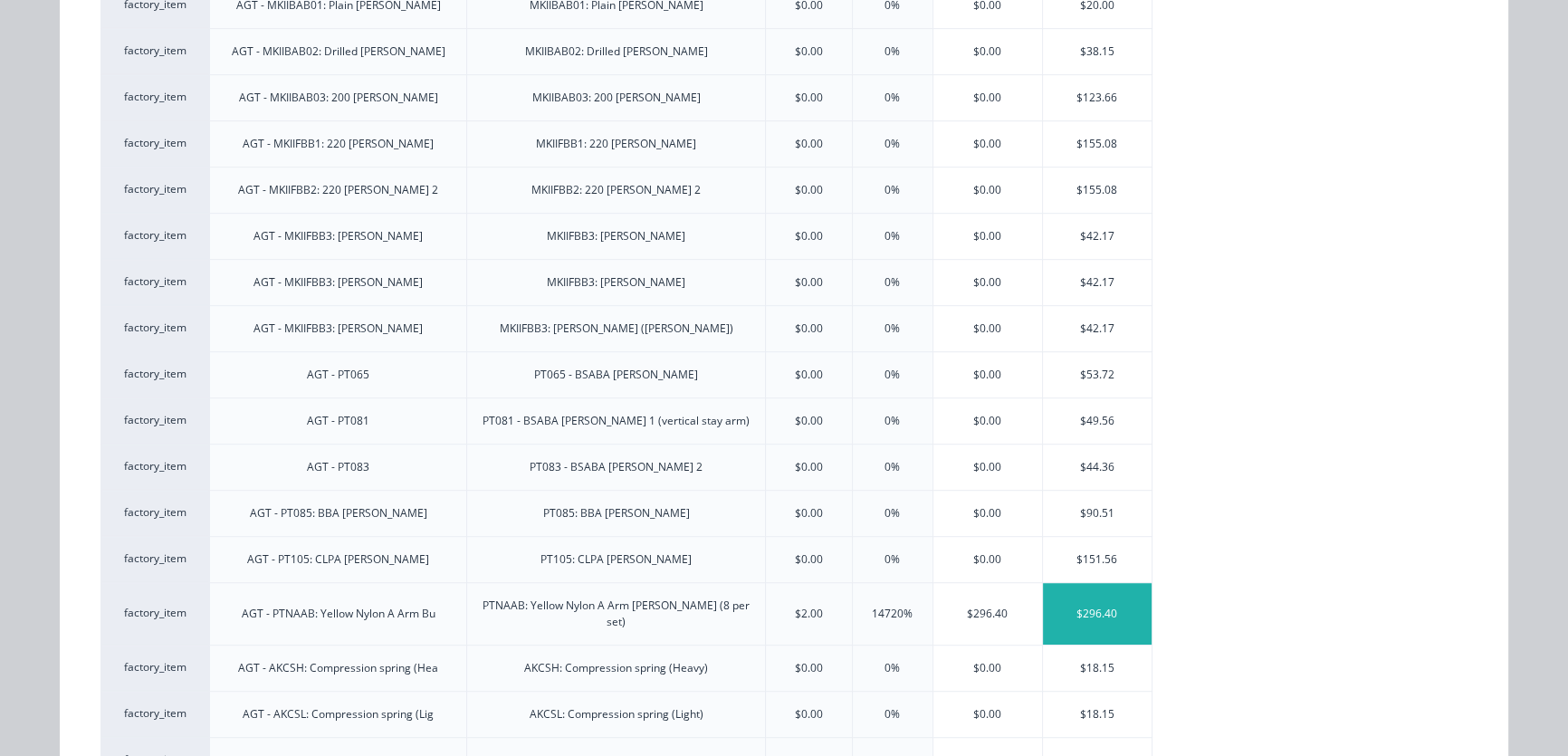
click at [1085, 583] on div "$296.40" at bounding box center [1097, 614] width 109 height 62
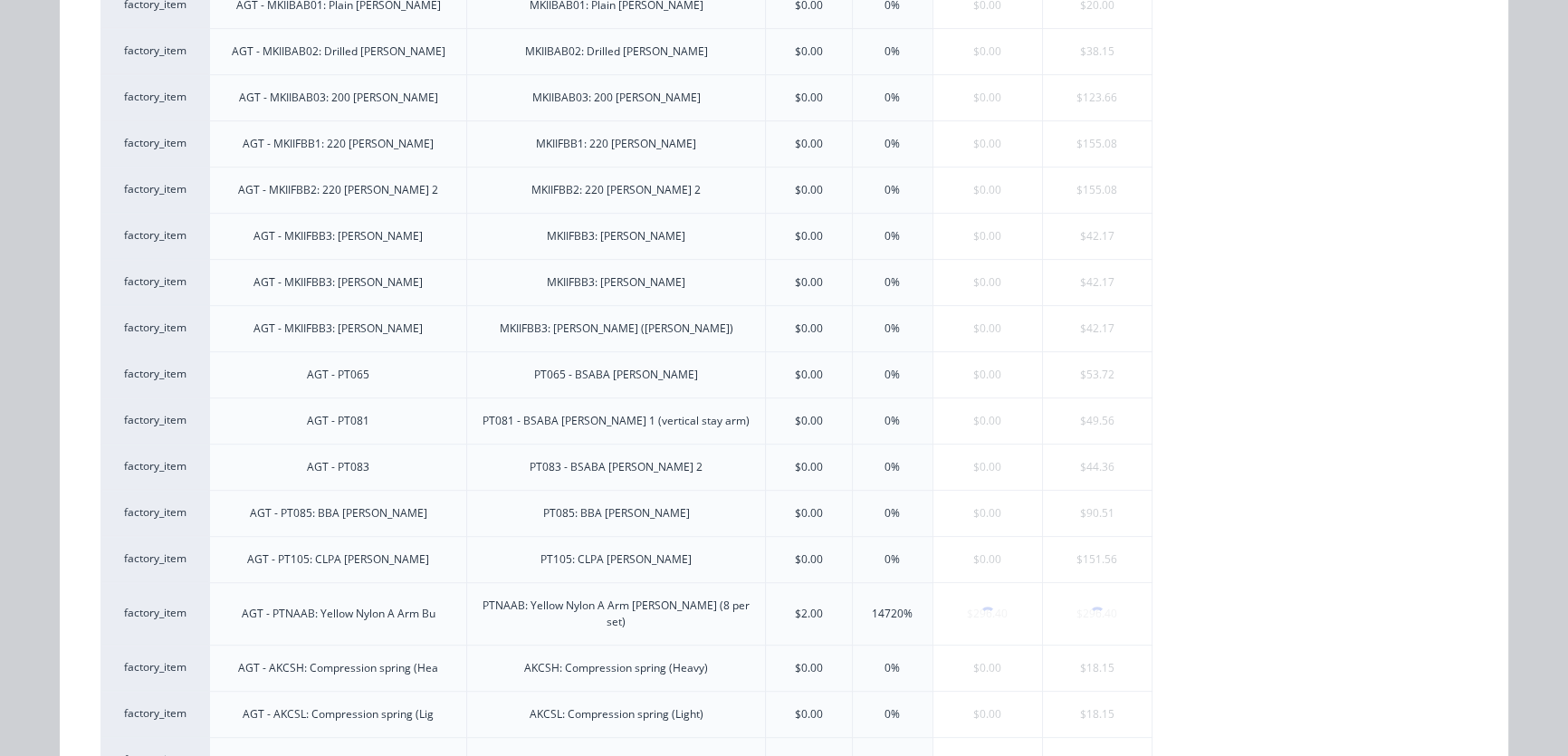
scroll to position [0, 0]
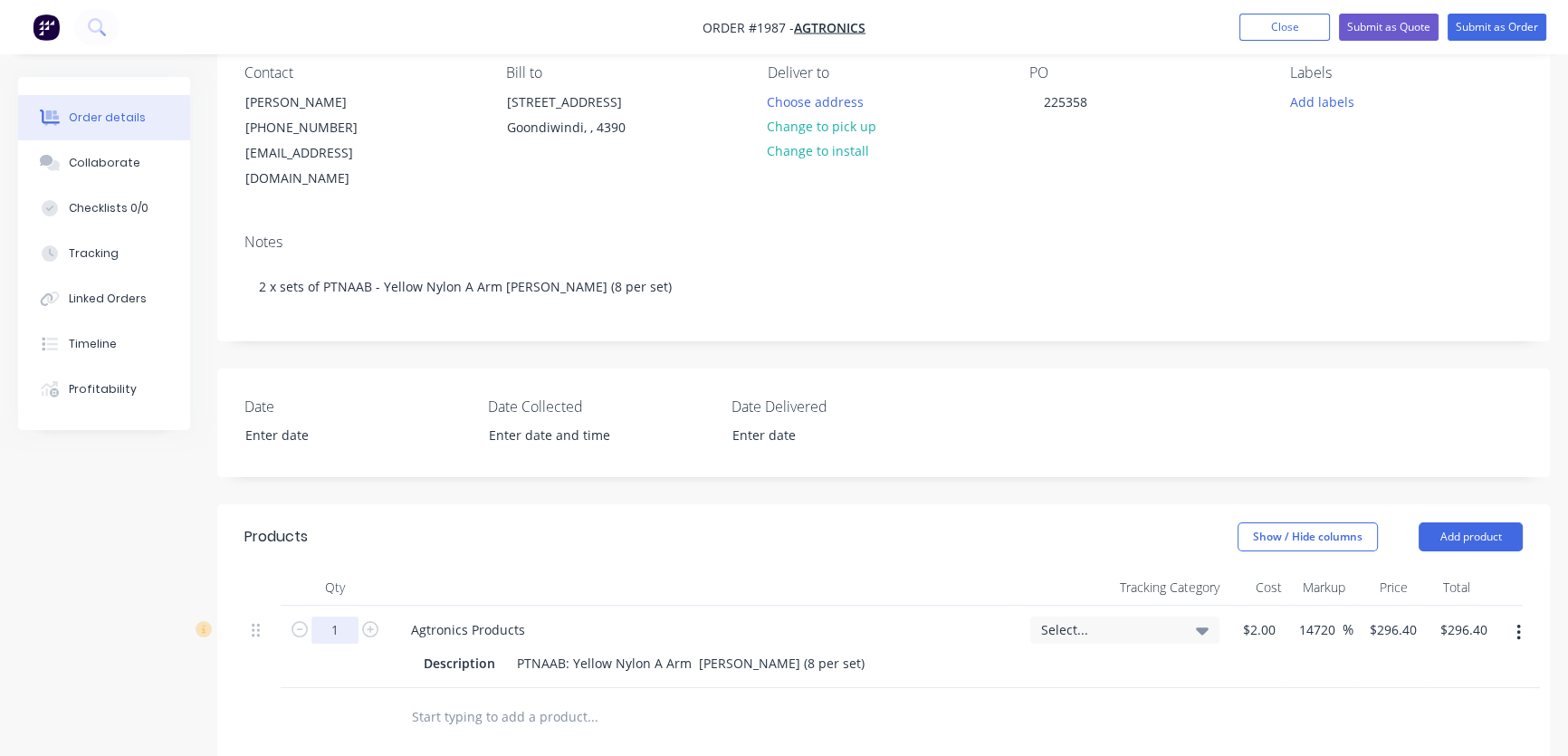
click at [350, 617] on input "1" at bounding box center [334, 630] width 47 height 27
type input "2"
drag, startPoint x: 484, startPoint y: 689, endPoint x: 510, endPoint y: 689, distance: 26.0
click at [501, 699] on input "text" at bounding box center [592, 716] width 362 height 36
type input "$592.80"
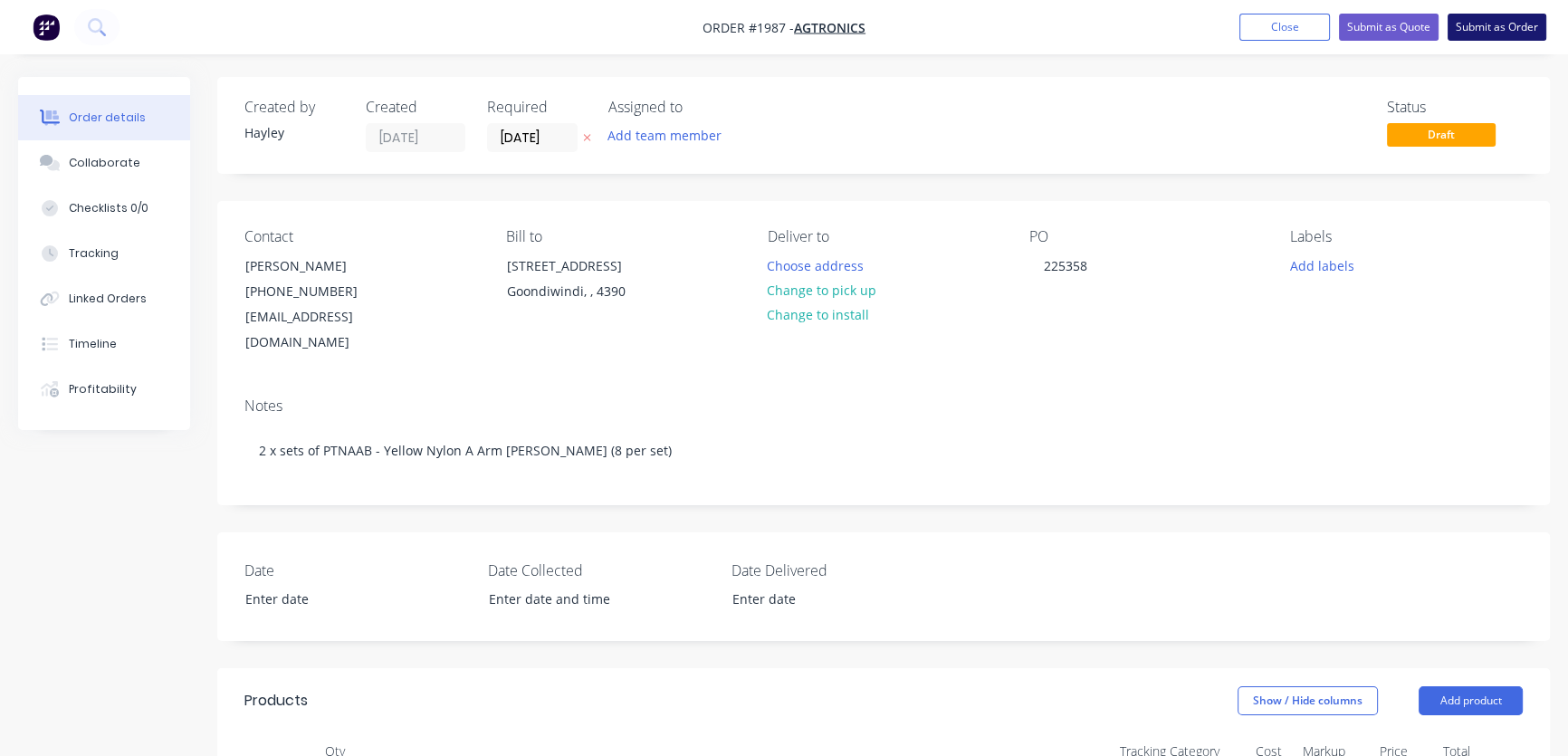
click at [1504, 34] on button "Submit as Order" at bounding box center [1496, 27] width 99 height 27
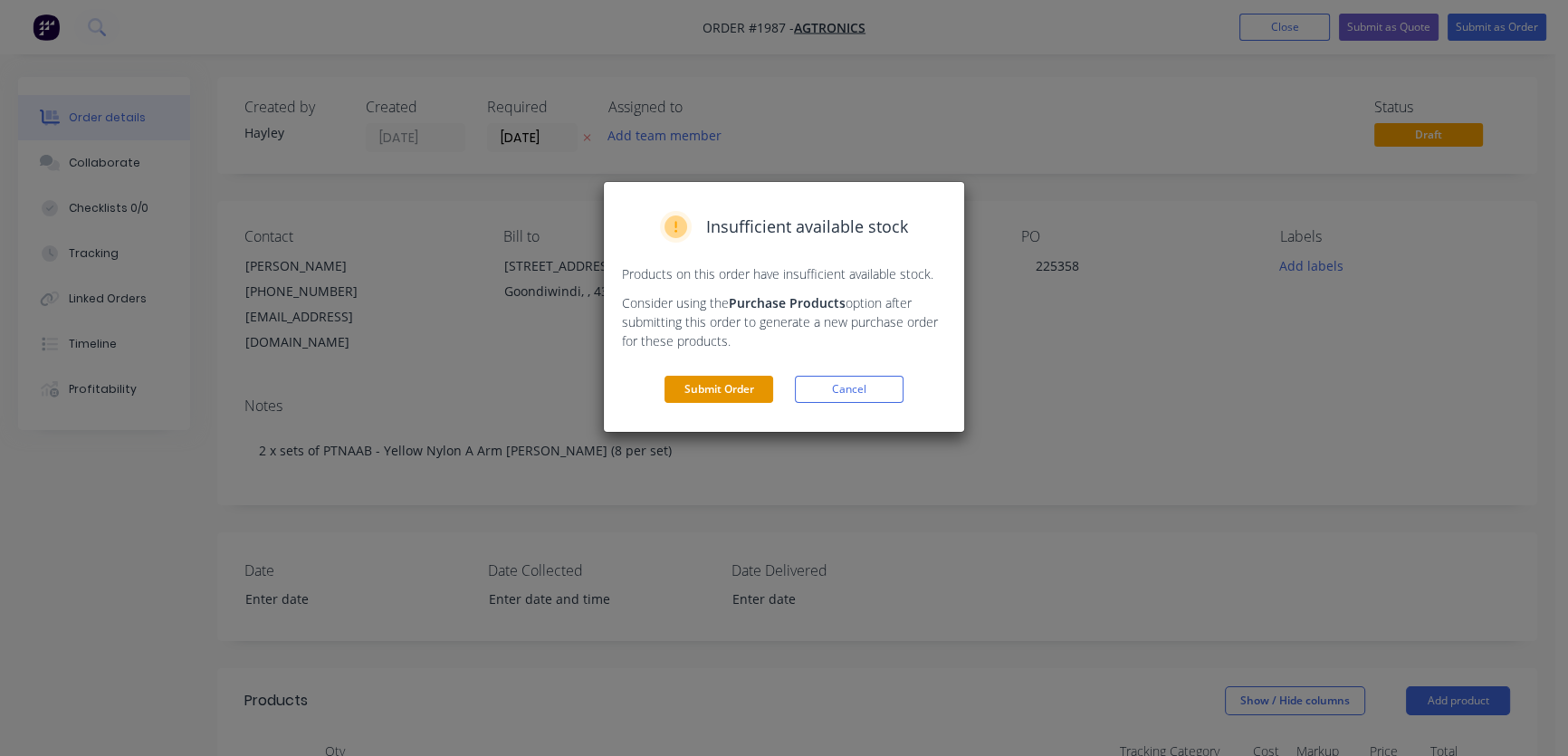
click at [739, 387] on button "Submit Order" at bounding box center [719, 389] width 109 height 27
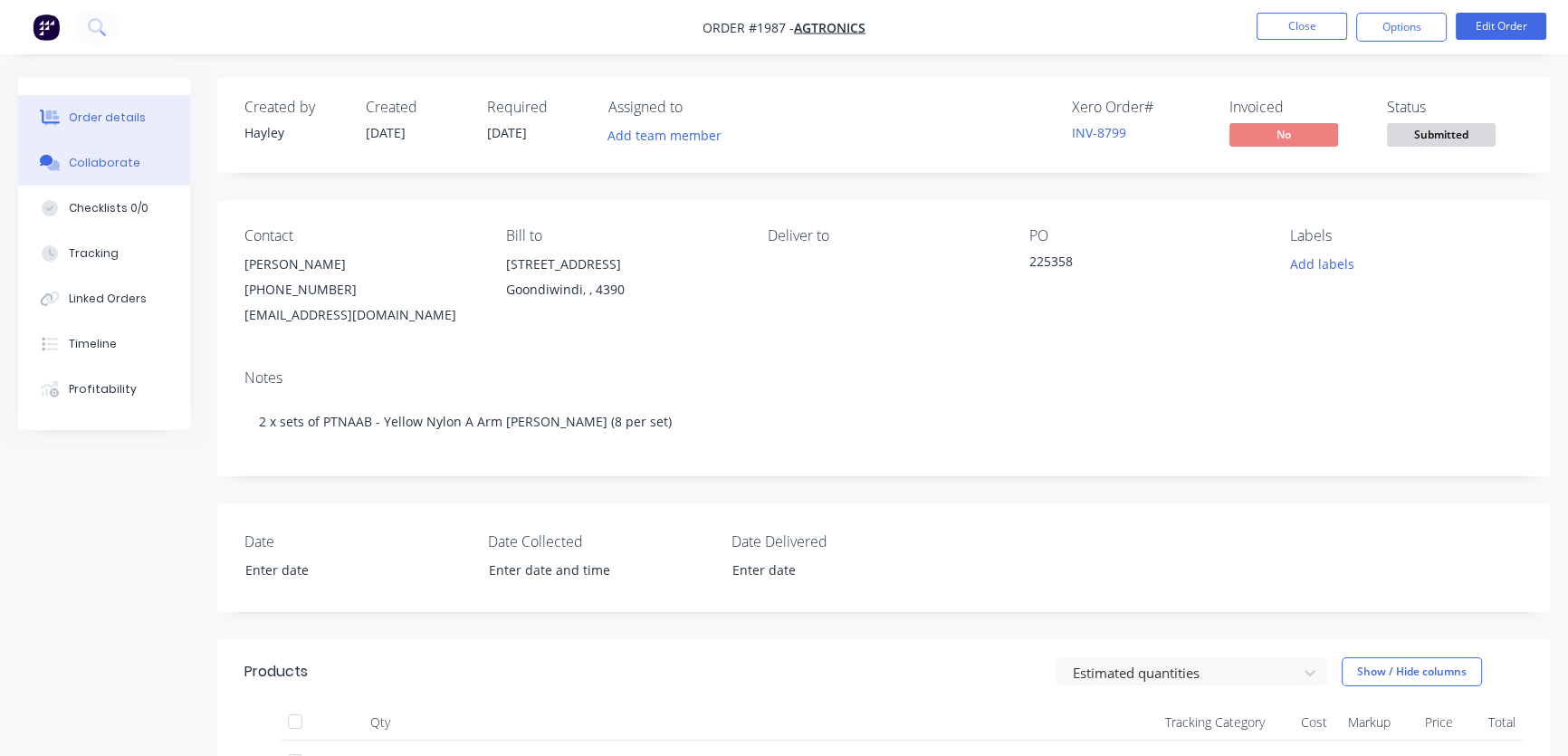
click at [102, 160] on div "Collaborate" at bounding box center [104, 163] width 71 height 17
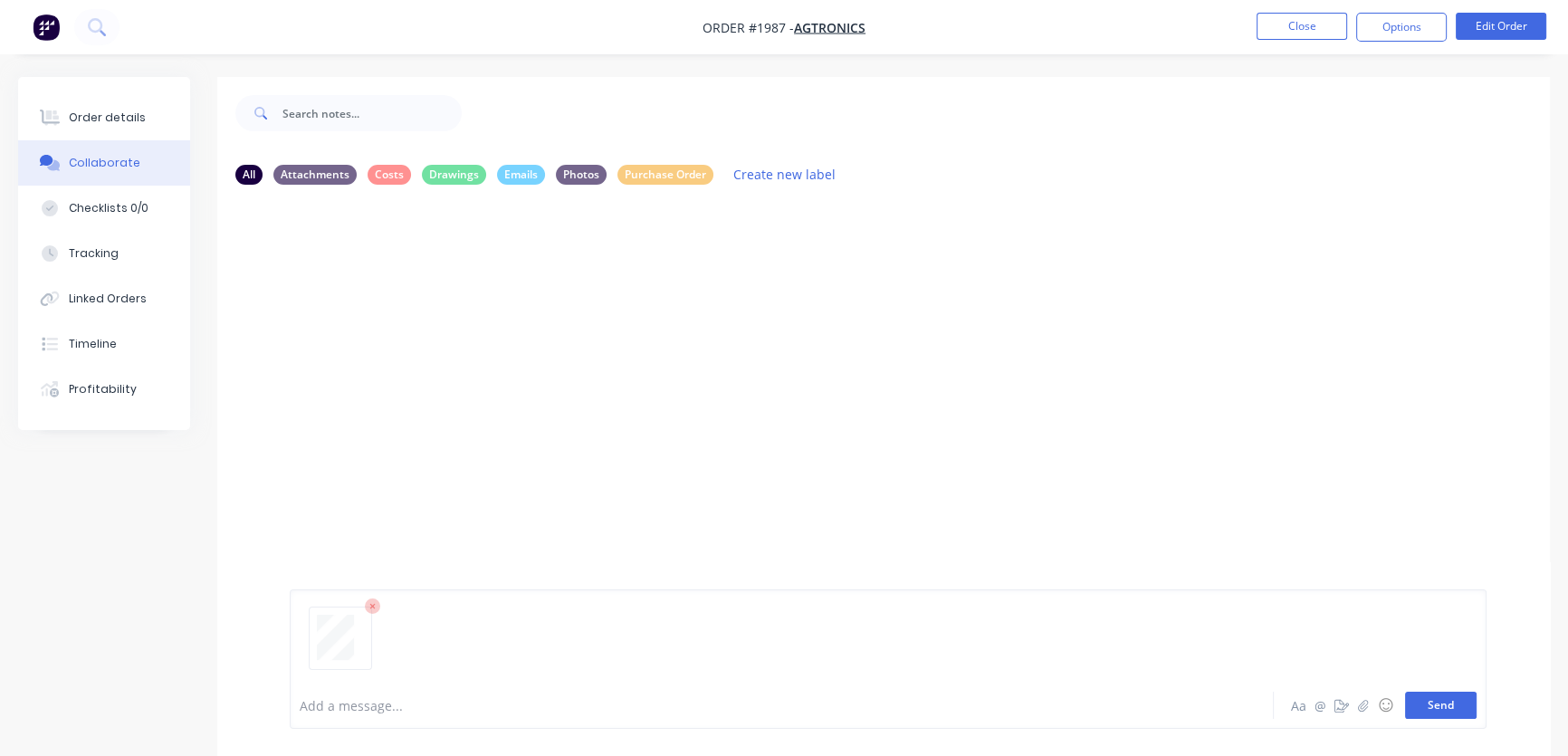
click at [1436, 708] on button "Send" at bounding box center [1440, 704] width 71 height 27
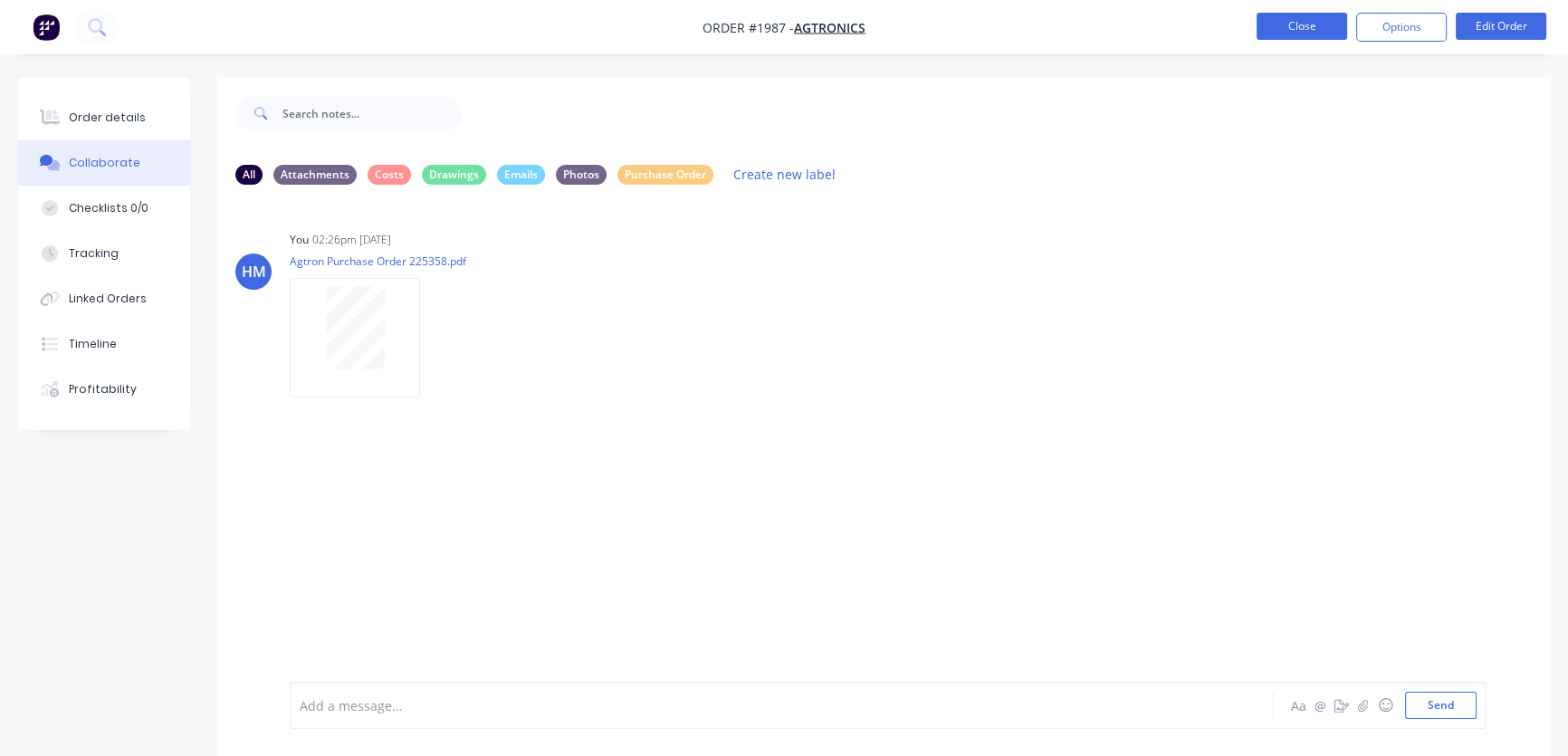
click at [1292, 31] on button "Close" at bounding box center [1301, 26] width 90 height 27
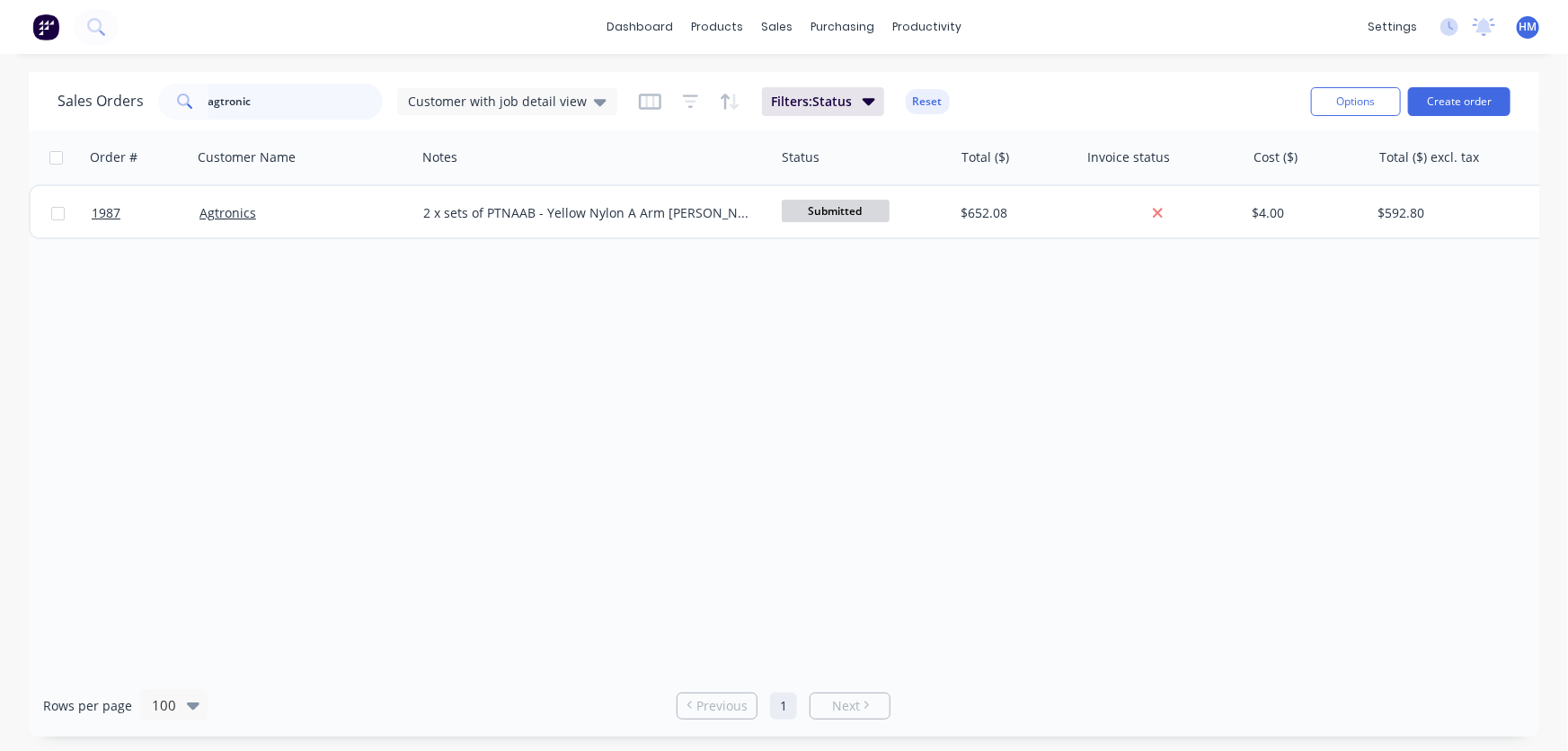
click at [283, 105] on input "agtronic" at bounding box center [296, 101] width 175 height 36
drag, startPoint x: 297, startPoint y: 105, endPoint x: 71, endPoint y: 105, distance: 226.0
click at [71, 105] on div "Sales Orders agtronic Customer with job detail view" at bounding box center [337, 101] width 560 height 36
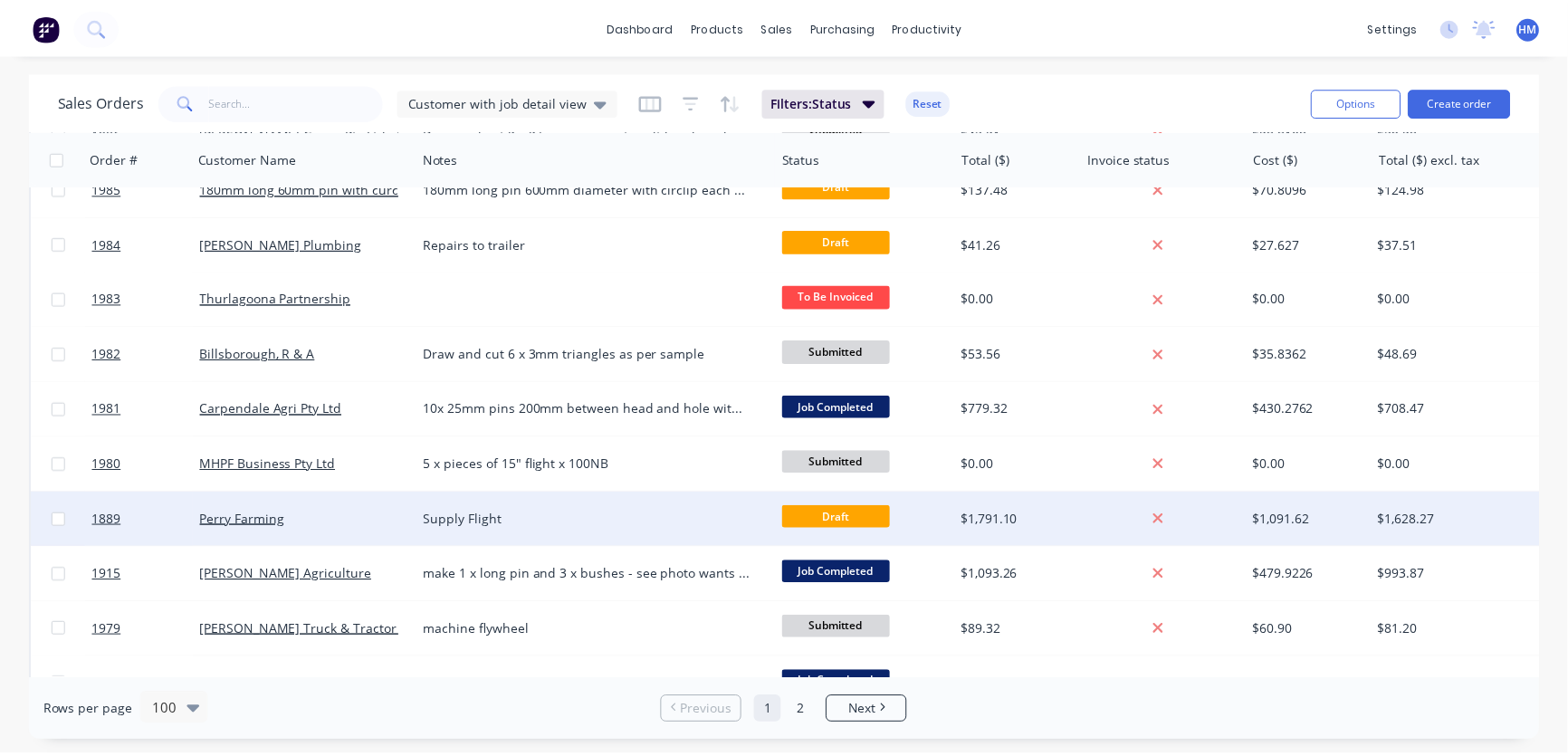
scroll to position [329, 0]
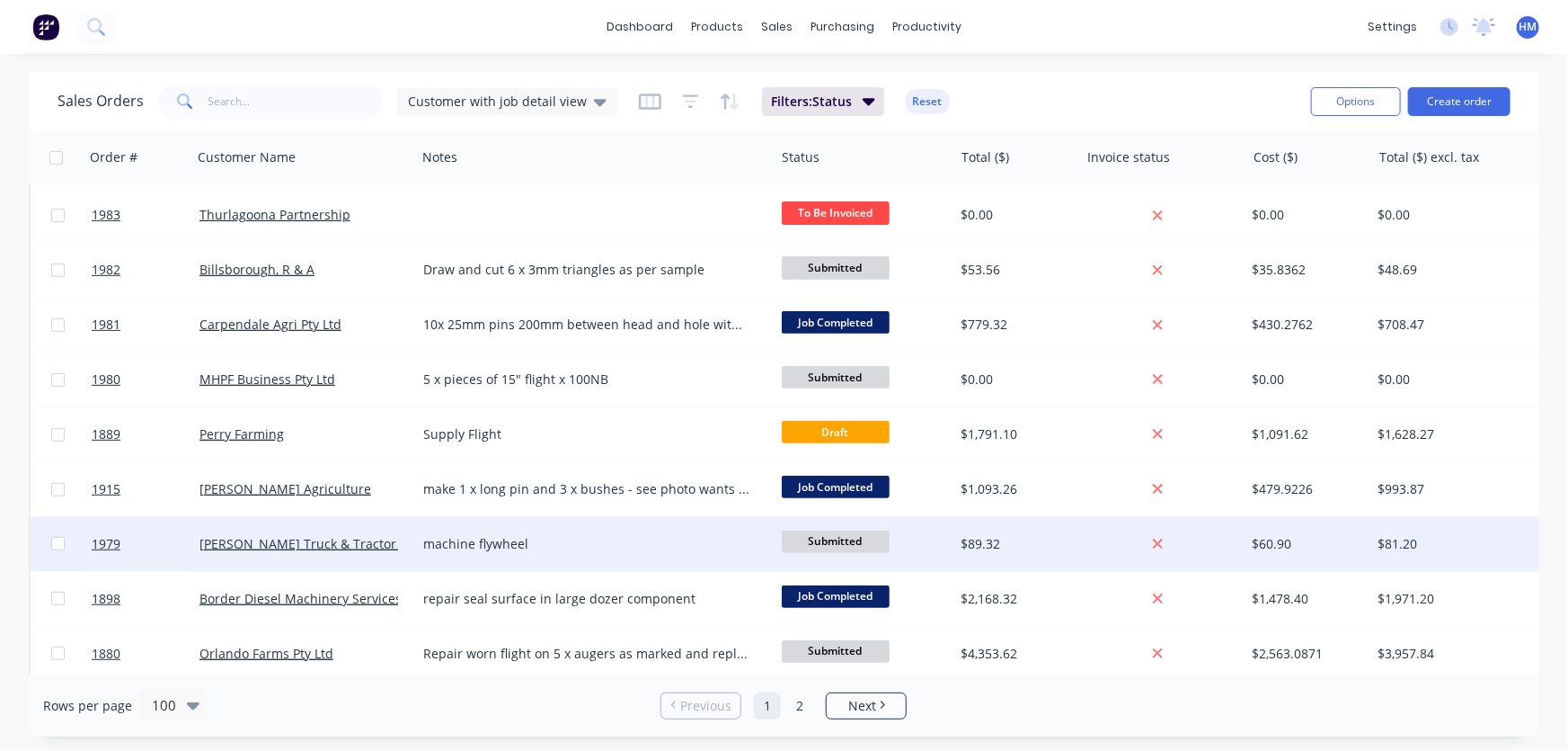
click at [550, 542] on div "machine flywheel" at bounding box center [587, 545] width 327 height 18
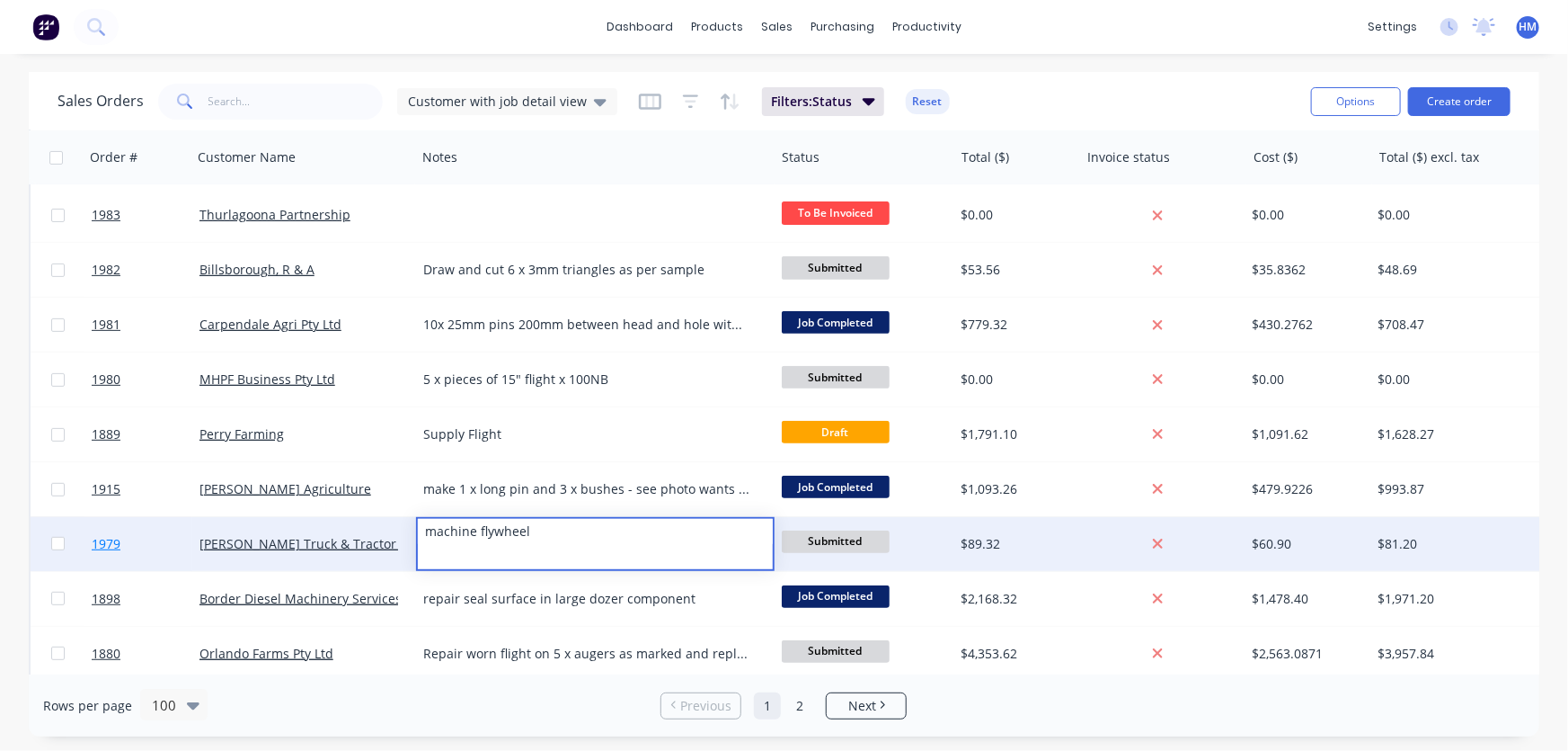
click at [150, 536] on link "1979" at bounding box center [146, 544] width 108 height 54
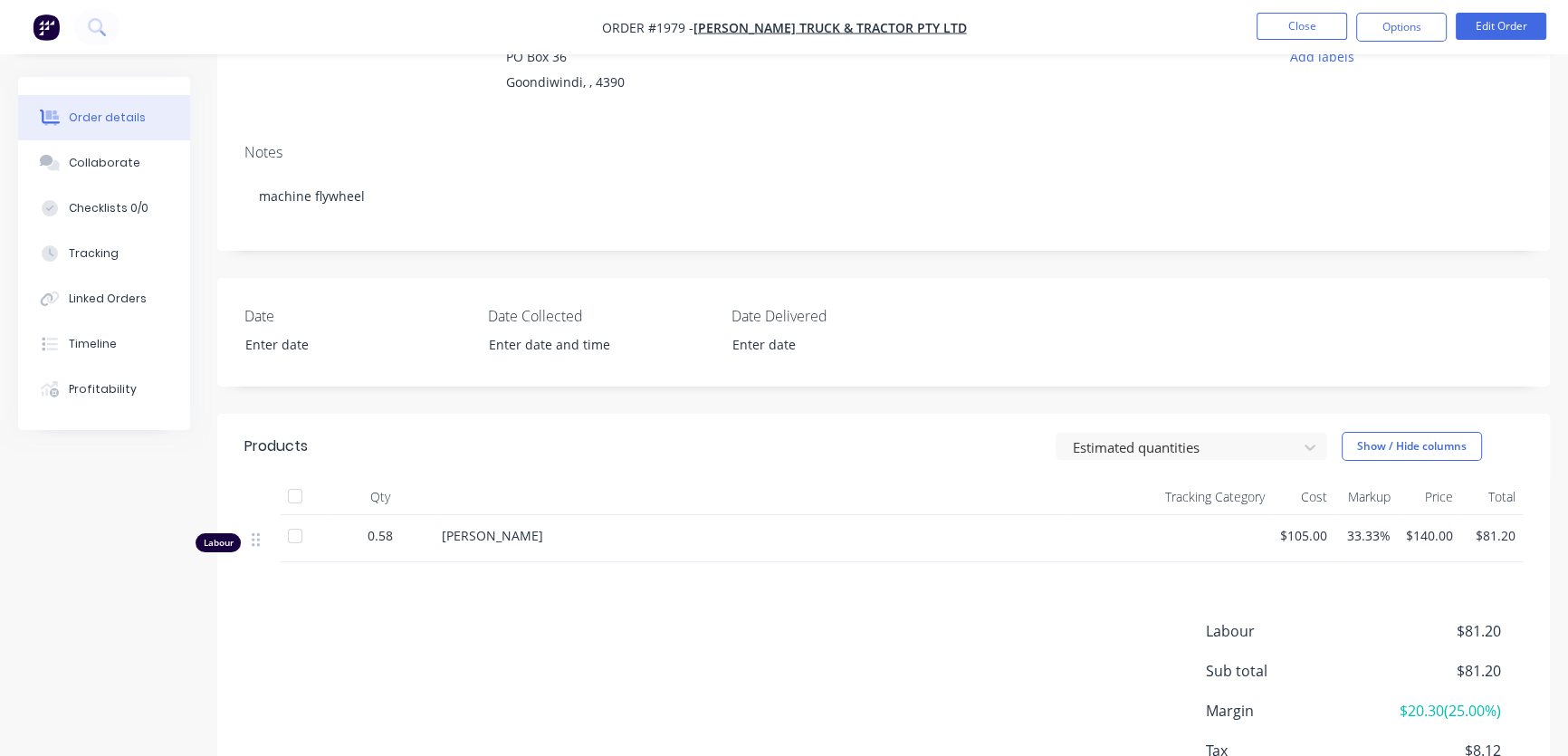
scroll to position [246, 0]
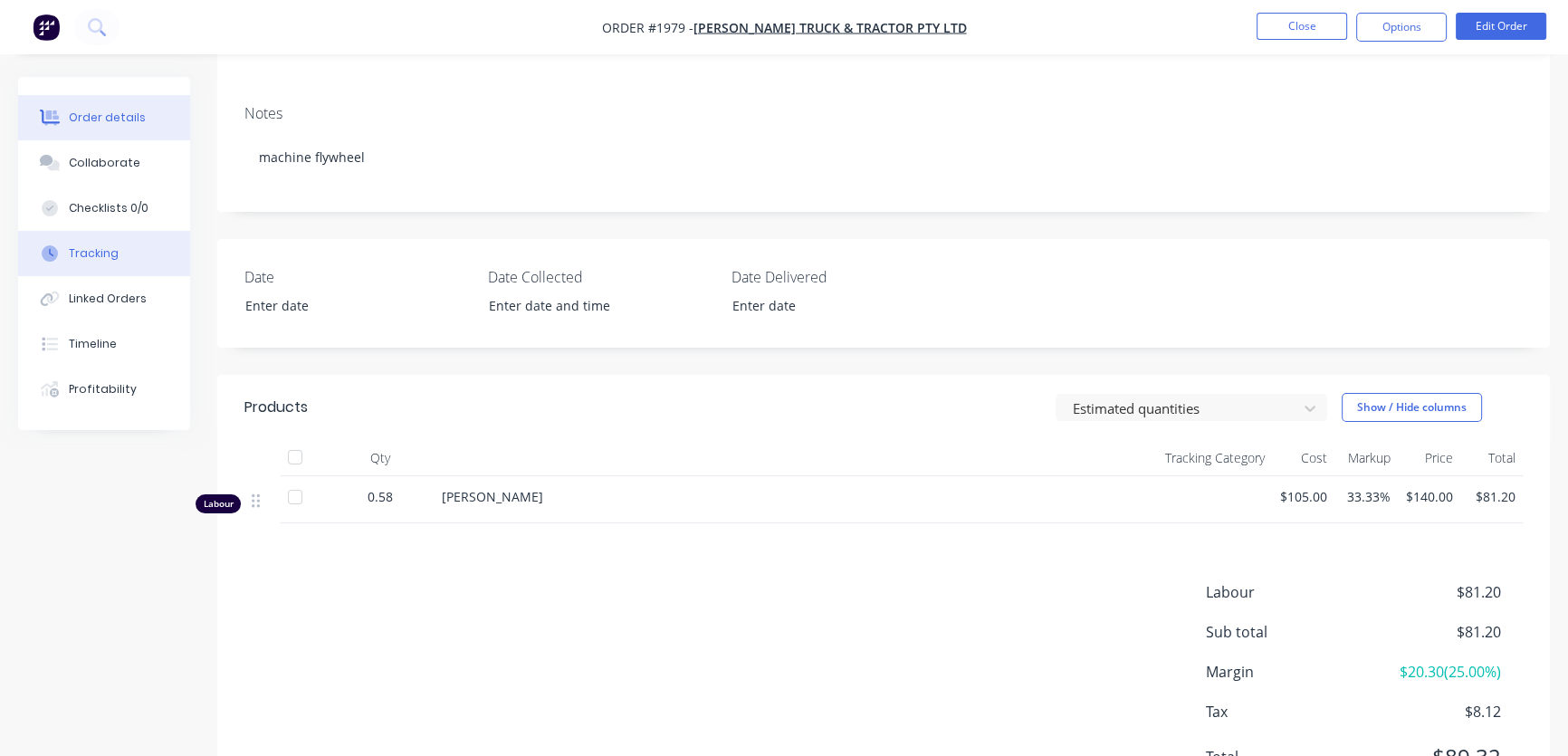
click at [109, 251] on div "Tracking" at bounding box center [94, 254] width 50 height 17
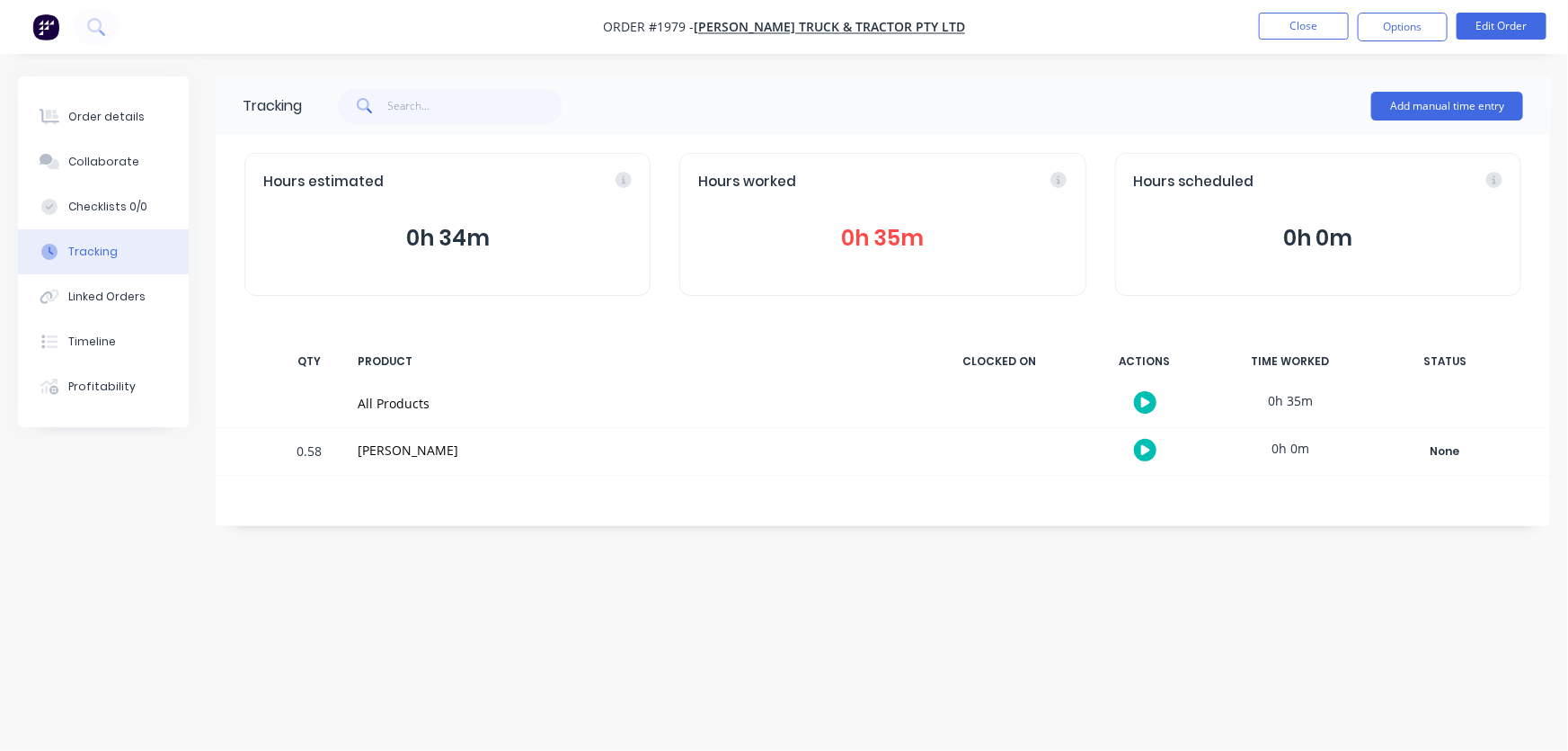
click at [901, 232] on button "0h 35m" at bounding box center [883, 237] width 368 height 34
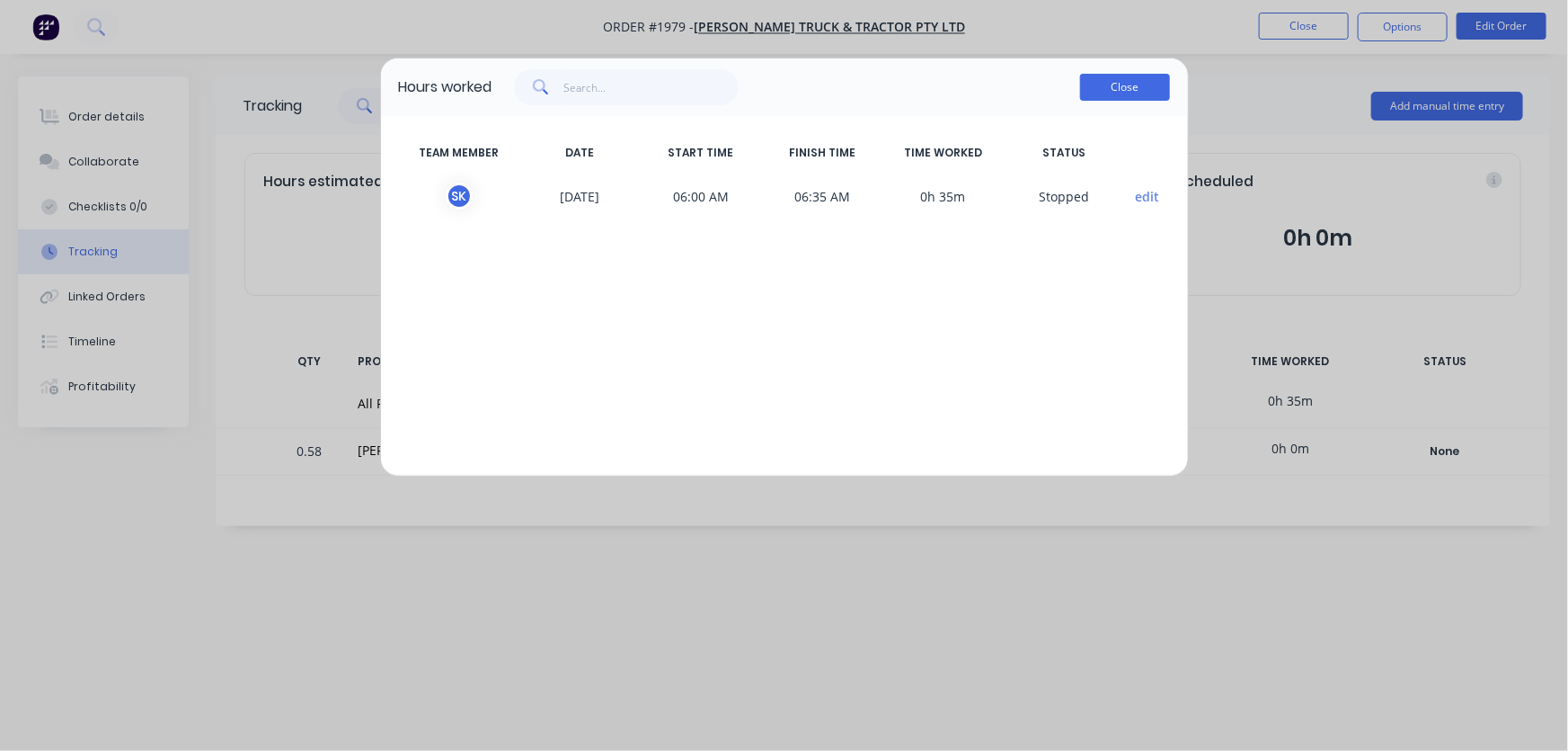
click at [1123, 86] on button "Close" at bounding box center [1125, 86] width 90 height 27
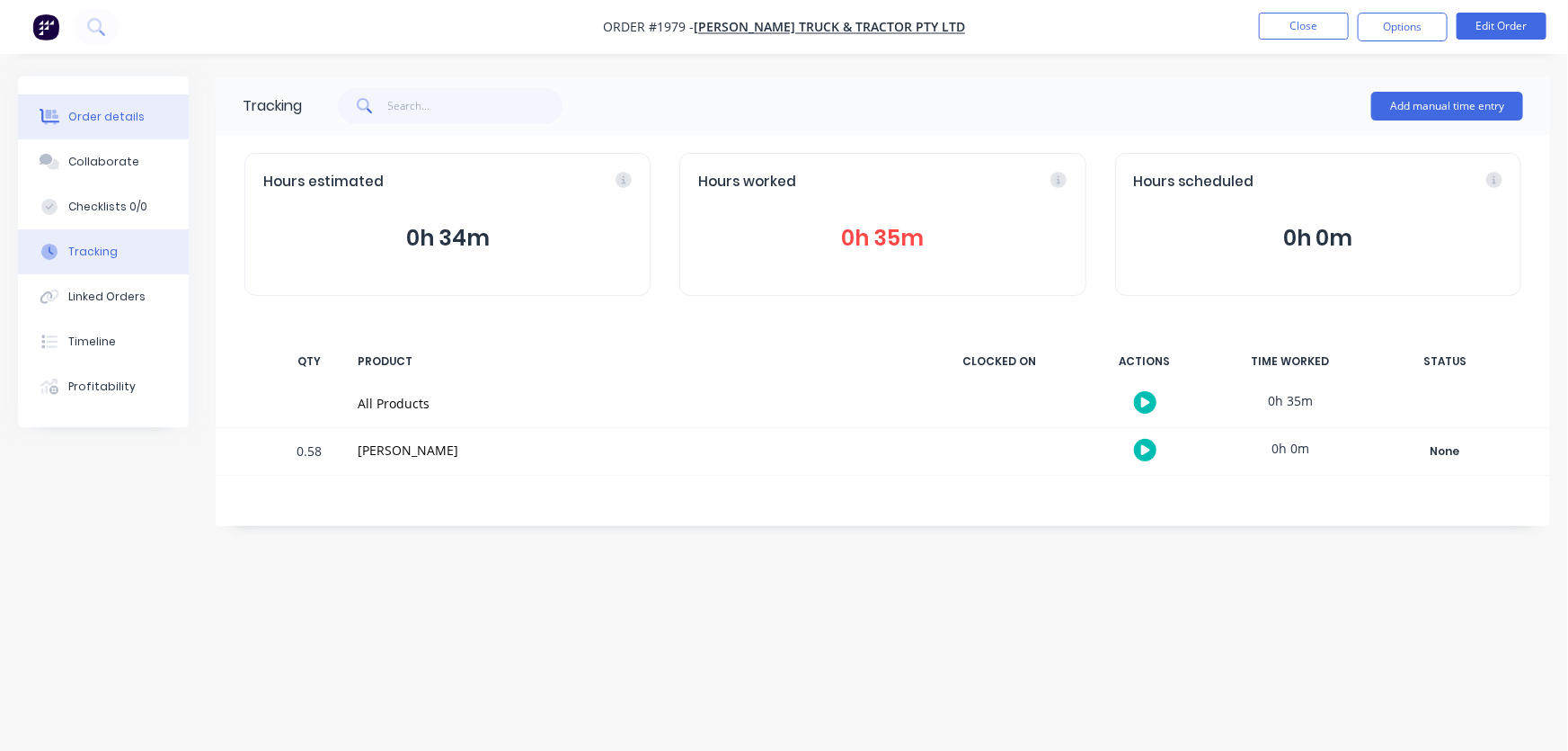
click at [99, 124] on div "Order details" at bounding box center [106, 117] width 76 height 17
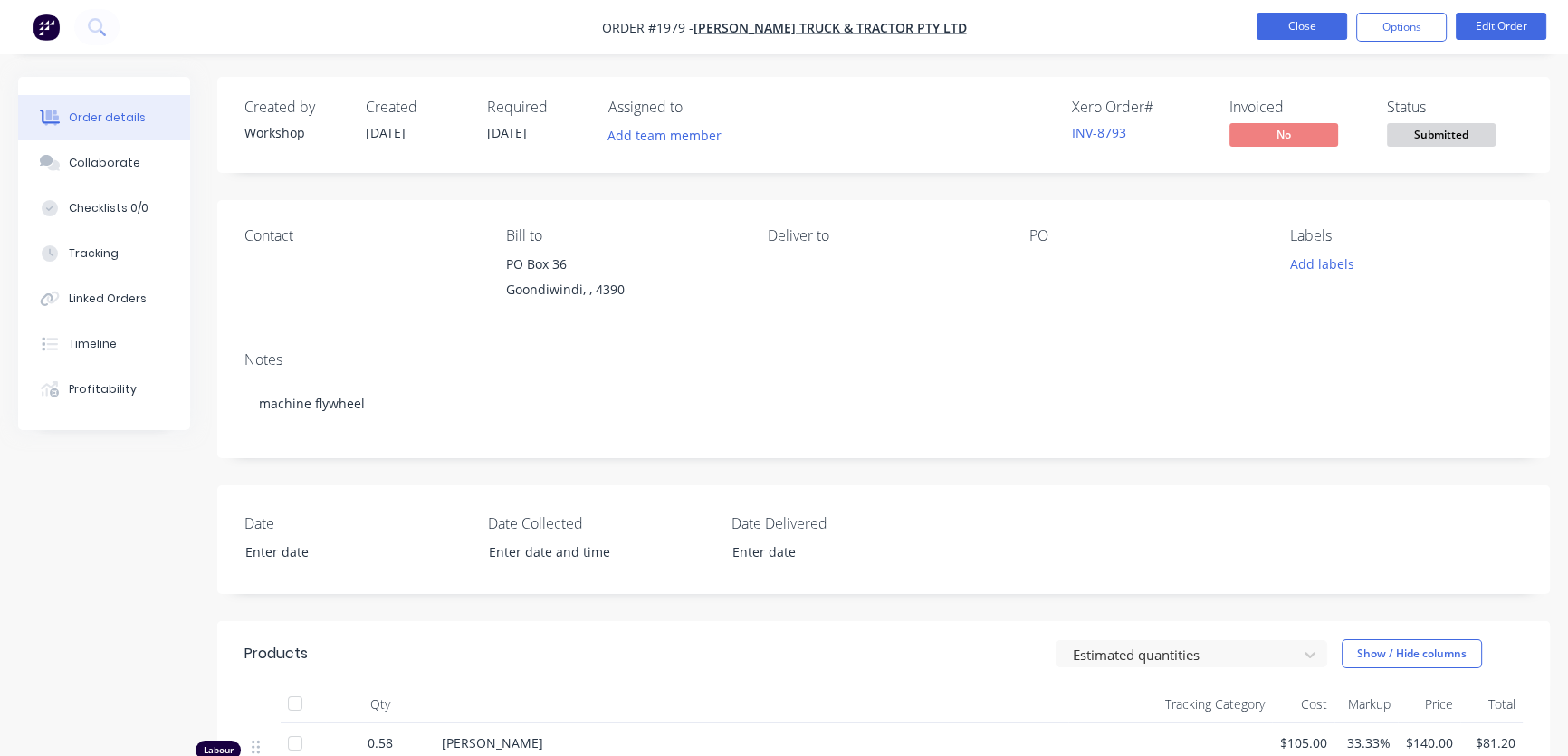
click at [1333, 33] on button "Close" at bounding box center [1301, 26] width 90 height 27
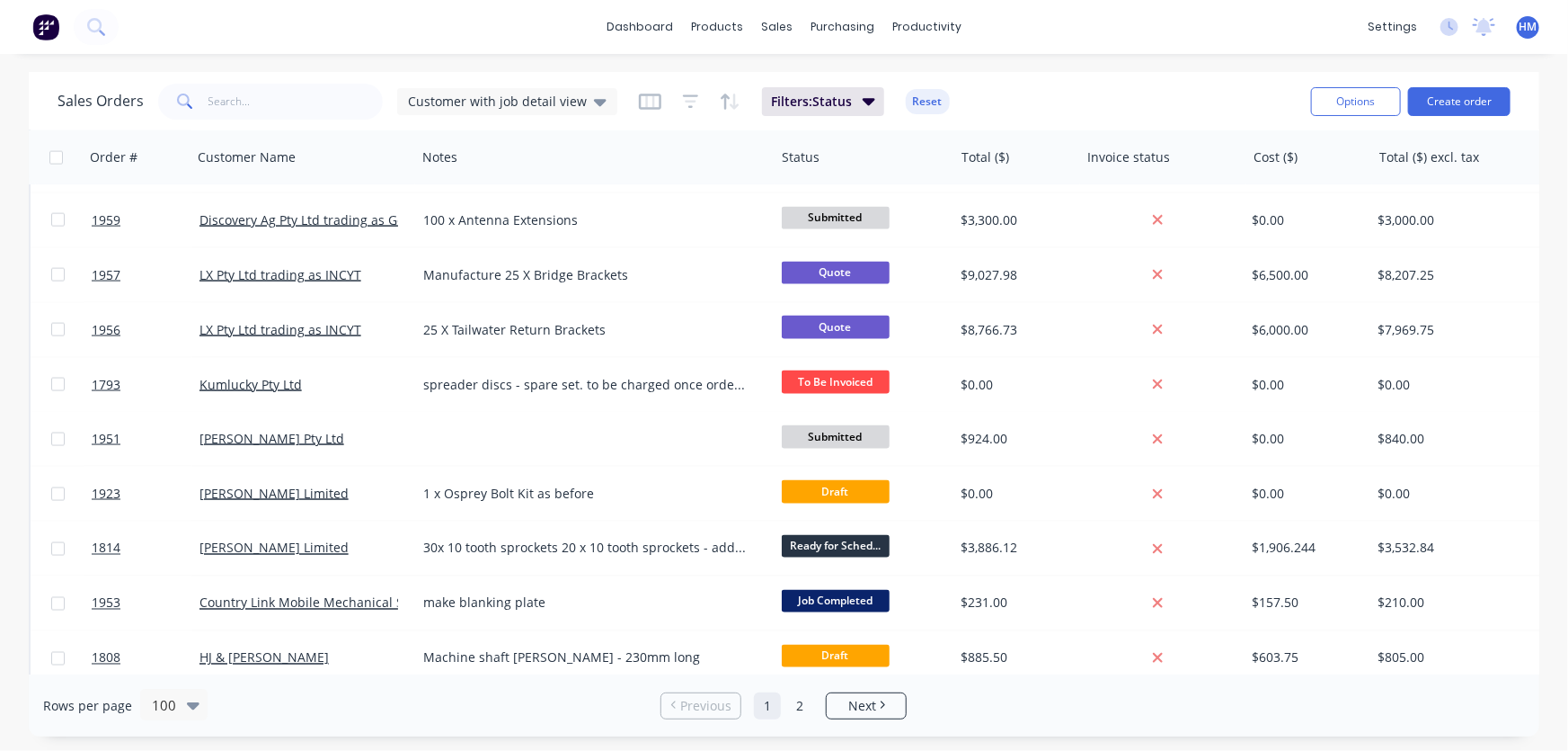
scroll to position [1389, 0]
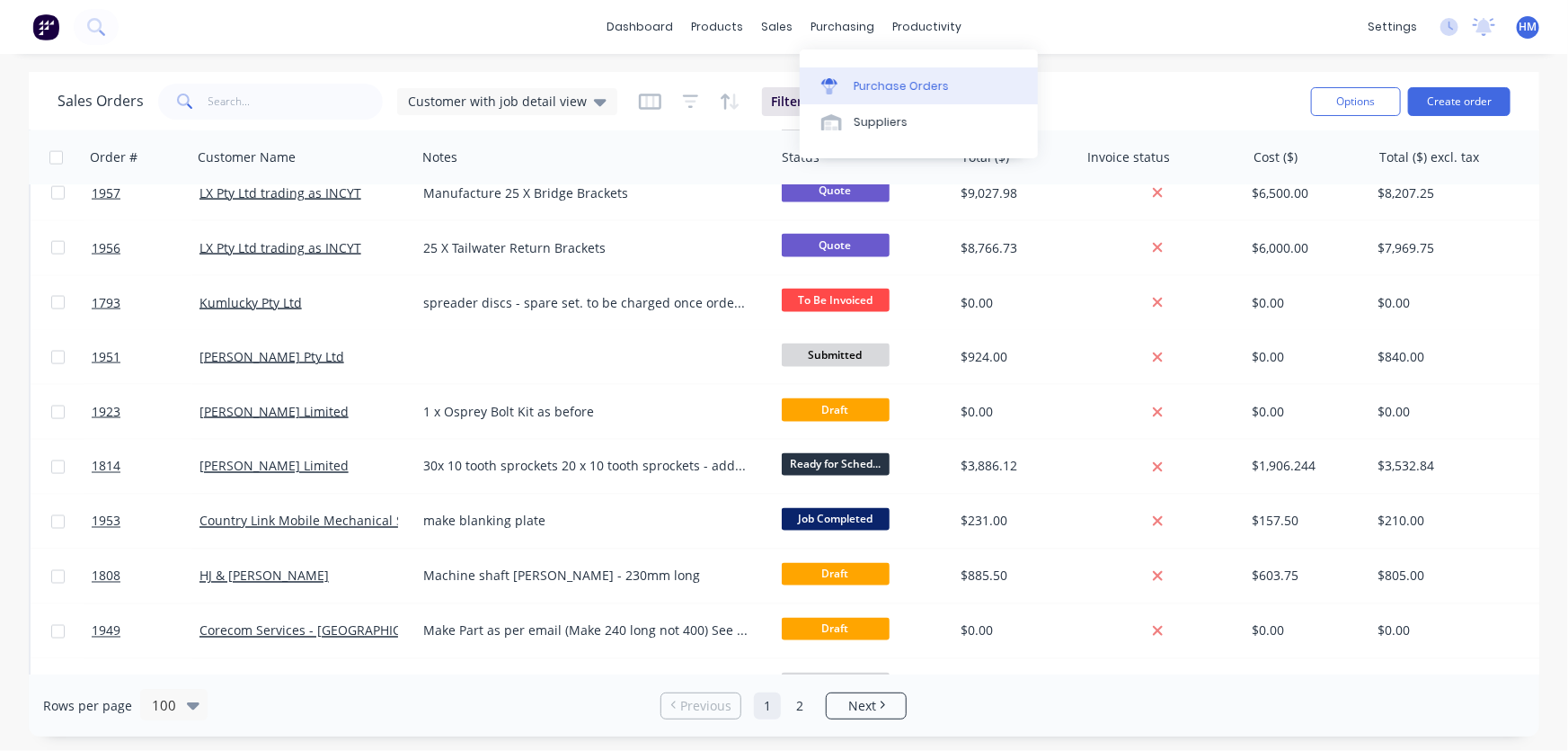
click at [870, 76] on link "Purchase Orders" at bounding box center [919, 85] width 238 height 36
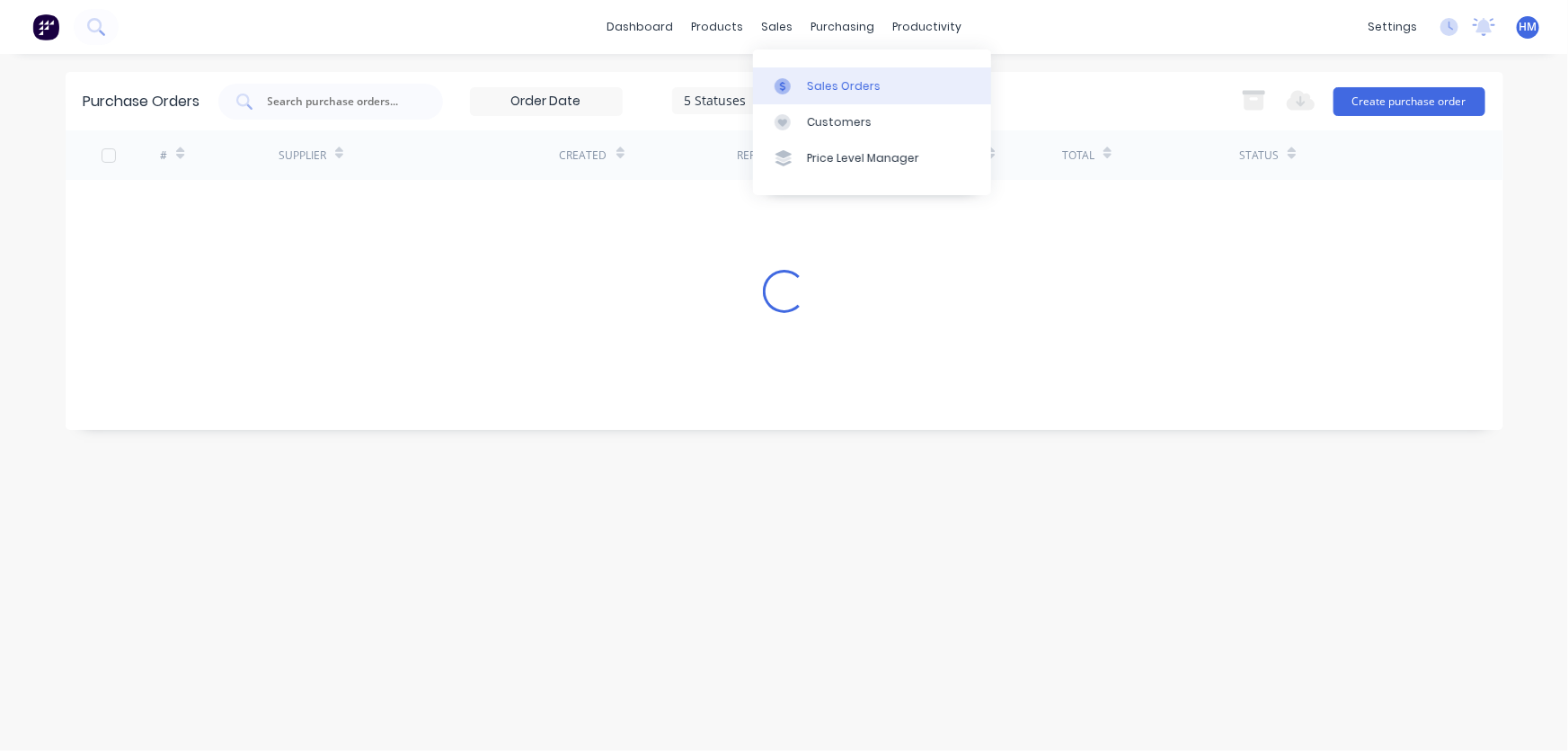
click at [808, 80] on div "Sales Orders" at bounding box center [844, 86] width 73 height 17
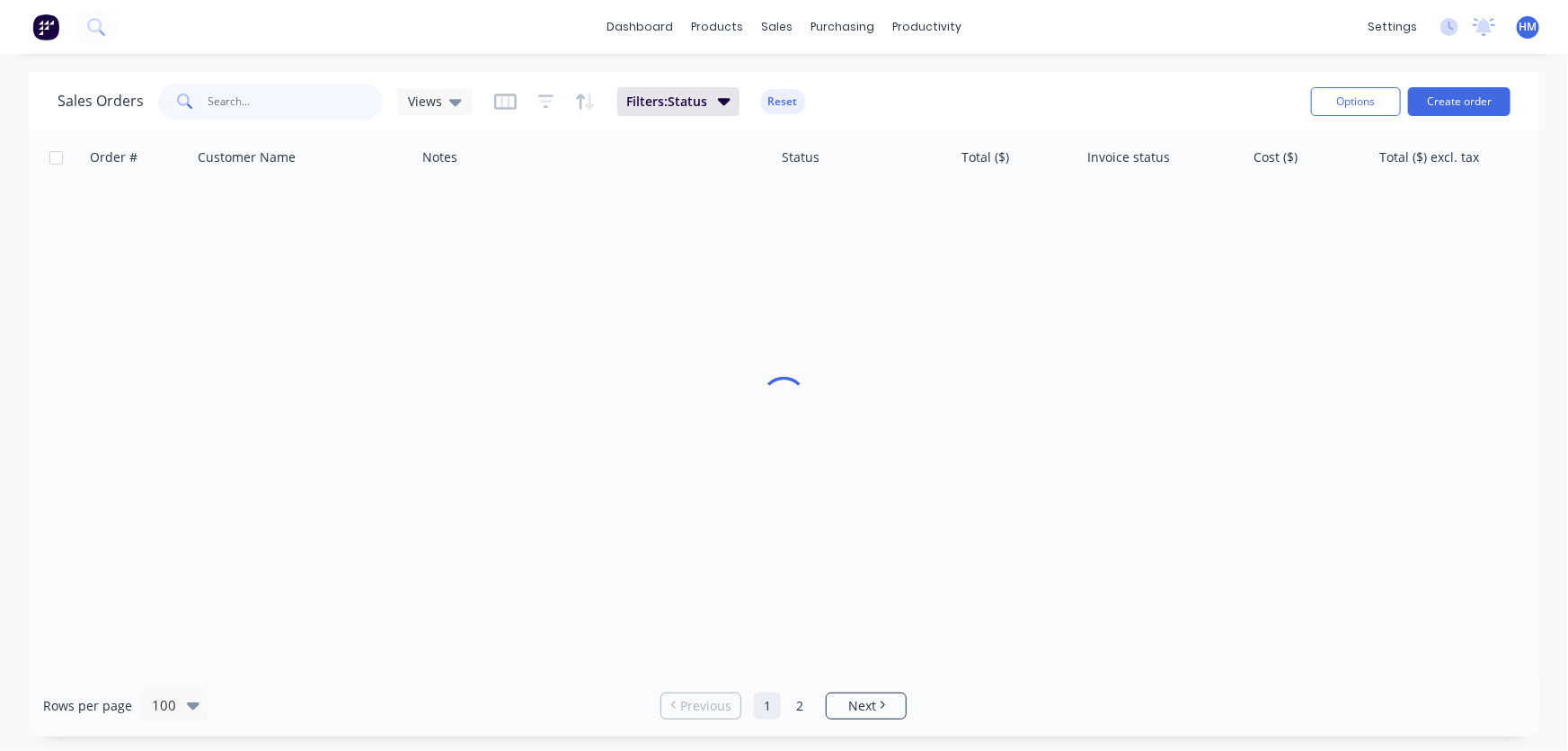
click at [257, 100] on input "text" at bounding box center [296, 101] width 175 height 36
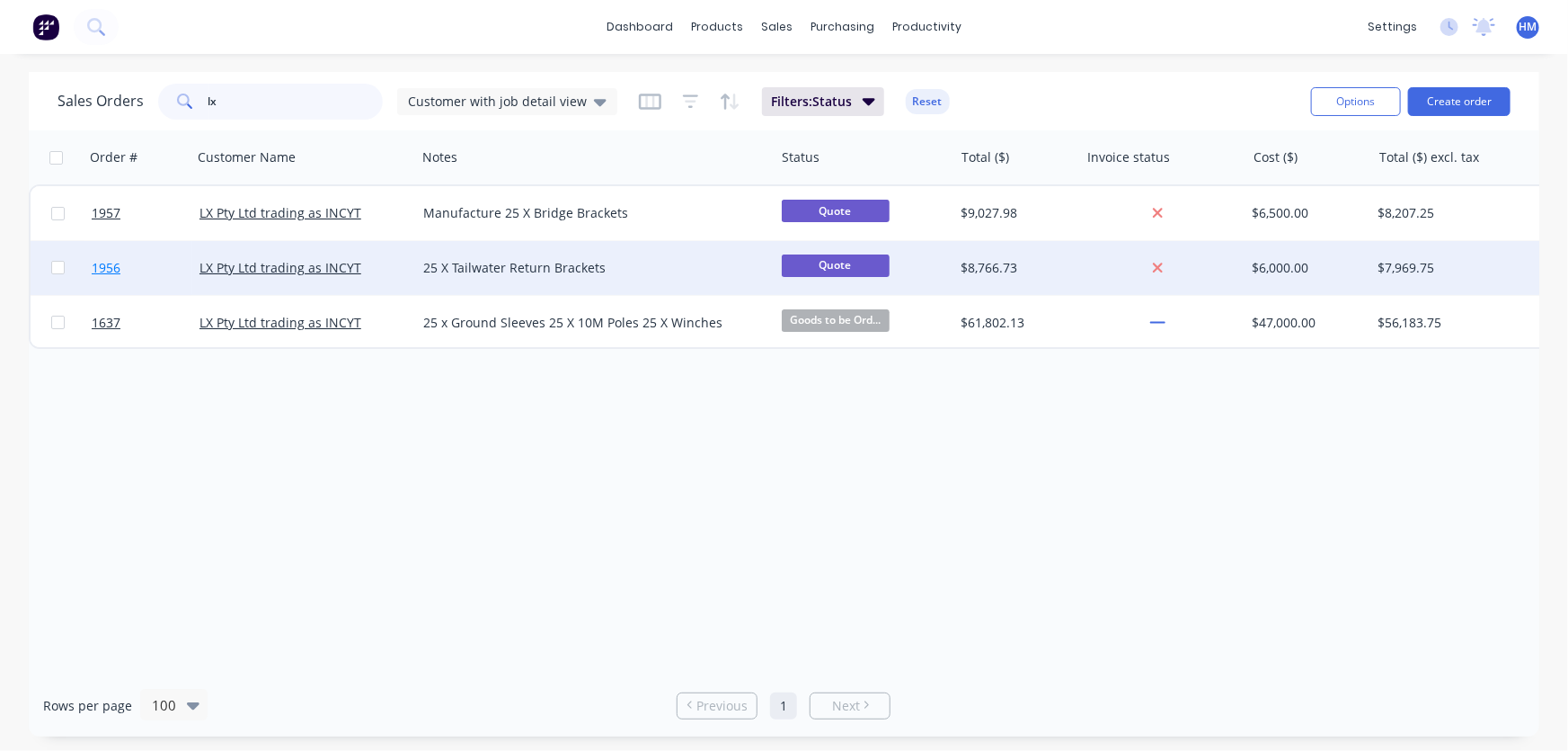
type input "lx"
click at [137, 268] on link "1956" at bounding box center [146, 268] width 108 height 54
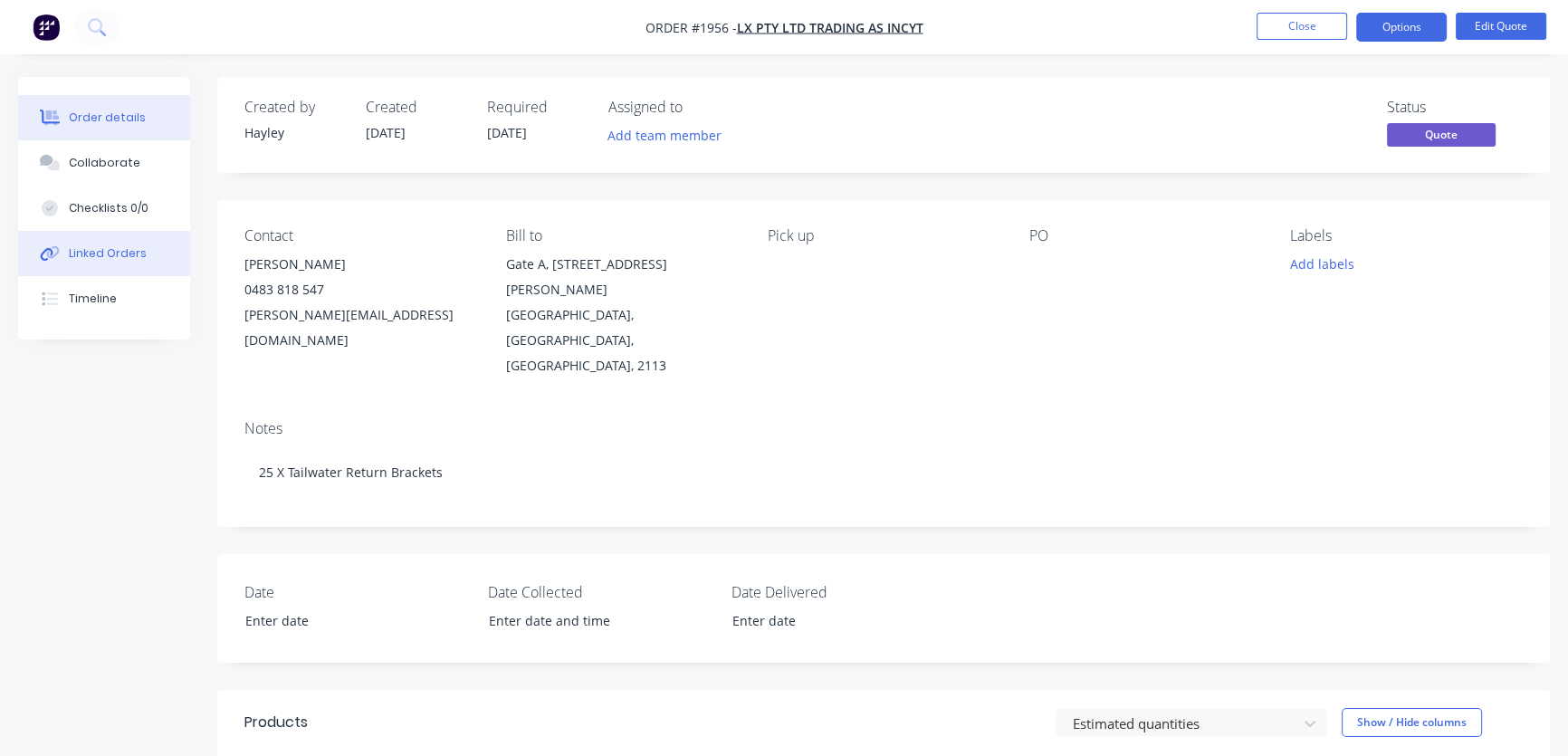
click at [108, 254] on div "Linked Orders" at bounding box center [108, 254] width 78 height 17
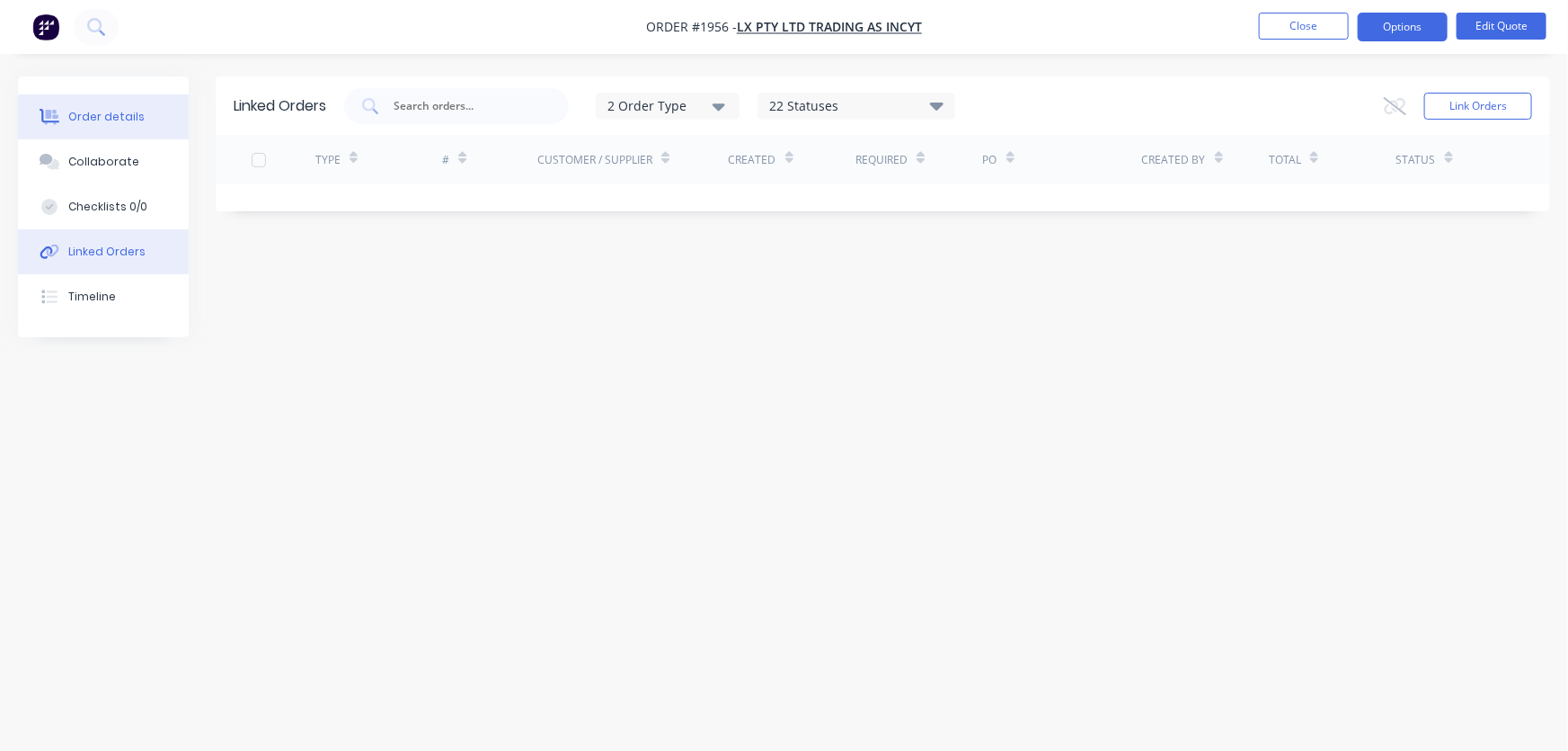
click at [104, 116] on div "Order details" at bounding box center [106, 117] width 76 height 17
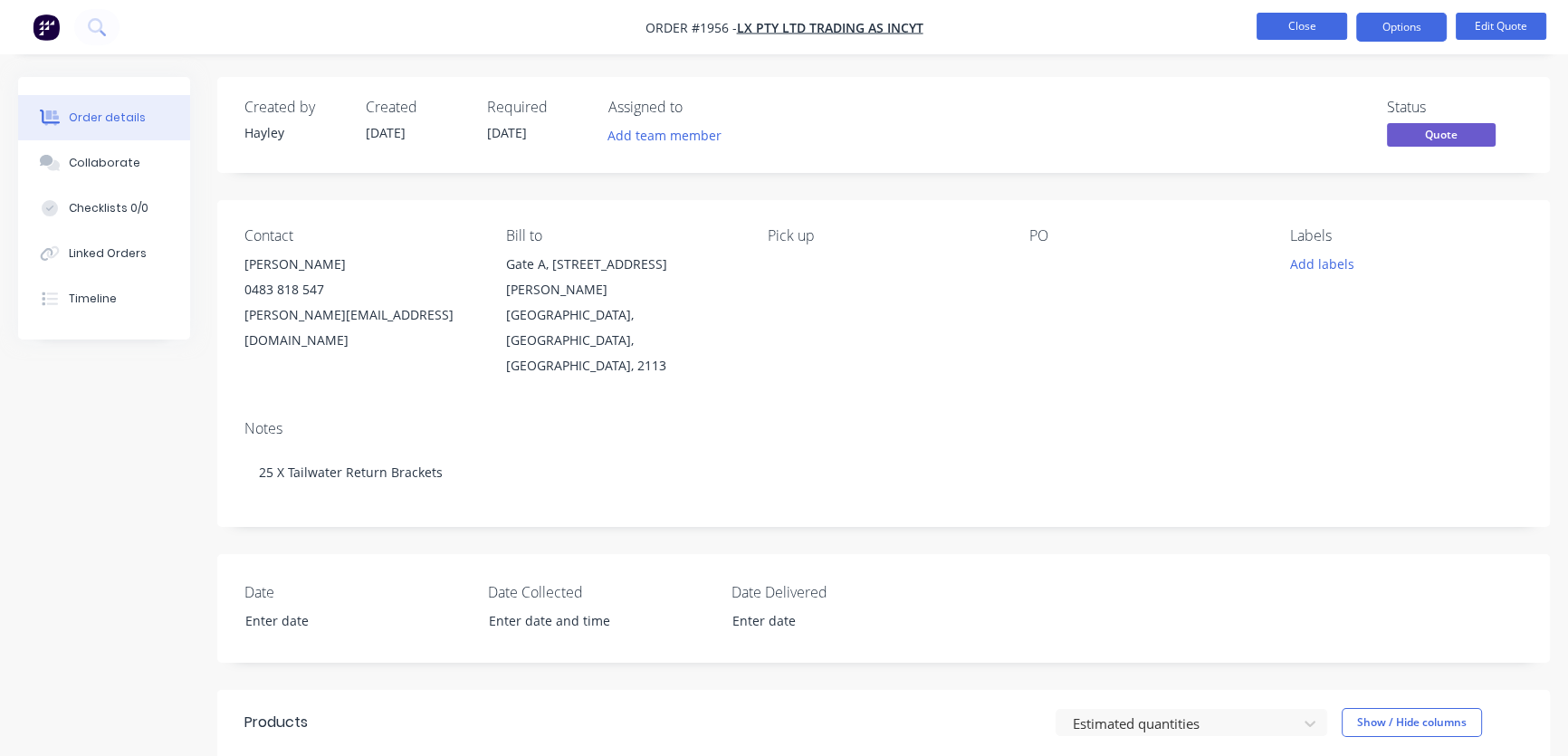
click at [1305, 28] on button "Close" at bounding box center [1301, 26] width 90 height 27
